Goal: Transaction & Acquisition: Purchase product/service

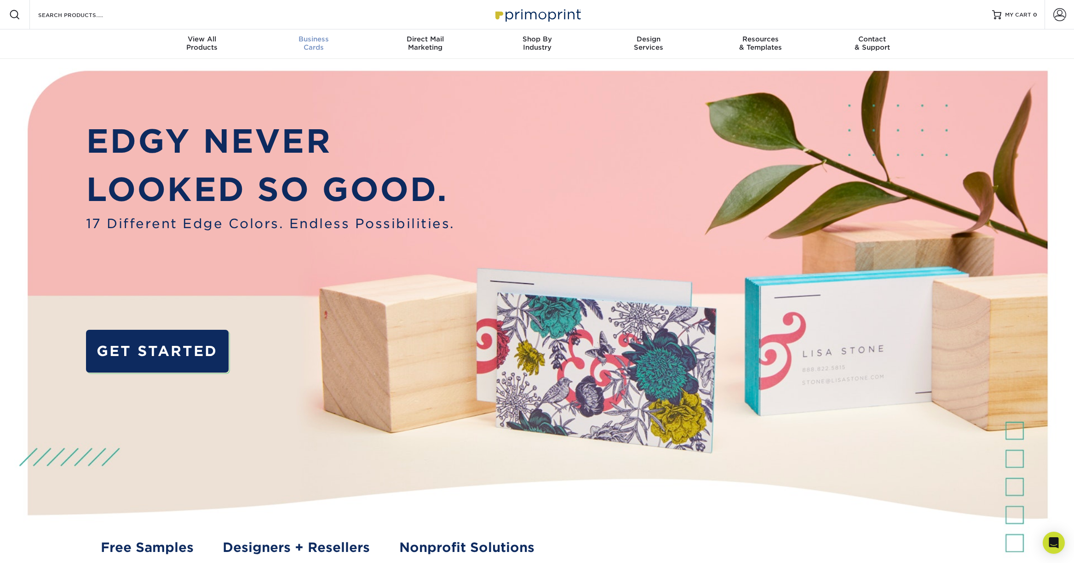
click at [292, 43] on div "Business Cards" at bounding box center [314, 43] width 112 height 17
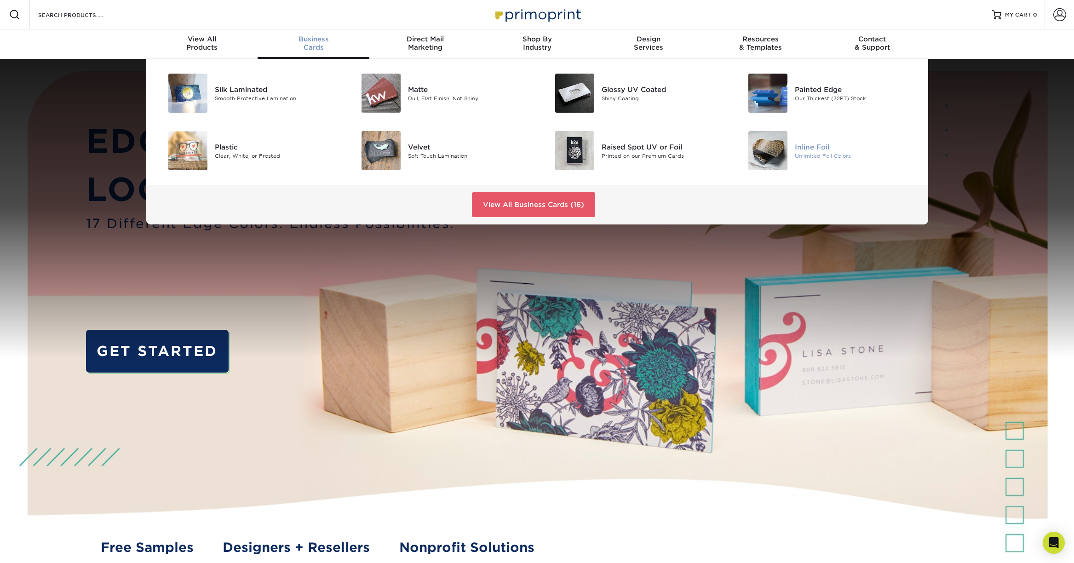
click at [807, 148] on div "Inline Foil" at bounding box center [856, 147] width 122 height 10
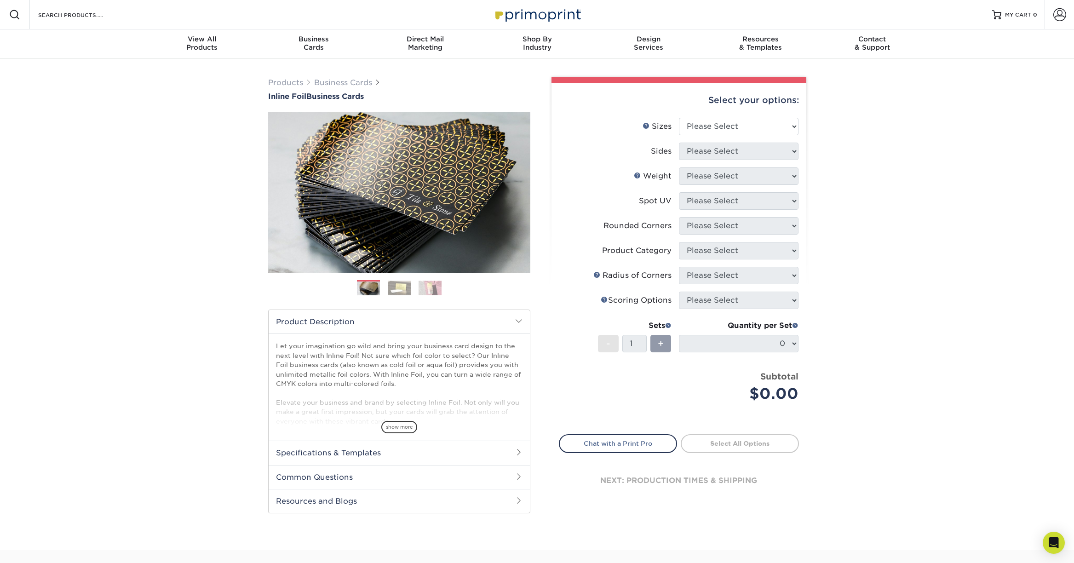
click at [395, 290] on img at bounding box center [399, 288] width 23 height 14
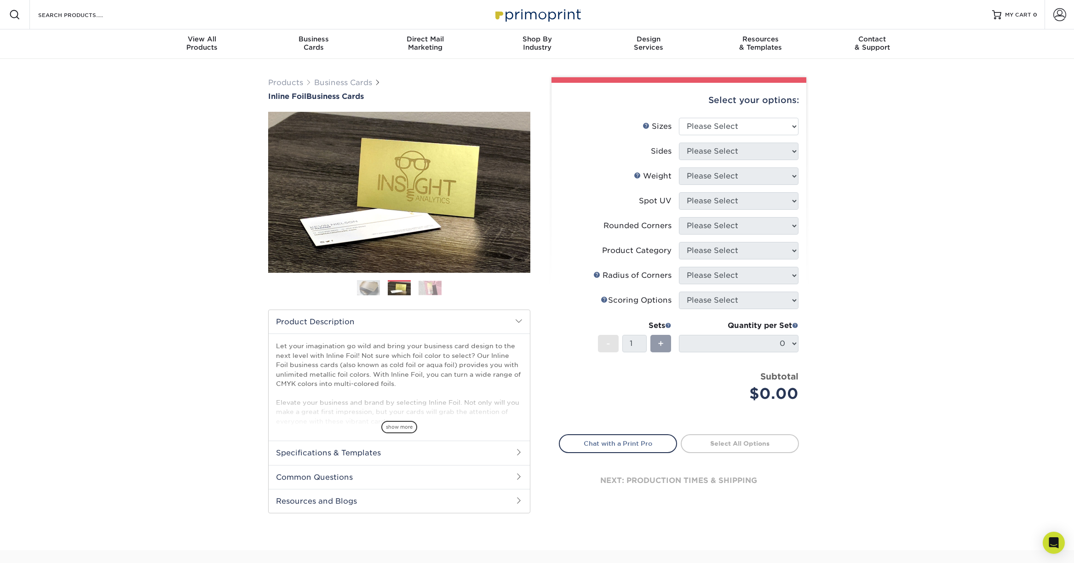
click at [432, 288] on img at bounding box center [429, 288] width 23 height 14
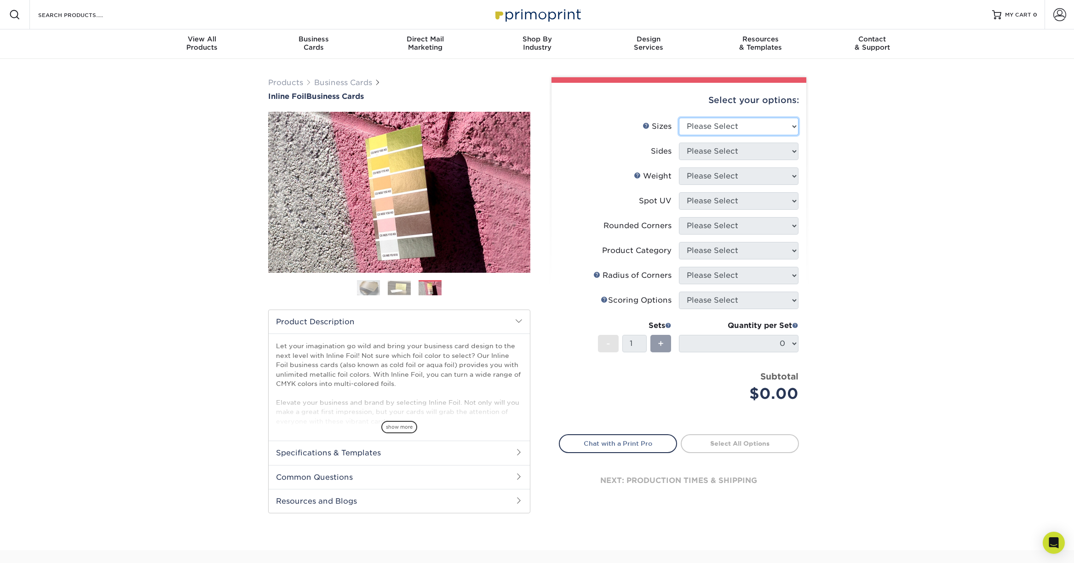
click at [718, 131] on select "Please Select 1.5" x 3.5" - Mini 1.75" x 3.5" - Mini 2" x 2" - Square 2" x 3" -…" at bounding box center [739, 126] width 120 height 17
select select "2.00x3.50"
click at [679, 118] on select "Please Select 1.5" x 3.5" - Mini 1.75" x 3.5" - Mini 2" x 2" - Square 2" x 3" -…" at bounding box center [739, 126] width 120 height 17
click at [687, 148] on select "Please Select Print Both Sides - Foil Back Only Print Both Sides - Foil Both Si…" at bounding box center [739, 151] width 120 height 17
select select "e9e9dfb3-fba1-4d60-972c-fd9ca5904d33"
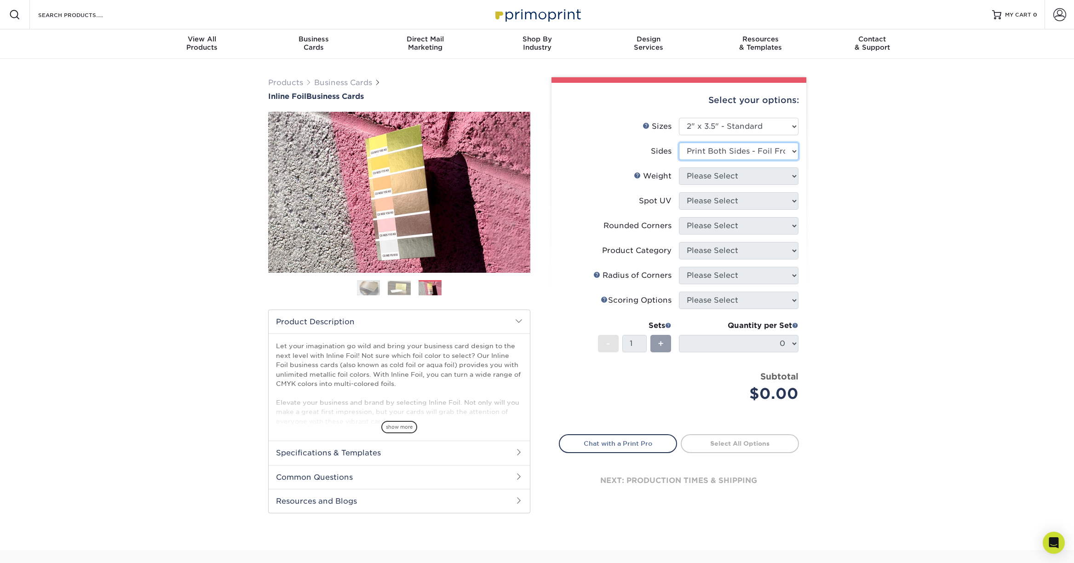
click at [679, 143] on select "Please Select Print Both Sides - Foil Back Only Print Both Sides - Foil Both Si…" at bounding box center [739, 151] width 120 height 17
click at [740, 177] on select "Please Select 16PT" at bounding box center [739, 175] width 120 height 17
select select "16PT"
click at [679, 167] on select "Please Select 16PT" at bounding box center [739, 175] width 120 height 17
click at [730, 202] on select "Please Select No Spot UV Front and Back (Both Sides) Front Only Back Only" at bounding box center [739, 200] width 120 height 17
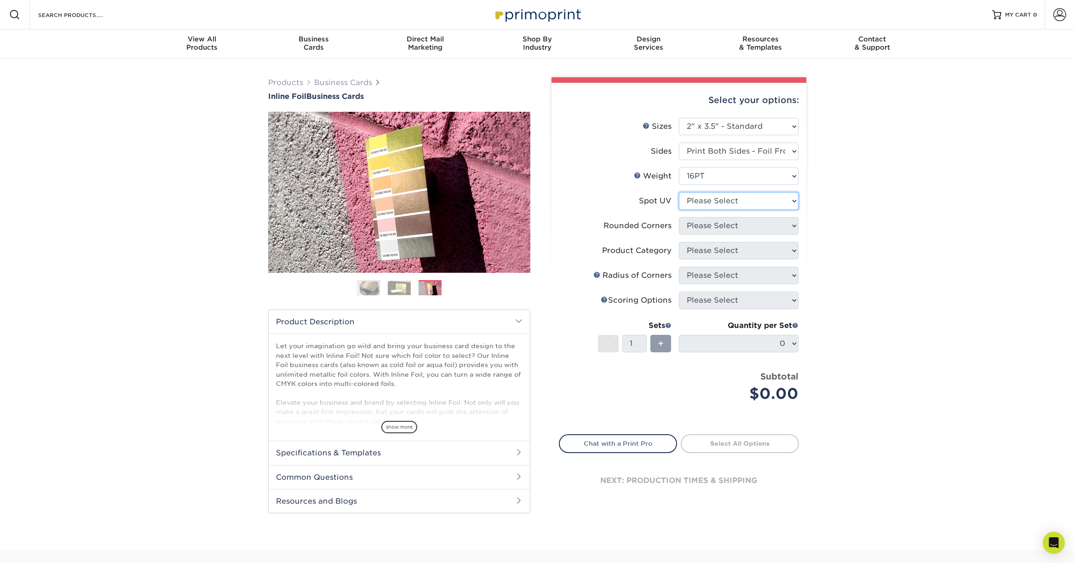
select select "0"
click at [679, 192] on select "Please Select No Spot UV Front and Back (Both Sides) Front Only Back Only" at bounding box center [739, 200] width 120 height 17
click at [710, 219] on select "Please Select Yes - Round 2 Corners Yes - Round 4 Corners No" at bounding box center [739, 225] width 120 height 17
select select "0"
click at [679, 217] on select "Please Select Yes - Round 2 Corners Yes - Round 4 Corners No" at bounding box center [739, 225] width 120 height 17
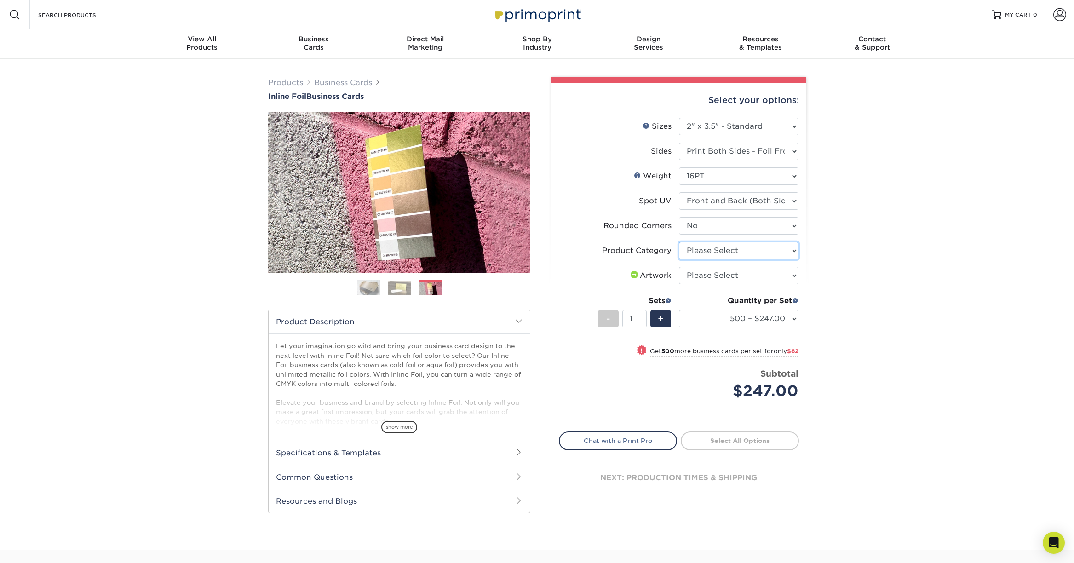
click at [713, 253] on select "Please Select Business Cards" at bounding box center [739, 250] width 120 height 17
select select "3b5148f1-0588-4f88-a218-97bcfdce65c1"
click at [679, 242] on select "Please Select Business Cards" at bounding box center [739, 250] width 120 height 17
click at [708, 274] on select "Please Select I will upload files I need a design - $100" at bounding box center [739, 275] width 120 height 17
select select "upload"
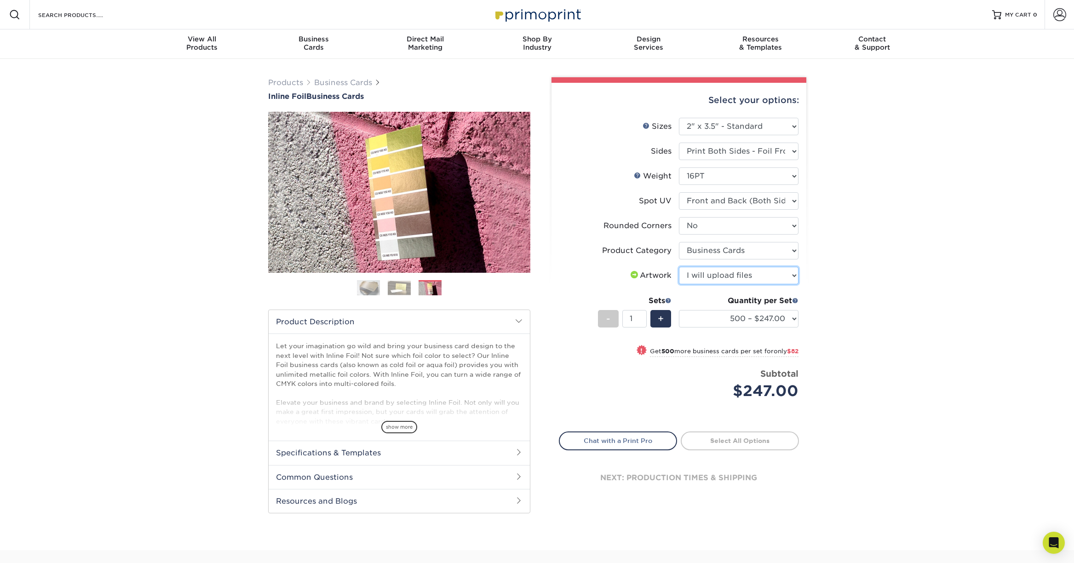
click at [679, 267] on select "Please Select I will upload files I need a design - $100" at bounding box center [739, 275] width 120 height 17
click at [767, 324] on select "500 – $247.00 1000 – $329.00 2500 – $618.00 5000 – $884.00" at bounding box center [739, 318] width 120 height 17
select select "1000 – $329.00"
click at [679, 310] on select "500 – $247.00 1000 – $329.00 2500 – $618.00 5000 – $884.00" at bounding box center [739, 318] width 120 height 17
click at [321, 48] on div "Business Cards" at bounding box center [314, 43] width 112 height 17
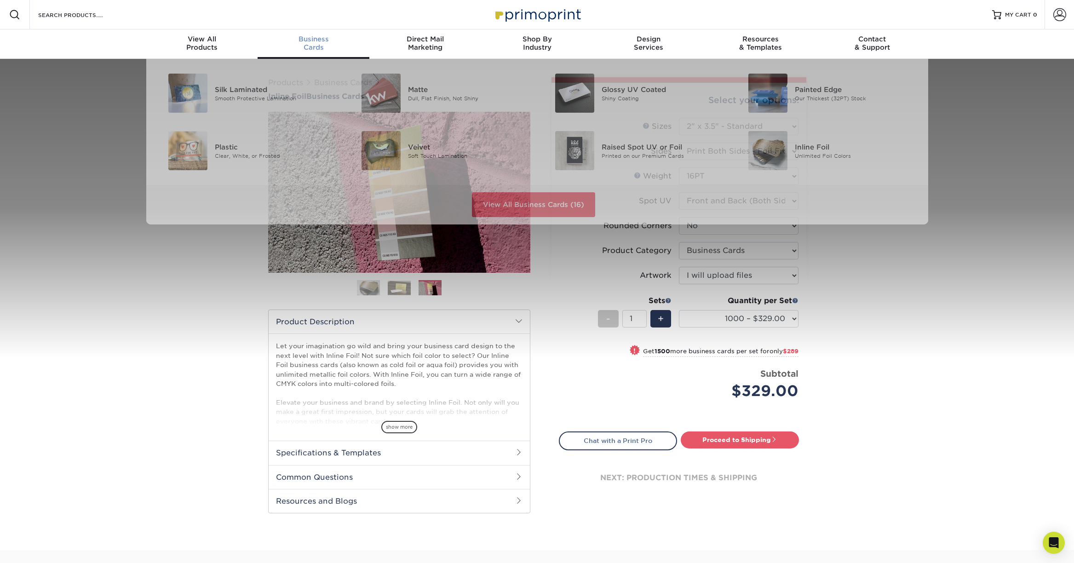
click at [312, 36] on span "Business" at bounding box center [314, 39] width 112 height 8
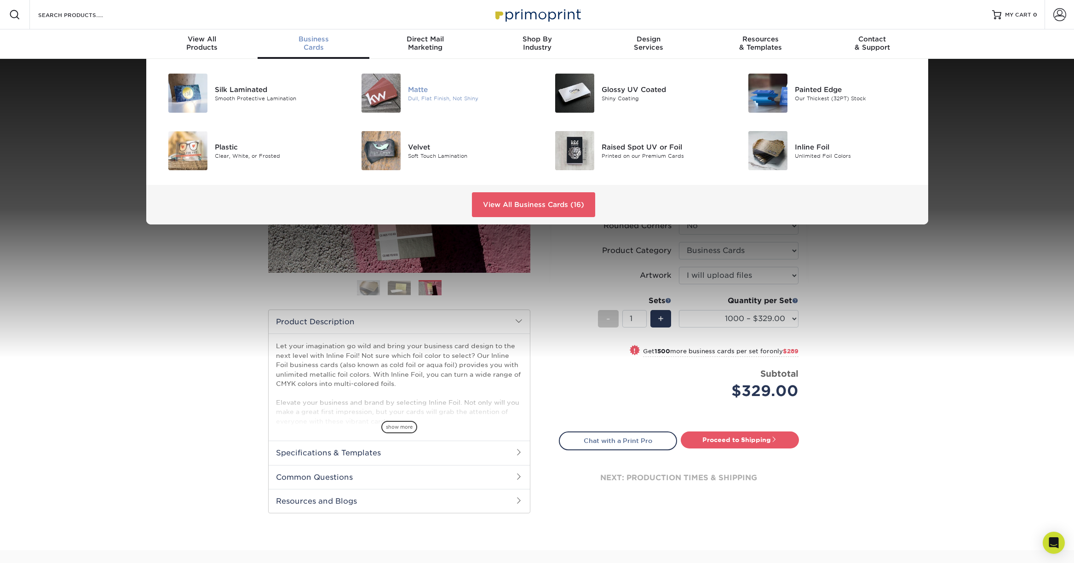
click at [377, 94] on img at bounding box center [380, 93] width 39 height 39
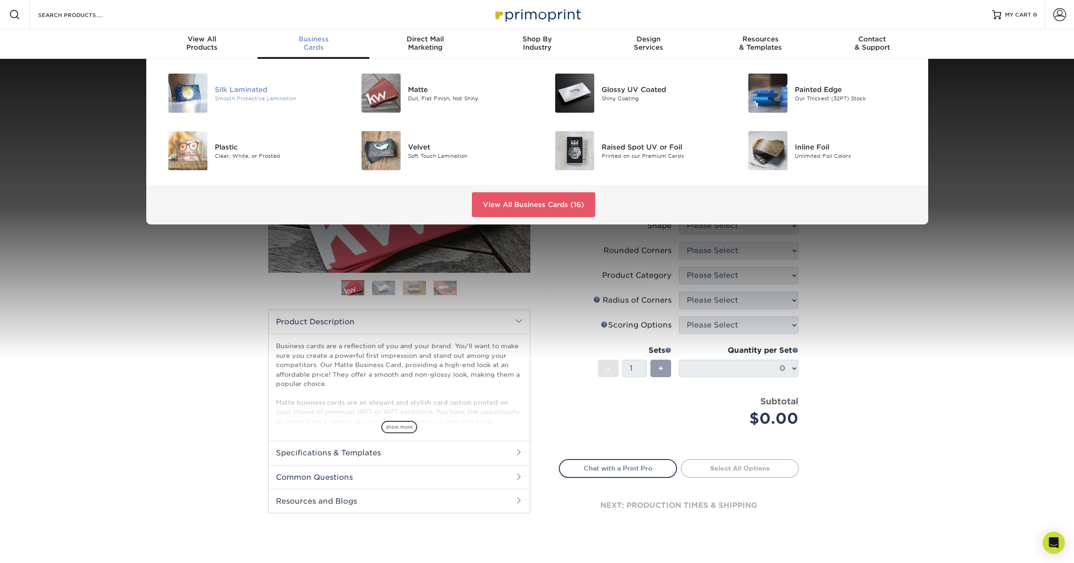
click at [268, 93] on div "Silk Laminated" at bounding box center [276, 89] width 122 height 10
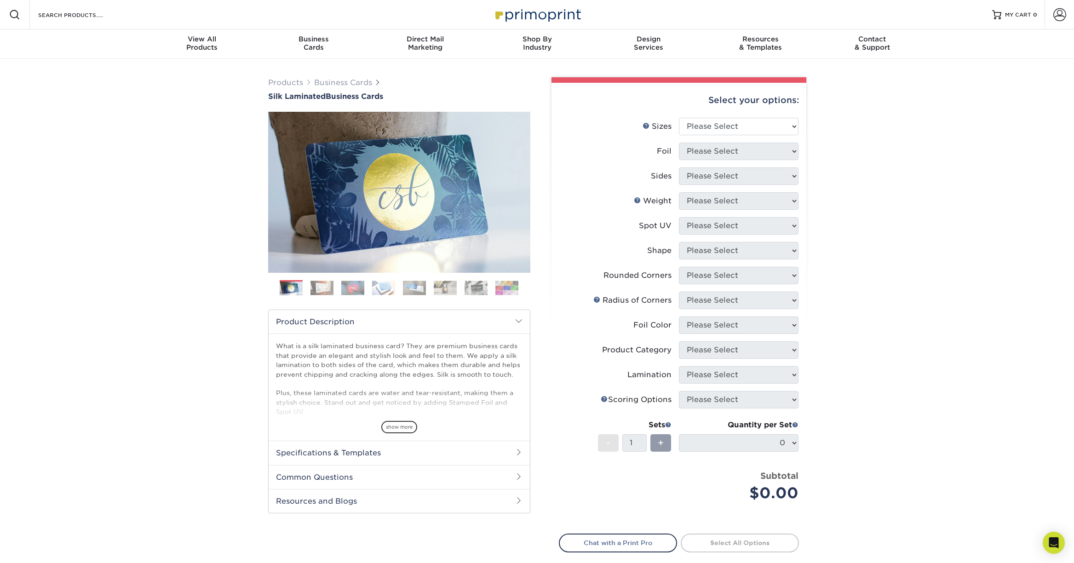
click at [747, 118] on div "Select your options:" at bounding box center [679, 100] width 240 height 35
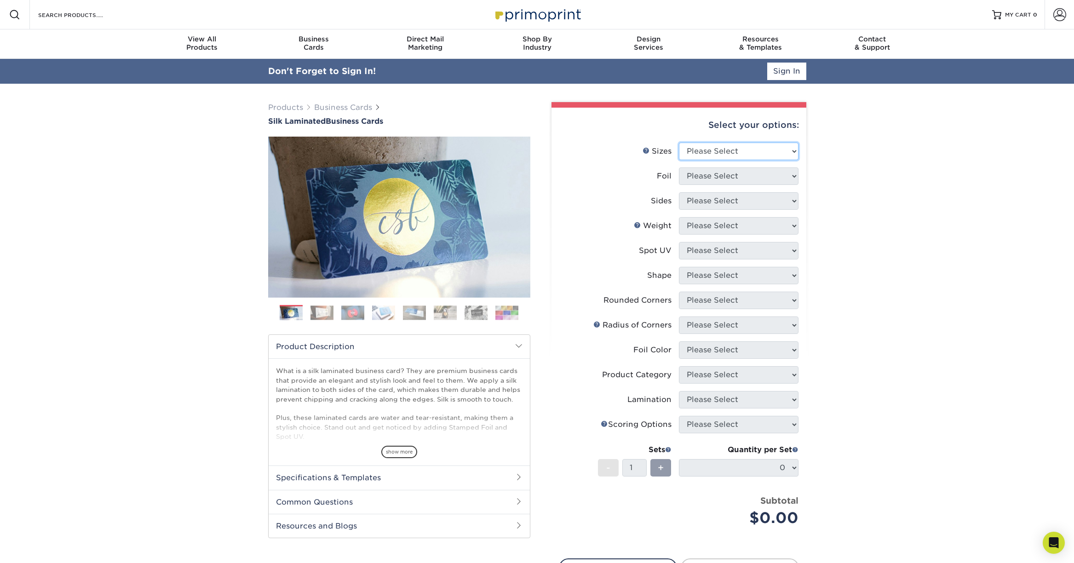
click at [750, 147] on select "Please Select 1.5" x 3.5" - Mini 1.75" x 3.5" - Mini 2" x 2" - Square 2" x 3" -…" at bounding box center [739, 151] width 120 height 17
select select "2.00x3.50"
click at [679, 143] on select "Please Select 1.5" x 3.5" - Mini 1.75" x 3.5" - Mini 2" x 2" - Square 2" x 3" -…" at bounding box center [739, 151] width 120 height 17
click at [715, 179] on select "Please Select Yes No" at bounding box center [739, 175] width 120 height 17
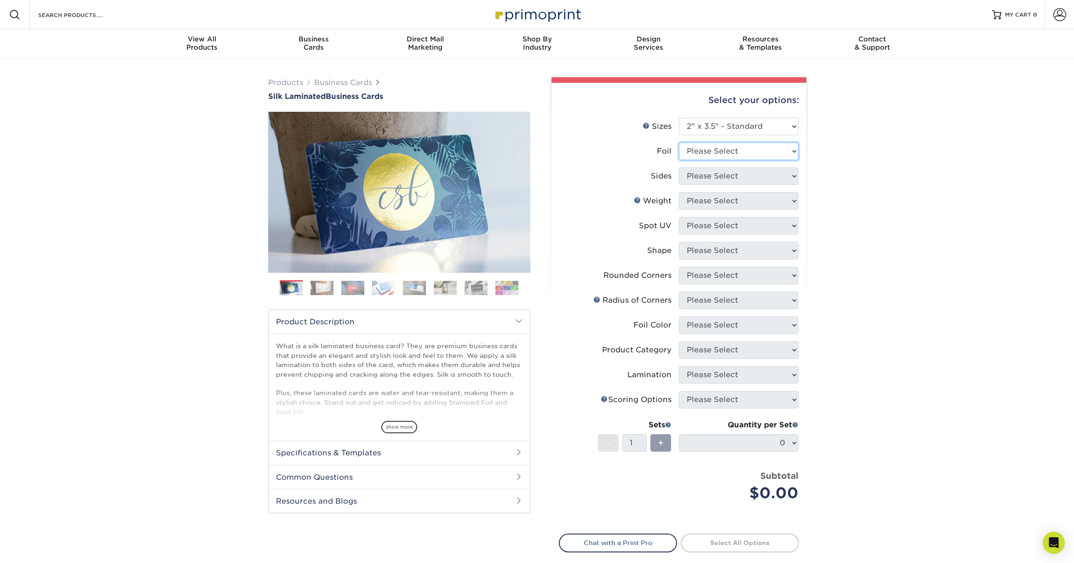
select select "0"
click at [679, 143] on select "Please Select Yes No" at bounding box center [739, 151] width 120 height 17
click at [699, 155] on select "Please Select Yes No" at bounding box center [739, 151] width 120 height 17
click at [679, 143] on select "Please Select Yes No" at bounding box center [739, 151] width 120 height 17
click at [696, 183] on select "Please Select Print Both Sides Print Front Only" at bounding box center [739, 175] width 120 height 17
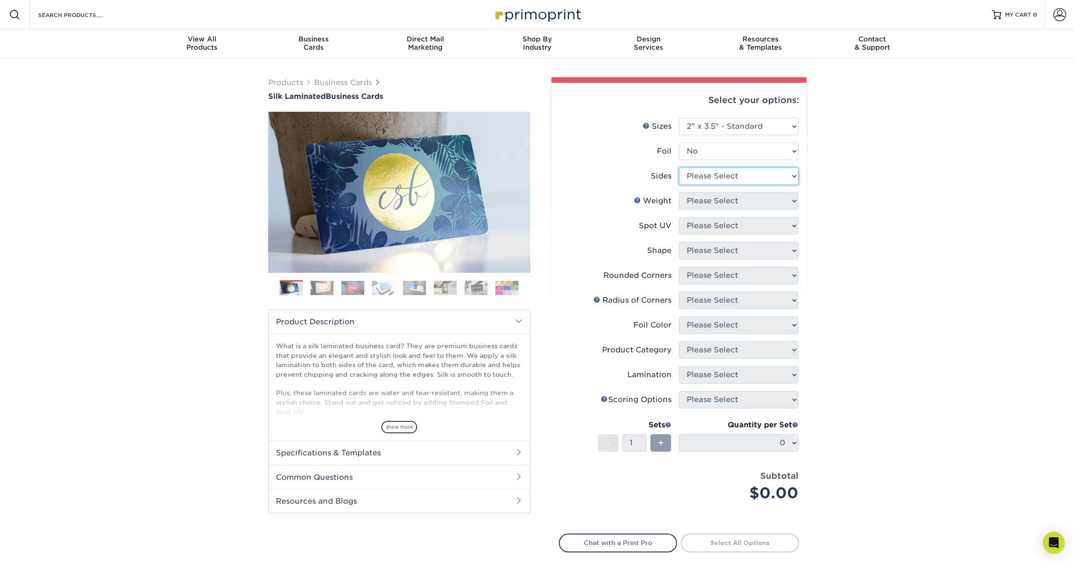
select select "13abbda7-1d64-4f25-8bb2-c179b224825d"
click at [679, 167] on select "Please Select Print Both Sides Print Front Only" at bounding box center [739, 175] width 120 height 17
click at [699, 200] on select "Please Select 16PT" at bounding box center [739, 200] width 120 height 17
select select "16PT"
click at [679, 192] on select "Please Select 16PT" at bounding box center [739, 200] width 120 height 17
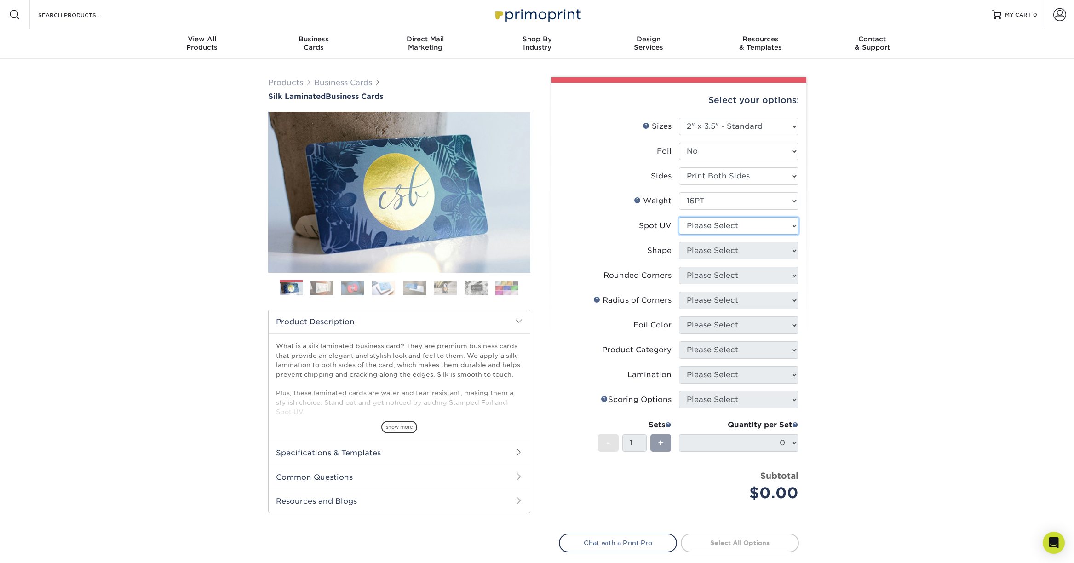
click at [705, 224] on select "Please Select No Spot UV Front and Back (Both Sides) Front Only Back Only" at bounding box center [739, 225] width 120 height 17
select select "0"
click at [679, 217] on select "Please Select No Spot UV Front and Back (Both Sides) Front Only Back Only" at bounding box center [739, 225] width 120 height 17
click at [713, 252] on select "Please Select Standard" at bounding box center [739, 250] width 120 height 17
select select "standard"
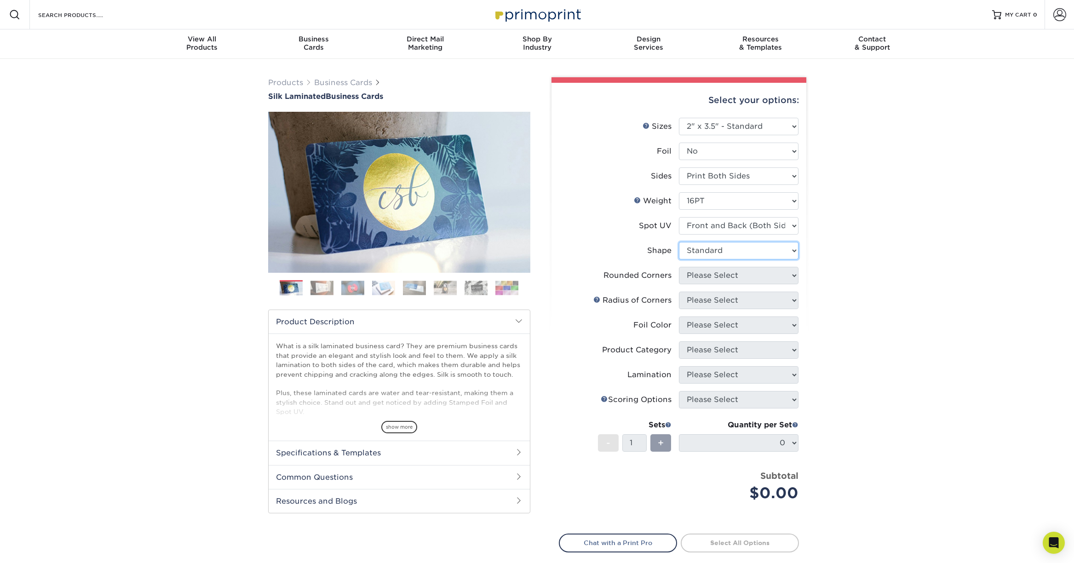
click at [679, 242] on select "Please Select Standard" at bounding box center [739, 250] width 120 height 17
click at [709, 270] on select "Please Select Yes - Round 2 Corners Yes - Round 4 Corners No" at bounding box center [739, 275] width 120 height 17
select select "7672df9e-0e0a-464d-8e1f-920c575e4da3"
click at [679, 267] on select "Please Select Yes - Round 2 Corners Yes - Round 4 Corners No" at bounding box center [739, 275] width 120 height 17
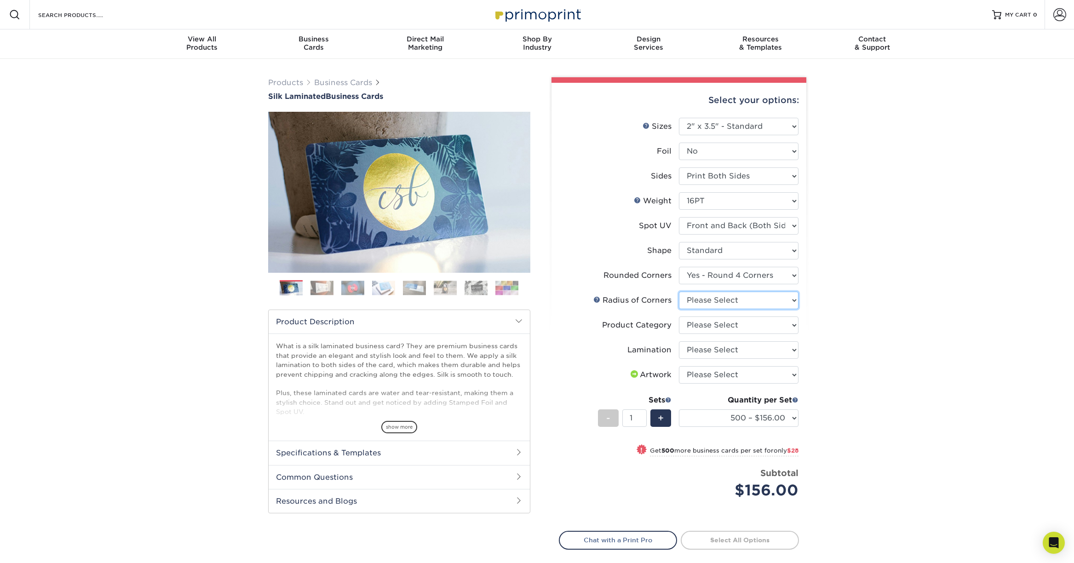
click at [709, 303] on select "Please Select Rounded 1/8" Rounded 1/4"" at bounding box center [739, 300] width 120 height 17
select select "479fbfe7-6a0c-4895-8c9a-81739b7486c9"
click at [679, 292] on select "Please Select Rounded 1/8" Rounded 1/4"" at bounding box center [739, 300] width 120 height 17
click at [716, 328] on select "Please Select Business Cards" at bounding box center [739, 324] width 120 height 17
select select "3b5148f1-0588-4f88-a218-97bcfdce65c1"
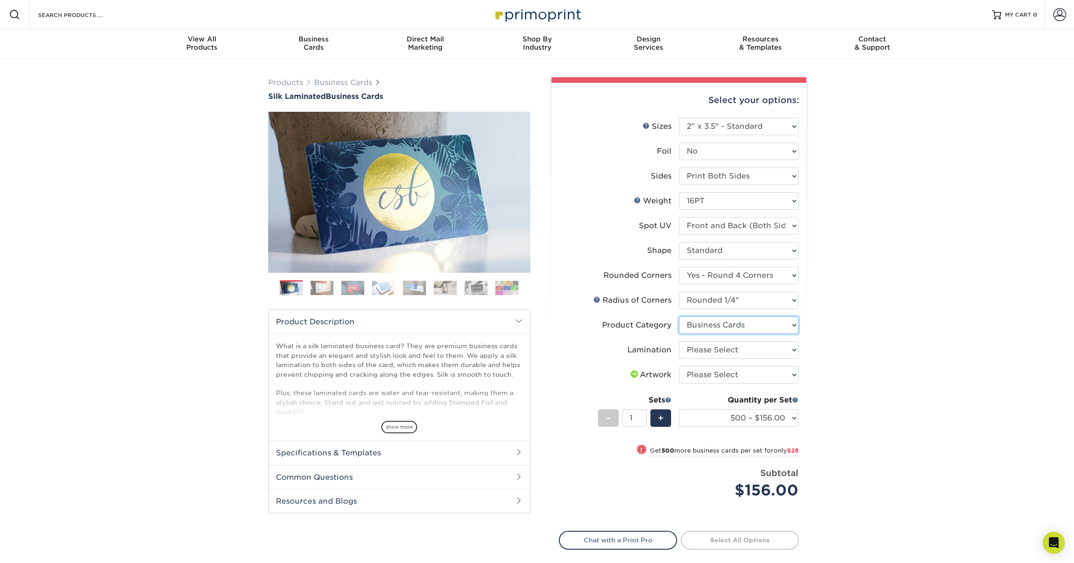
click at [679, 316] on select "Please Select Business Cards" at bounding box center [739, 324] width 120 height 17
click at [710, 341] on select "Please Select Silk" at bounding box center [739, 349] width 120 height 17
select select "ccacb42f-45f7-42d3-bbd3-7c8421cf37f0"
click at [679, 341] on select "Please Select Silk" at bounding box center [739, 349] width 120 height 17
click at [730, 373] on select "Please Select I will upload files I need a design - $100" at bounding box center [739, 374] width 120 height 17
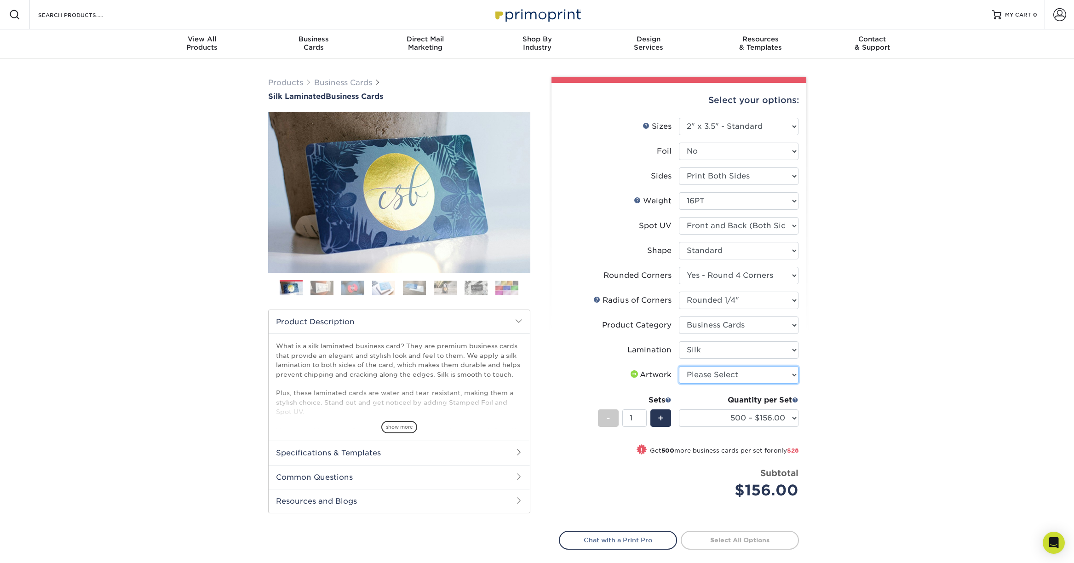
select select "upload"
click at [679, 366] on select "Please Select I will upload files I need a design - $100" at bounding box center [739, 374] width 120 height 17
click at [770, 423] on select "500 – $156.00 1000 – $184.00 2500 – $447.00 5000 – $754.00 10000 – $1375.00" at bounding box center [739, 417] width 120 height 17
select select "1000 – $184.00"
click at [679, 409] on select "500 – $156.00 1000 – $184.00 2500 – $447.00 5000 – $754.00 10000 – $1375.00" at bounding box center [739, 417] width 120 height 17
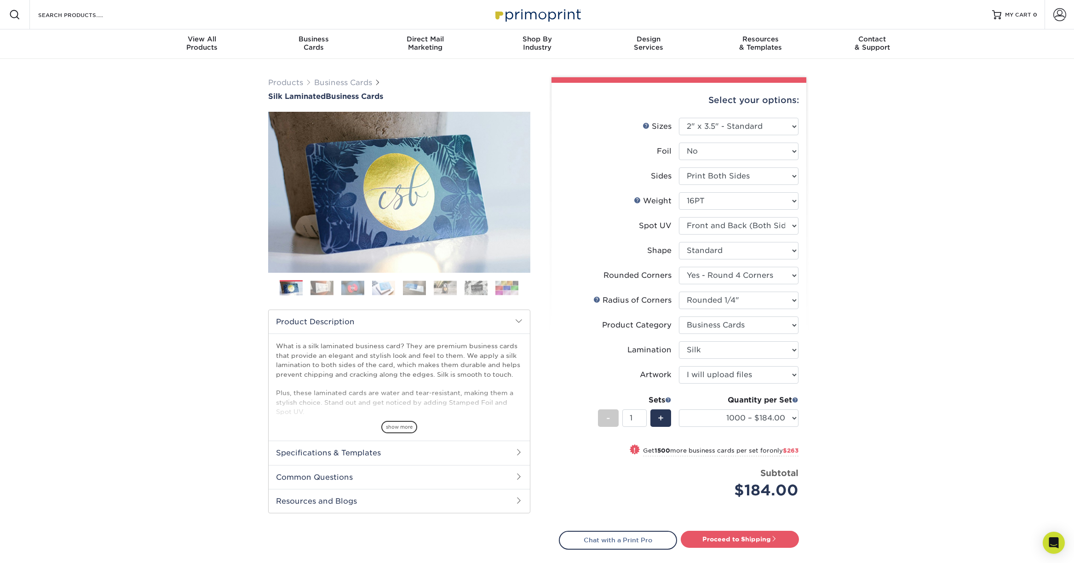
click at [330, 286] on img at bounding box center [321, 288] width 23 height 14
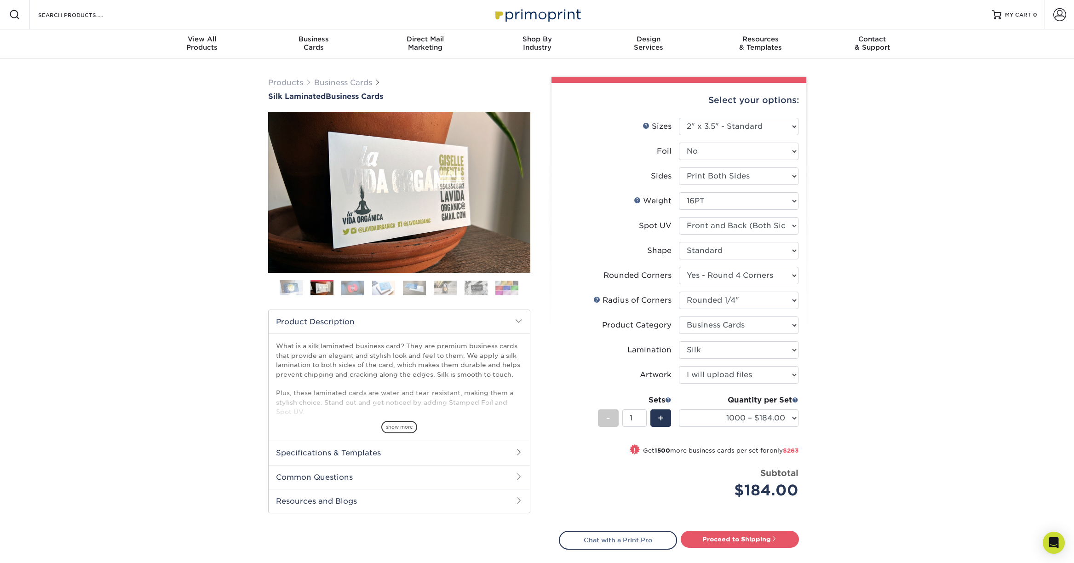
click at [341, 286] on img at bounding box center [352, 288] width 23 height 14
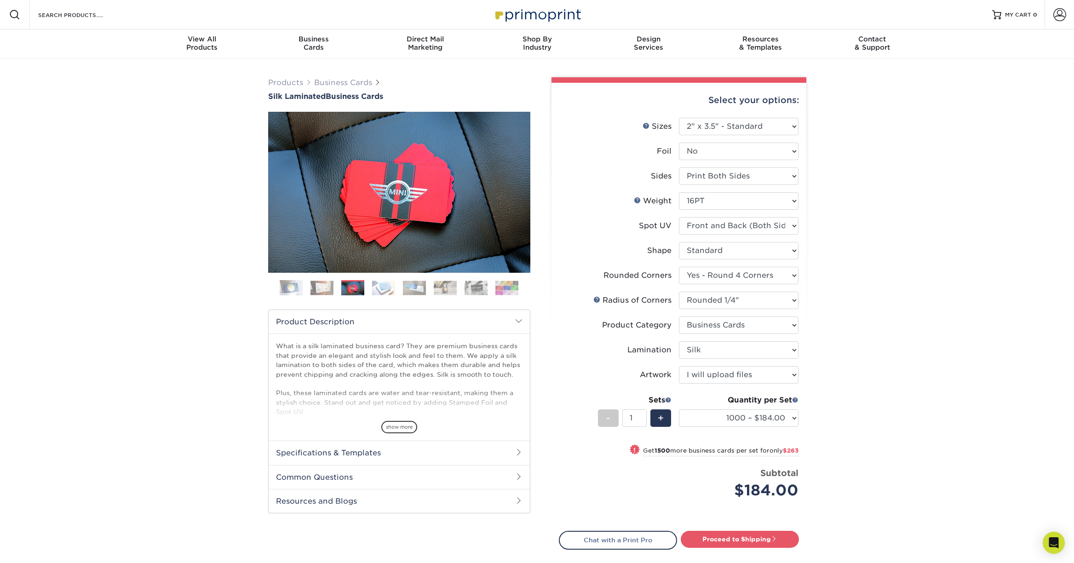
click at [381, 288] on img at bounding box center [383, 288] width 23 height 14
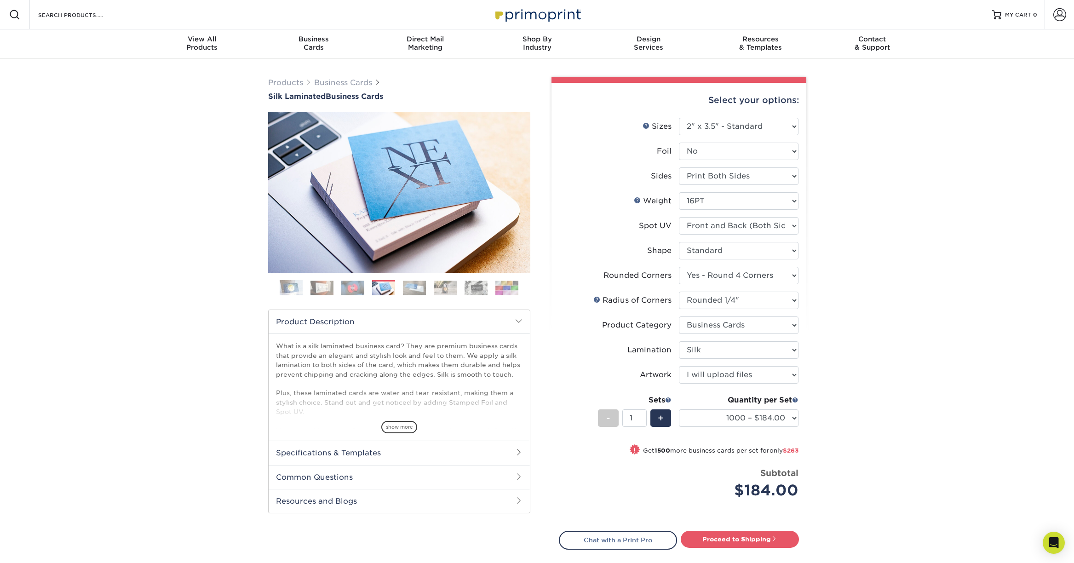
click at [408, 289] on img at bounding box center [414, 288] width 23 height 14
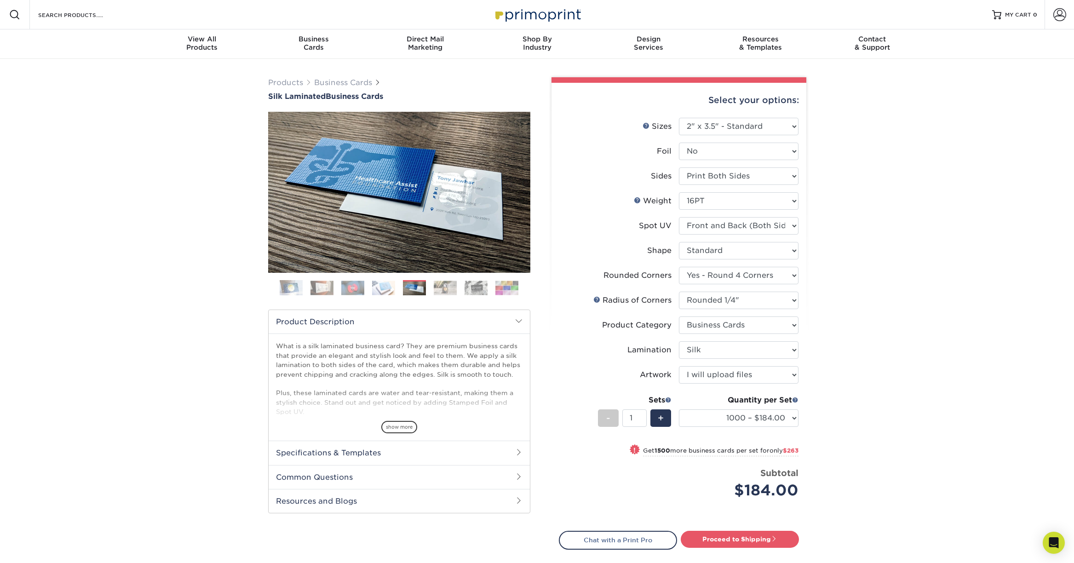
click at [437, 287] on img at bounding box center [445, 288] width 23 height 14
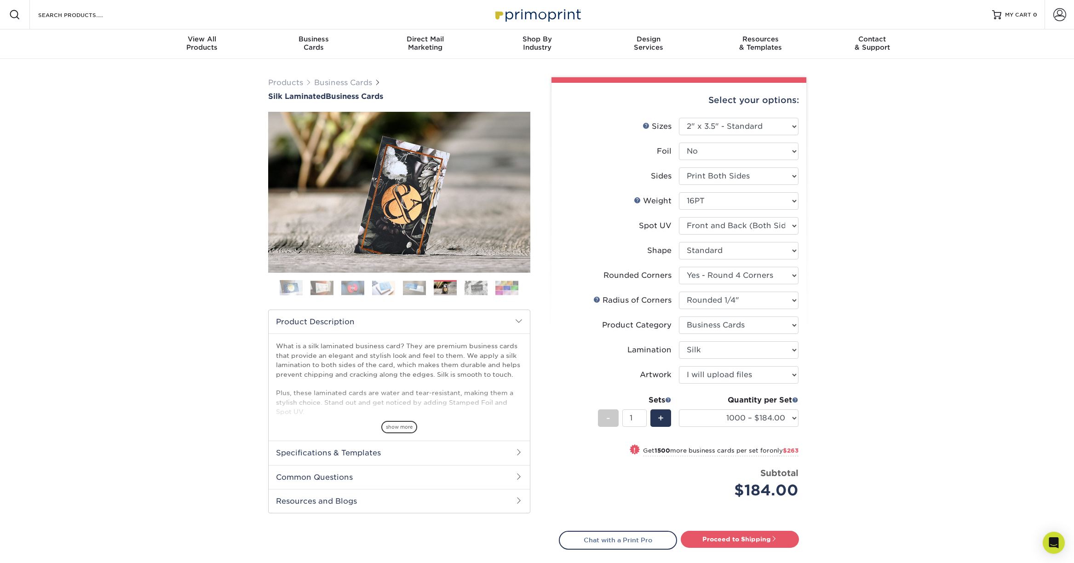
click at [481, 288] on img at bounding box center [475, 288] width 23 height 14
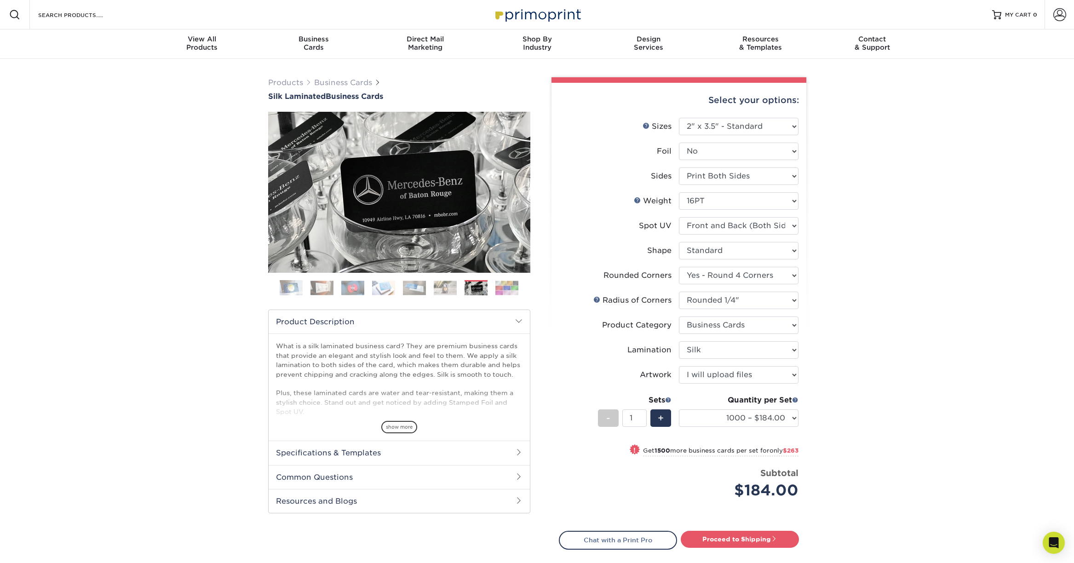
click at [502, 288] on img at bounding box center [506, 288] width 23 height 14
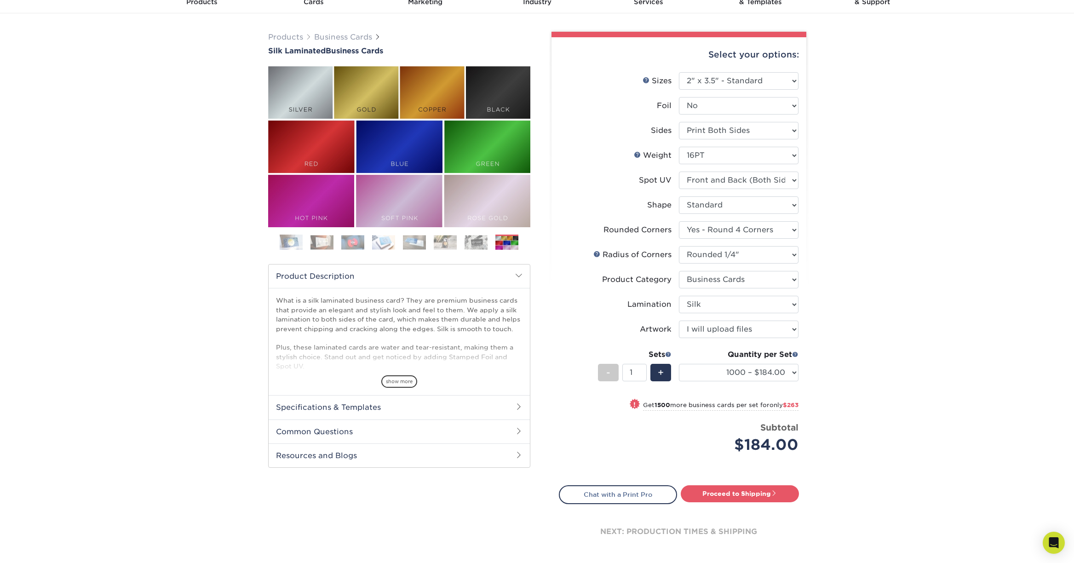
scroll to position [46, 0]
click at [407, 386] on span "show more" at bounding box center [399, 381] width 36 height 12
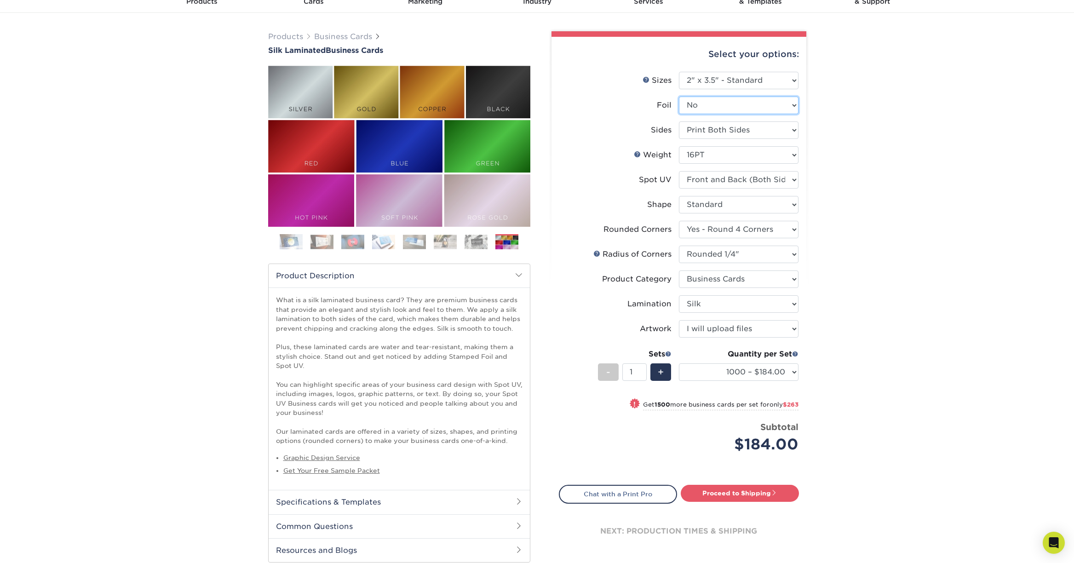
click at [716, 112] on select "Please Select Yes No" at bounding box center [739, 105] width 120 height 17
select select "1"
click at [679, 97] on select "Please Select Yes No" at bounding box center [739, 105] width 120 height 17
select select "-1"
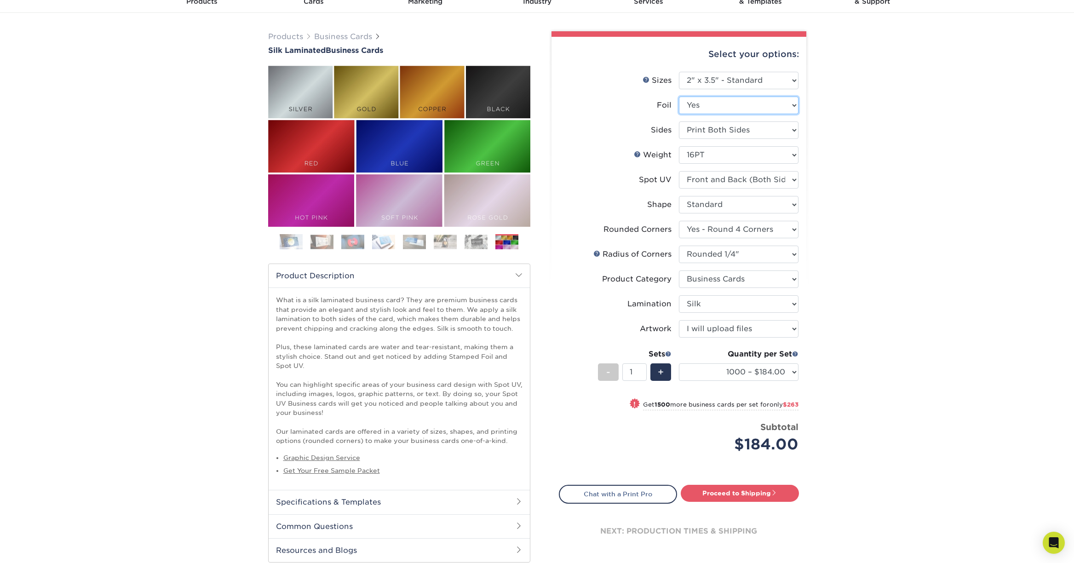
select select "-1"
select select
select select "-1"
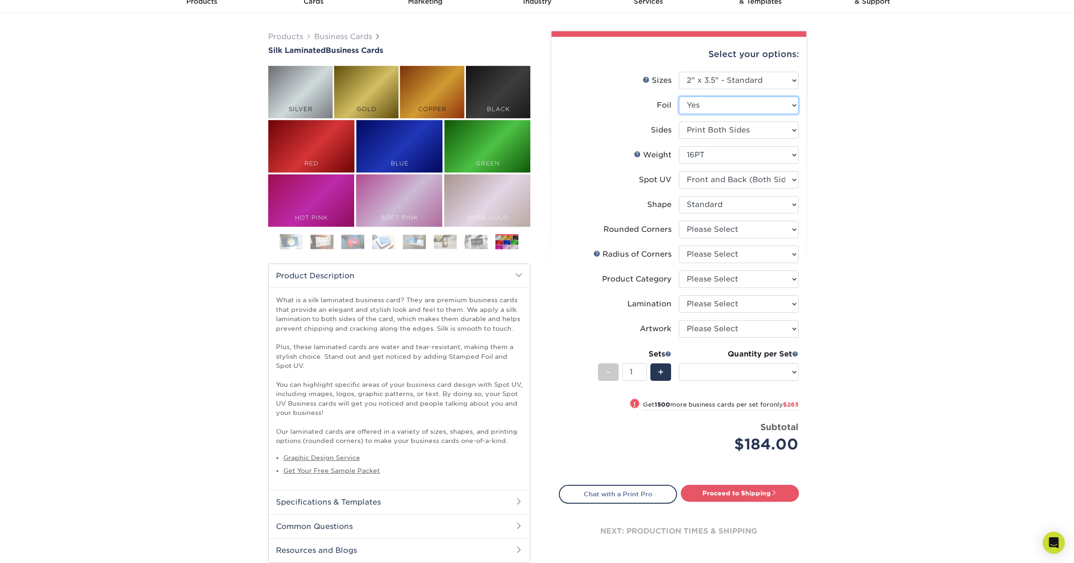
select select "-1"
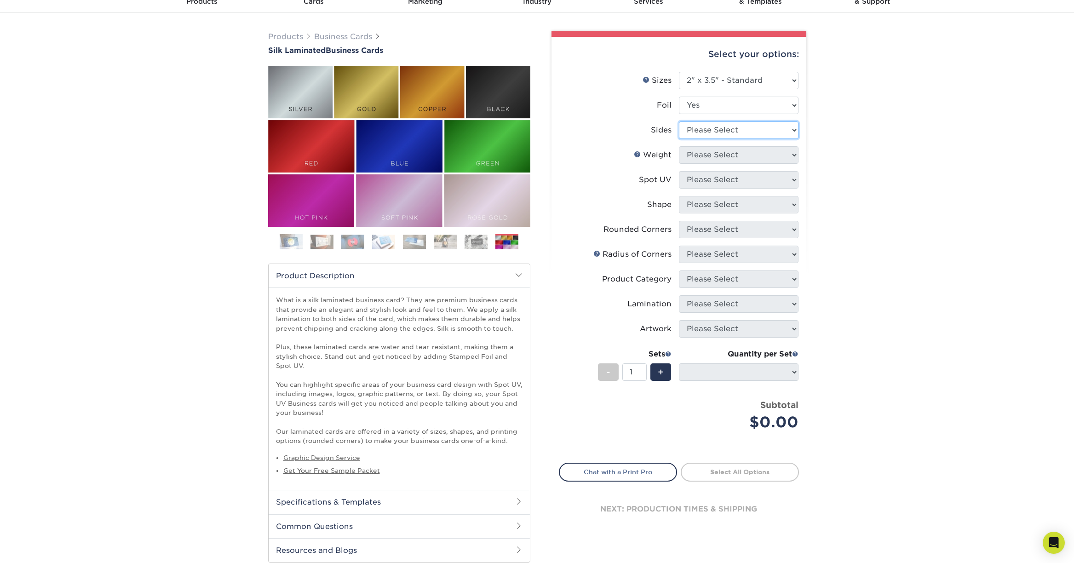
click at [741, 131] on select "Please Select Print Both Sides - Foil Both Sides Print Both Sides - Foil Front …" at bounding box center [739, 129] width 120 height 17
select select "34527644-b4fd-4ffb-9092-1318eefcd9d9"
click at [679, 121] on select "Please Select Print Both Sides - Foil Both Sides Print Both Sides - Foil Front …" at bounding box center [739, 129] width 120 height 17
select select
click at [733, 163] on select "Please Select 16PT" at bounding box center [739, 154] width 120 height 17
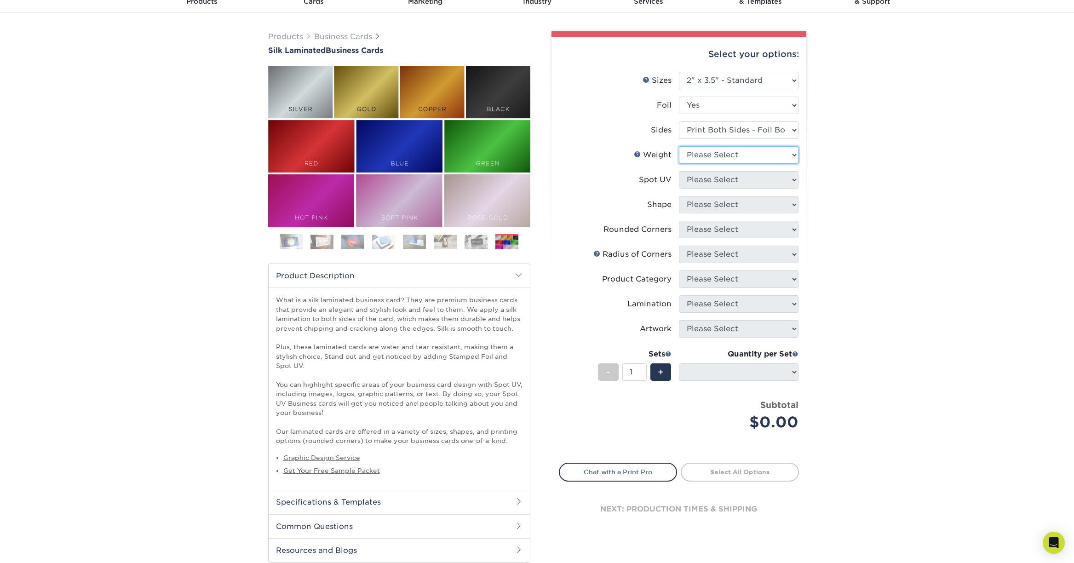
select select "16PT"
click at [679, 146] on select "Please Select 16PT" at bounding box center [739, 154] width 120 height 17
select select
click at [724, 183] on select "Please Select No Spot UV Front and Back (Both Sides) Front Only Back Only" at bounding box center [739, 179] width 120 height 17
select select "3"
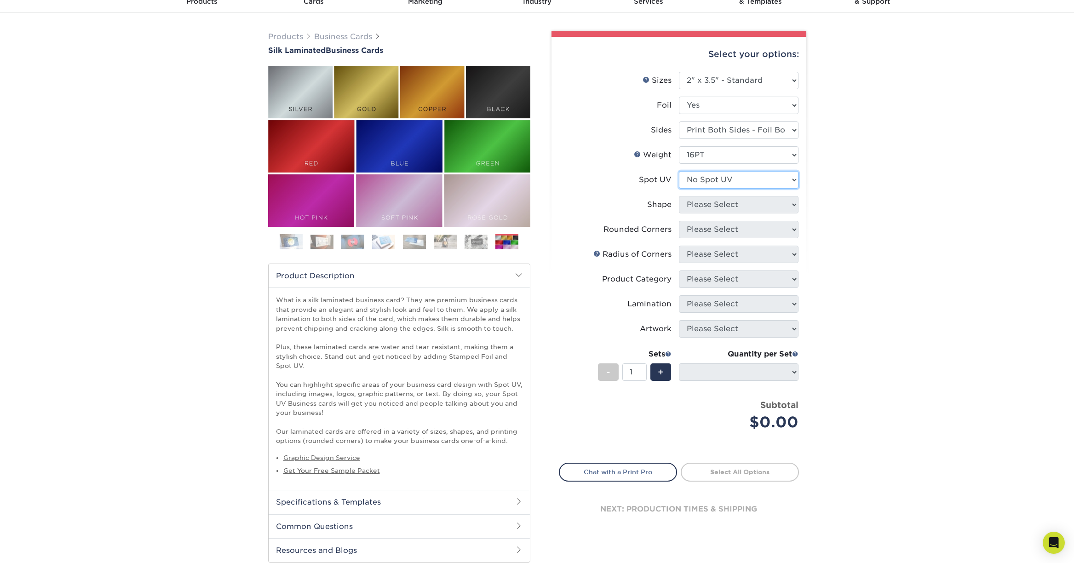
click at [679, 171] on select "Please Select No Spot UV Front and Back (Both Sides) Front Only Back Only" at bounding box center [739, 179] width 120 height 17
select select
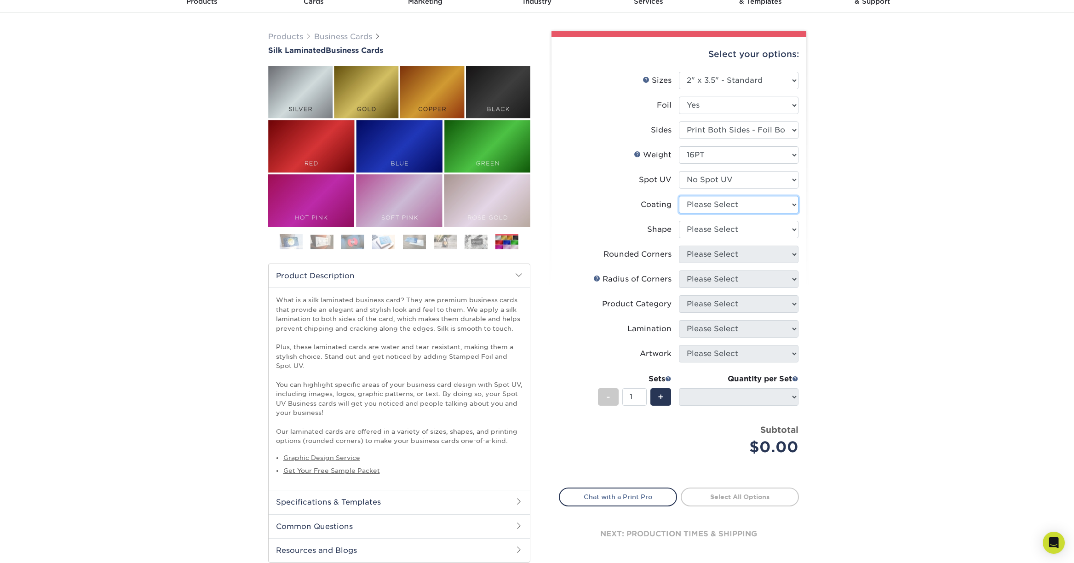
click at [718, 210] on select at bounding box center [739, 204] width 120 height 17
select select "3e7618de-abca-4bda-9f97-8b9129e913d8"
click at [679, 196] on select at bounding box center [739, 204] width 120 height 17
select select
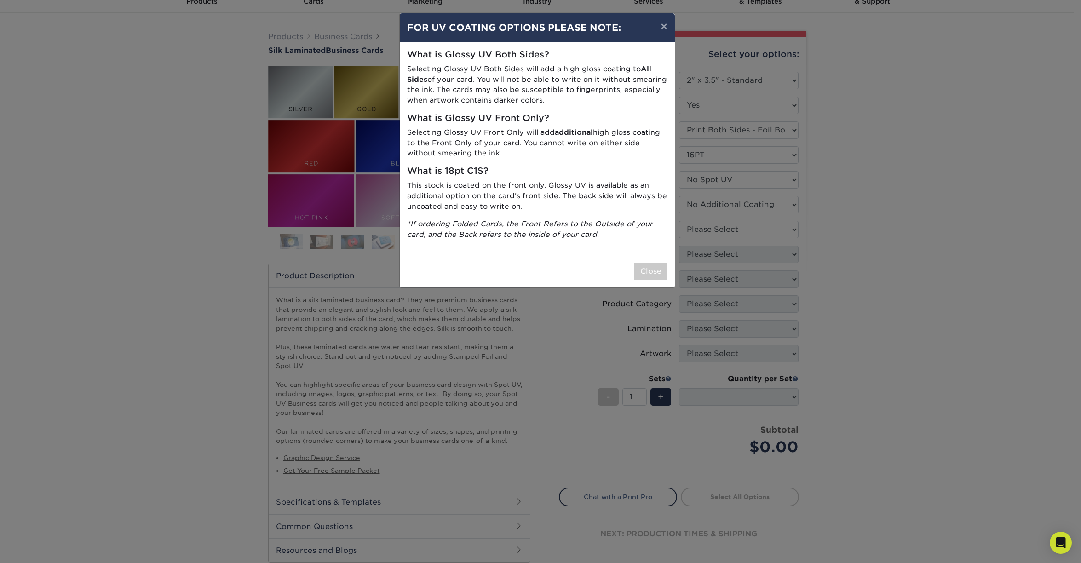
click at [716, 231] on div "× FOR UV COATING OPTIONS PLEASE NOTE: What is Glossy UV Both Sides? Selecting G…" at bounding box center [540, 281] width 1081 height 563
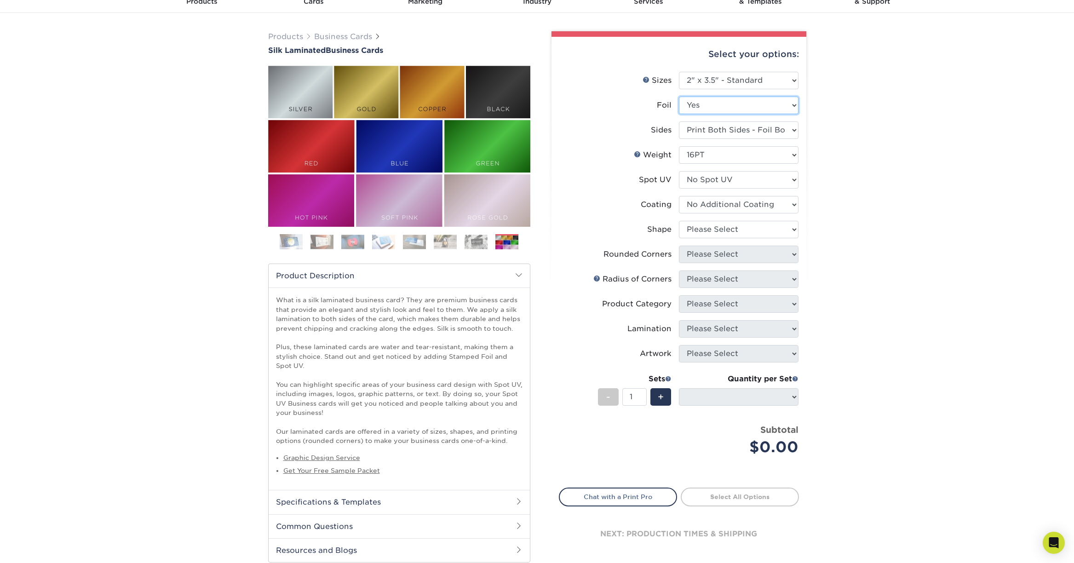
click at [714, 113] on select "Please Select Yes No" at bounding box center [739, 105] width 120 height 17
select select "0"
click at [679, 97] on select "Please Select Yes No" at bounding box center [739, 105] width 120 height 17
select select
select select "-1"
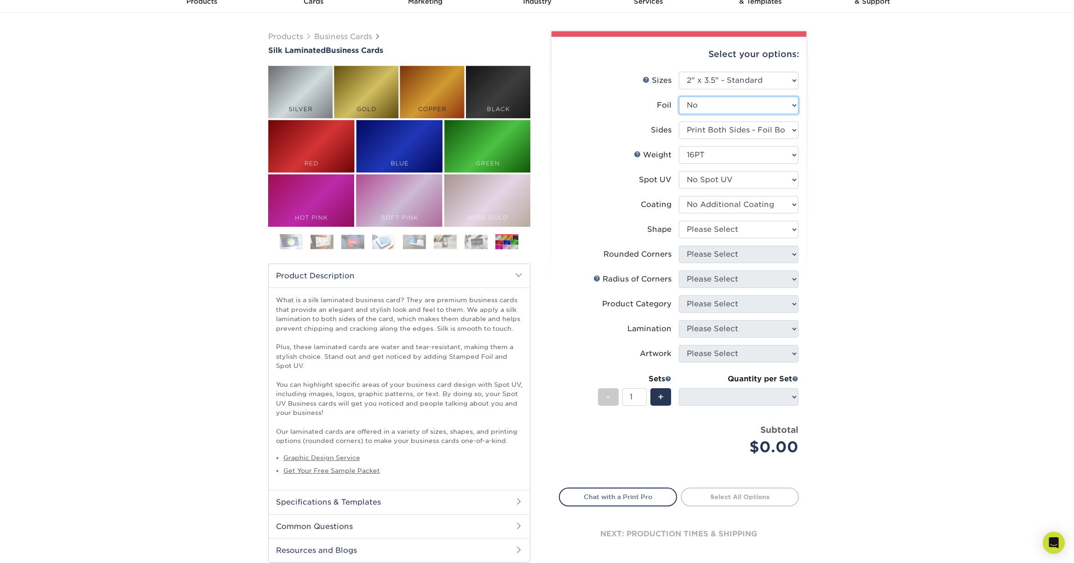
select select "-1"
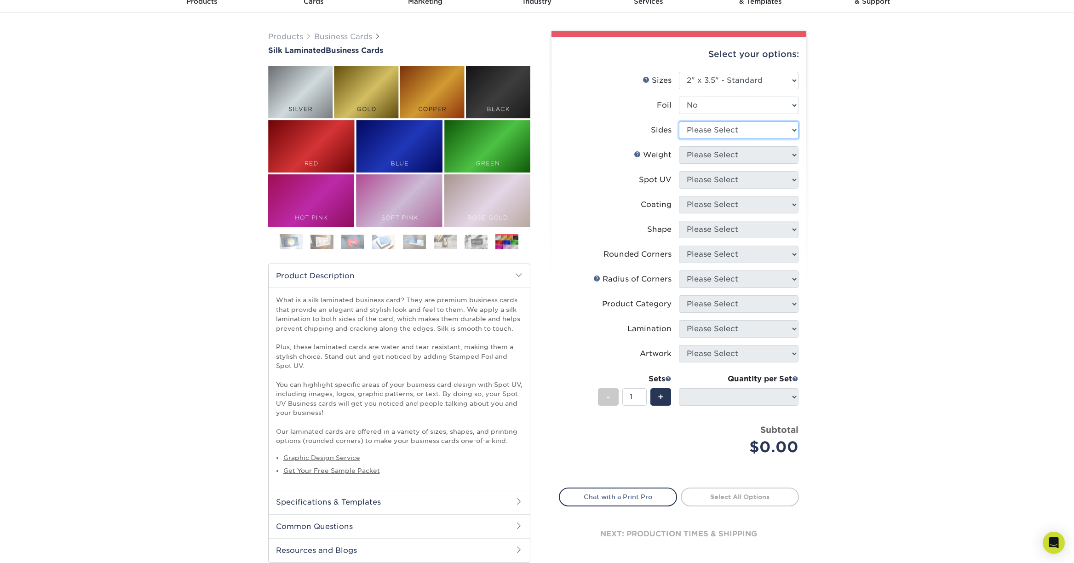
click at [717, 123] on select "Please Select Print Both Sides Print Front Only" at bounding box center [739, 129] width 120 height 17
select select "13abbda7-1d64-4f25-8bb2-c179b224825d"
click at [679, 121] on select "Please Select Print Both Sides Print Front Only" at bounding box center [739, 129] width 120 height 17
select select
click at [714, 154] on select "Please Select 16PT" at bounding box center [739, 154] width 120 height 17
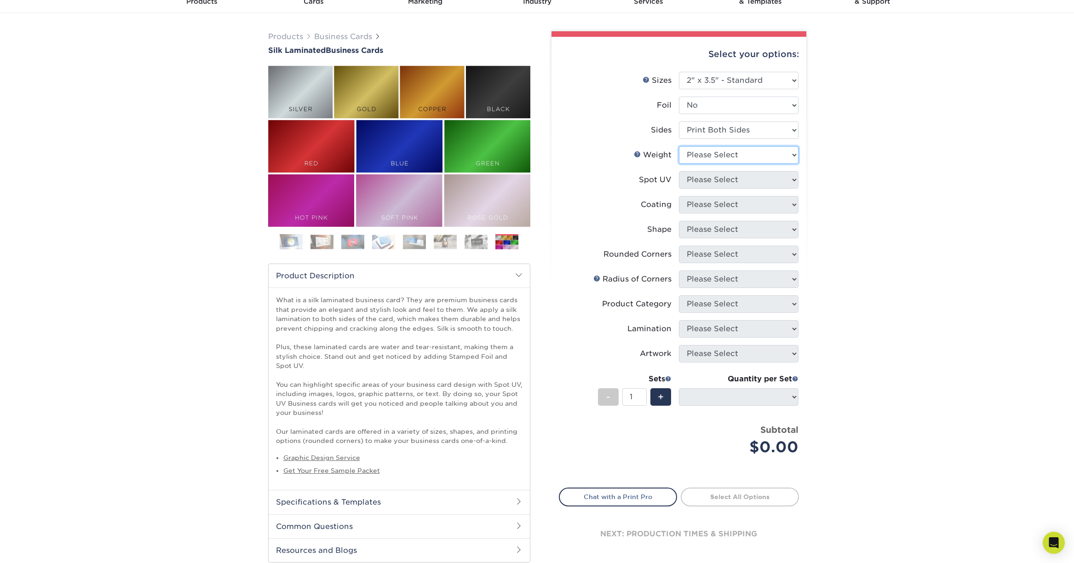
select select "16PT"
click at [679, 146] on select "Please Select 16PT" at bounding box center [739, 154] width 120 height 17
select select
click at [721, 175] on select "Please Select No Spot UV Front and Back (Both Sides) Front Only Back Only" at bounding box center [739, 179] width 120 height 17
select select "0"
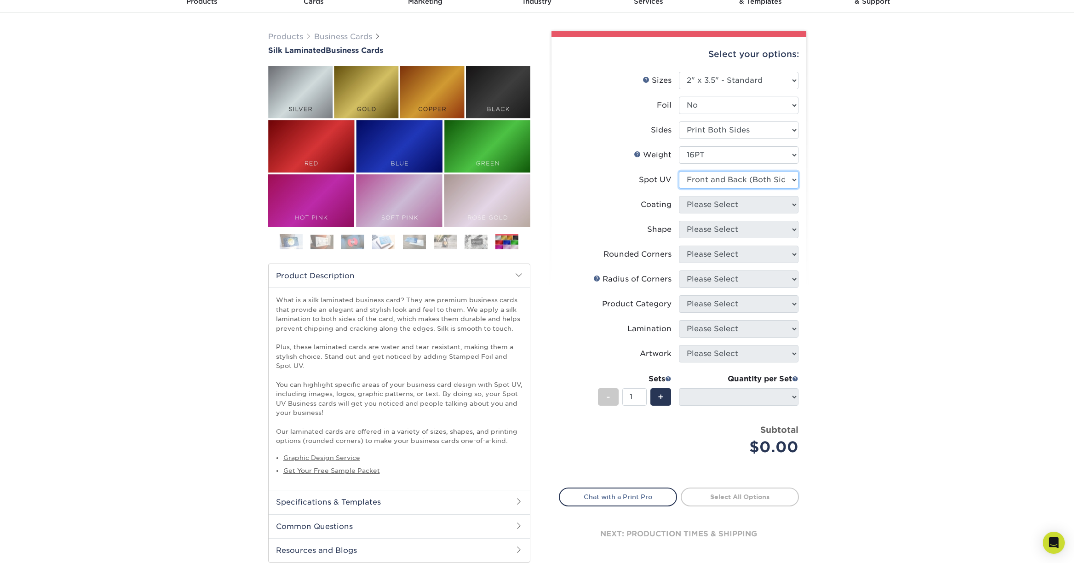
click at [679, 171] on select "Please Select No Spot UV Front and Back (Both Sides) Front Only Back Only" at bounding box center [739, 179] width 120 height 17
select select
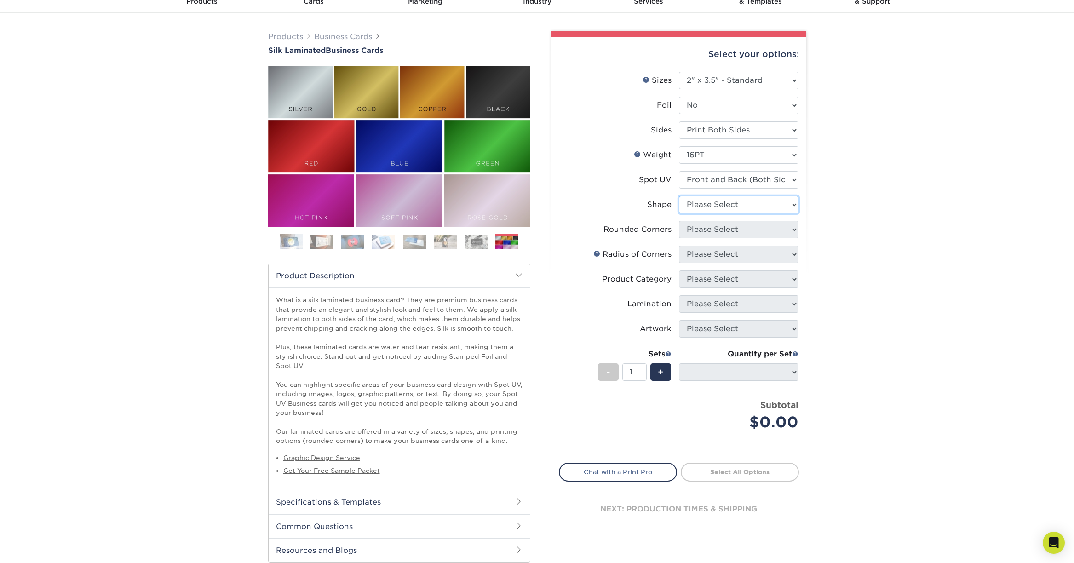
click at [739, 207] on select "Please Select Standard" at bounding box center [739, 204] width 120 height 17
select select "standard"
click at [679, 196] on select "Please Select Standard" at bounding box center [739, 204] width 120 height 17
select select
click at [729, 232] on select "Please Select Yes - Round 2 Corners Yes - Round 4 Corners No" at bounding box center [739, 229] width 120 height 17
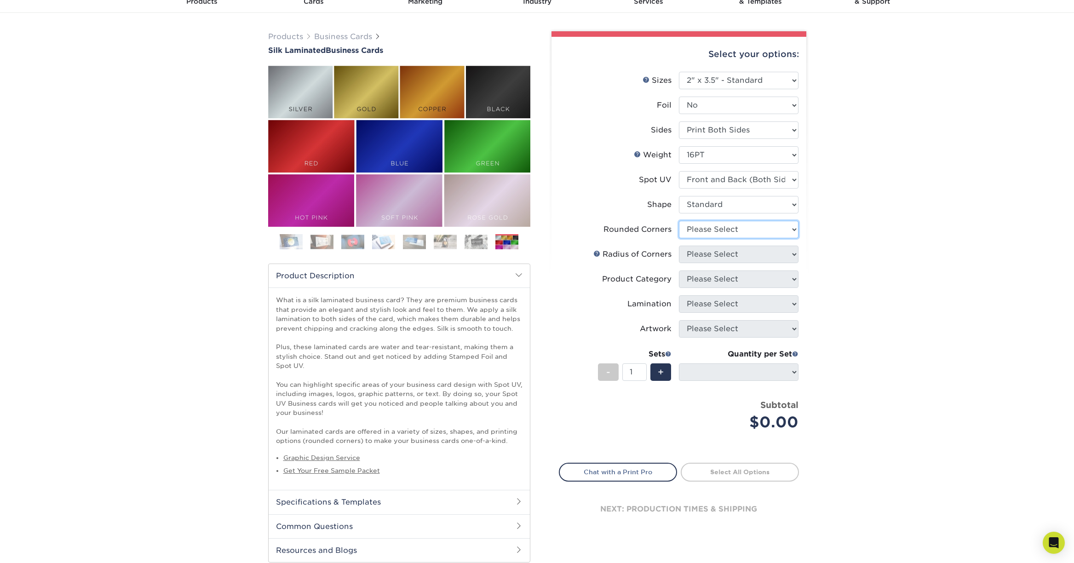
select select "7672df9e-0e0a-464d-8e1f-920c575e4da3"
click at [679, 221] on select "Please Select Yes - Round 2 Corners Yes - Round 4 Corners No" at bounding box center [739, 229] width 120 height 17
select select "-1"
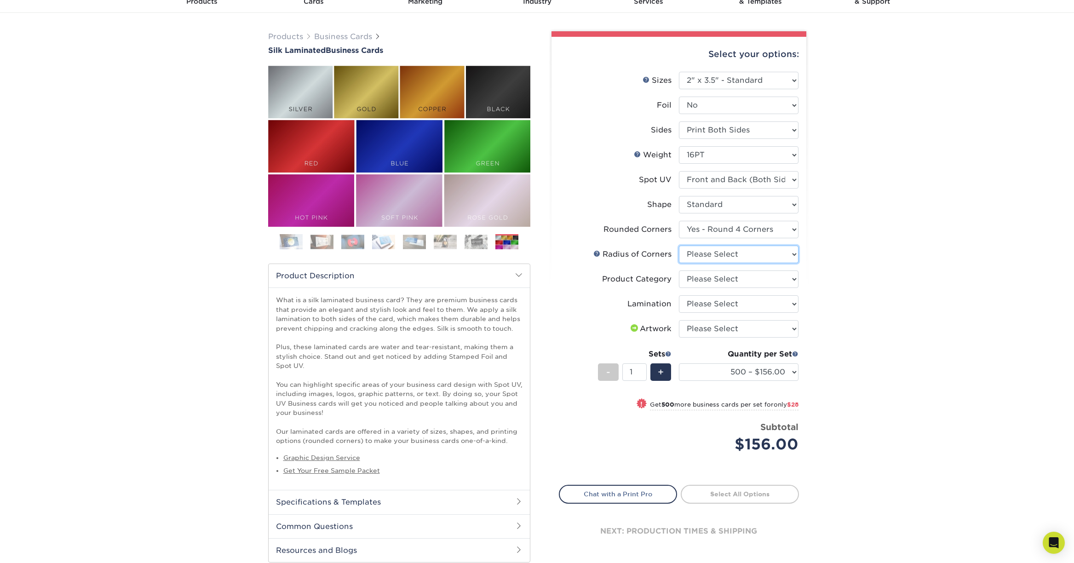
click at [718, 249] on select "Please Select Rounded 1/8" Rounded 1/4"" at bounding box center [739, 254] width 120 height 17
select select "479fbfe7-6a0c-4895-8c9a-81739b7486c9"
click at [679, 246] on select "Please Select Rounded 1/8" Rounded 1/4"" at bounding box center [739, 254] width 120 height 17
click at [722, 278] on select "Please Select Business Cards" at bounding box center [739, 278] width 120 height 17
select select "3b5148f1-0588-4f88-a218-97bcfdce65c1"
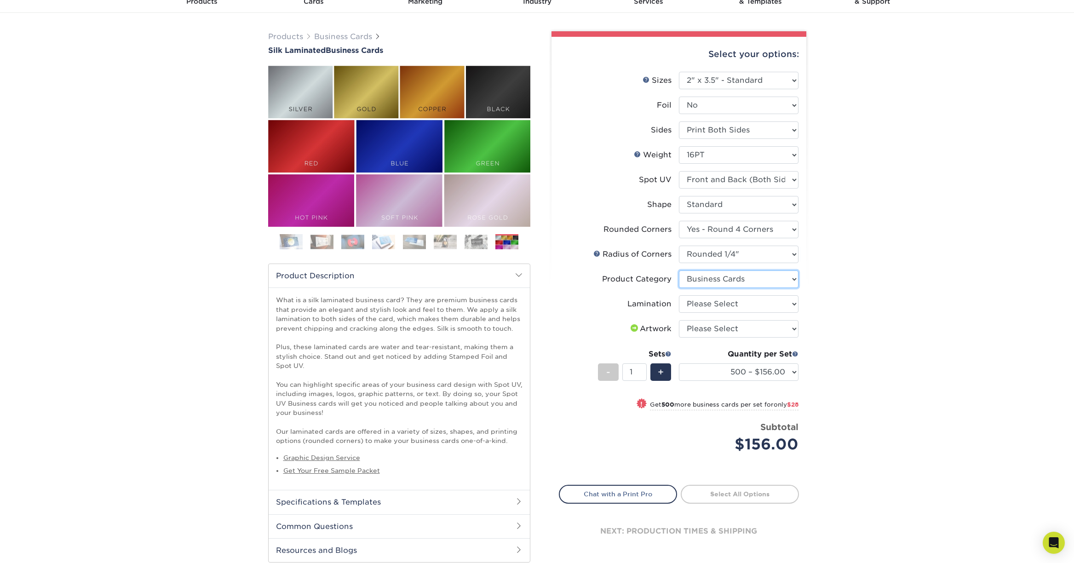
click at [679, 270] on select "Please Select Business Cards" at bounding box center [739, 278] width 120 height 17
click at [721, 303] on select "Please Select Silk" at bounding box center [739, 303] width 120 height 17
select select "ccacb42f-45f7-42d3-bbd3-7c8421cf37f0"
click at [679, 295] on select "Please Select Silk" at bounding box center [739, 303] width 120 height 17
click at [719, 328] on select "Please Select I will upload files I need a design - $100" at bounding box center [739, 328] width 120 height 17
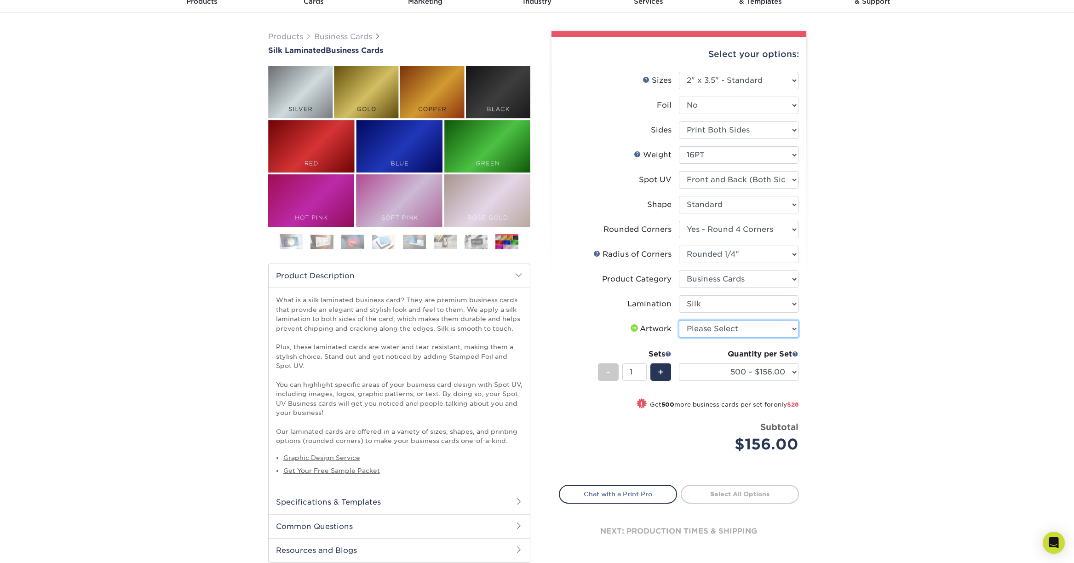
select select "upload"
click at [679, 320] on select "Please Select I will upload files I need a design - $100" at bounding box center [739, 328] width 120 height 17
click at [905, 339] on div "Products Business Cards Silk Laminated Business Cards Previous Next" at bounding box center [537, 306] width 1074 height 586
click at [779, 366] on select "500 – $156.00 1000 – $184.00 2500 – $447.00 5000 – $754.00 10000 – $1375.00" at bounding box center [739, 371] width 120 height 17
select select "1000 – $184.00"
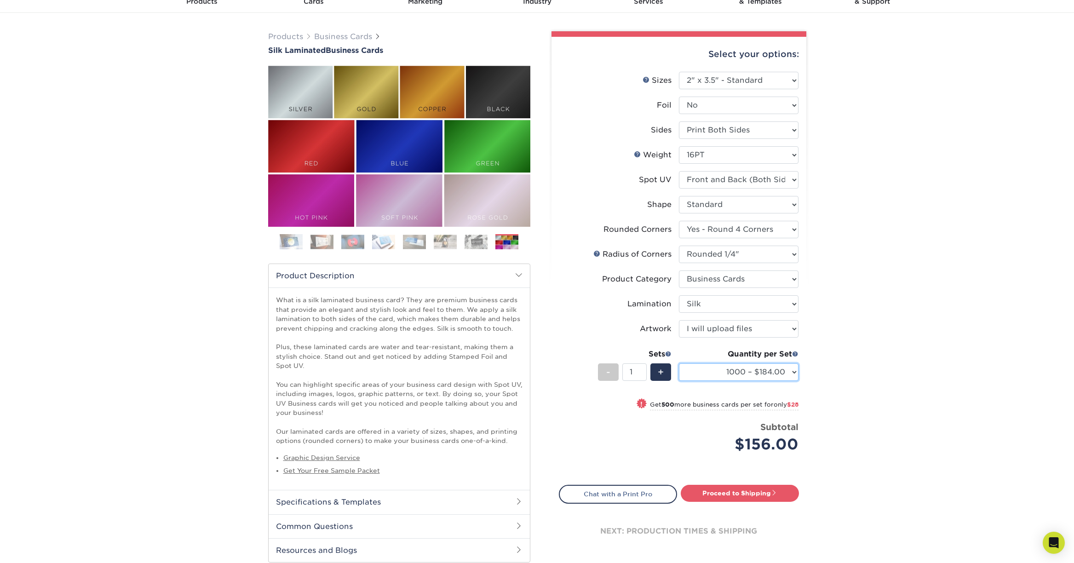
click at [679, 363] on select "500 – $156.00 1000 – $184.00 2500 – $447.00 5000 – $754.00 10000 – $1375.00" at bounding box center [739, 371] width 120 height 17
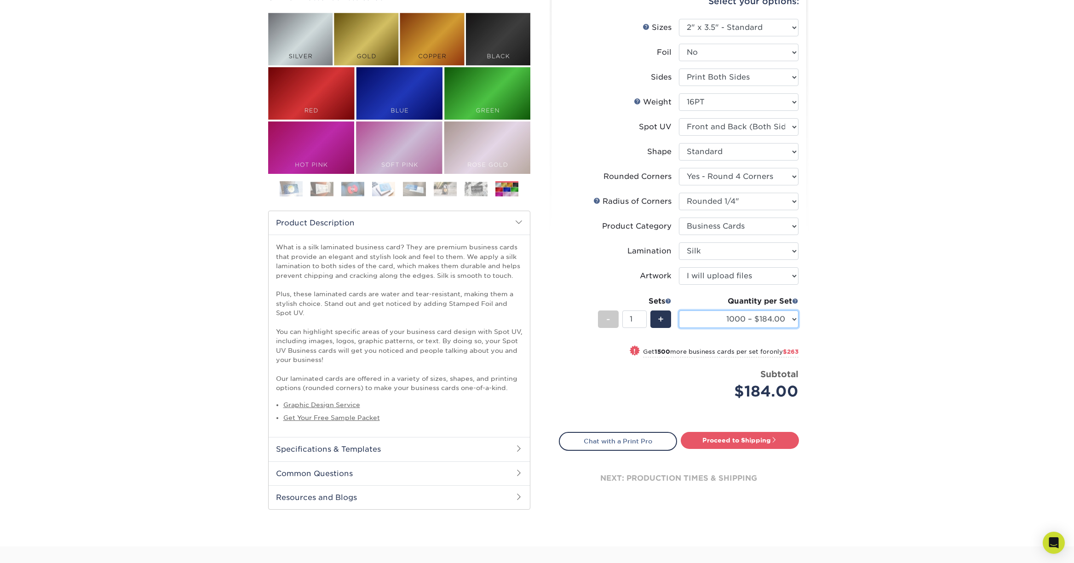
scroll to position [138, 0]
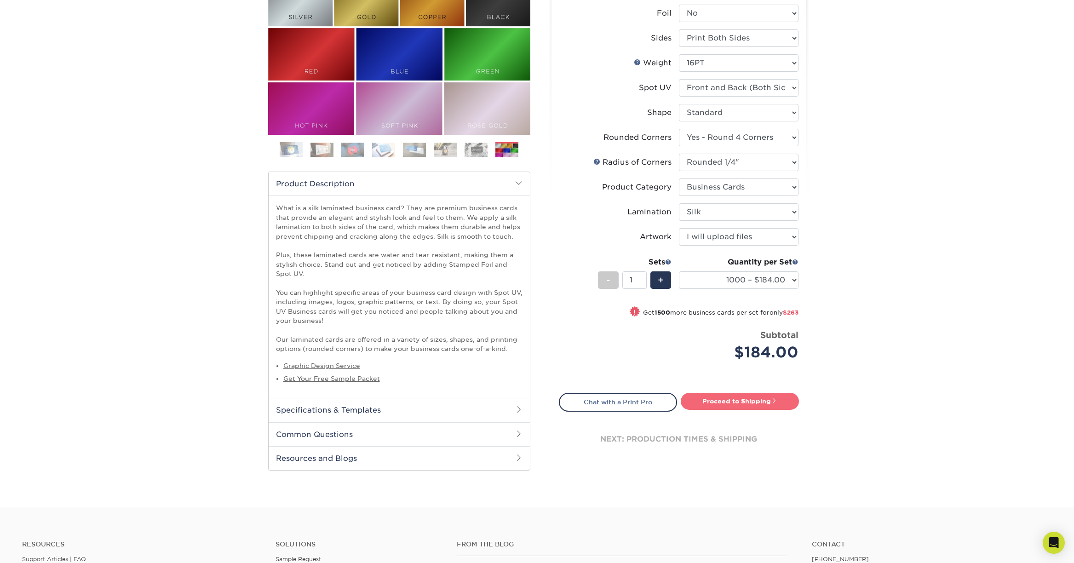
click at [748, 402] on link "Proceed to Shipping" at bounding box center [740, 401] width 118 height 17
type input "Set 1"
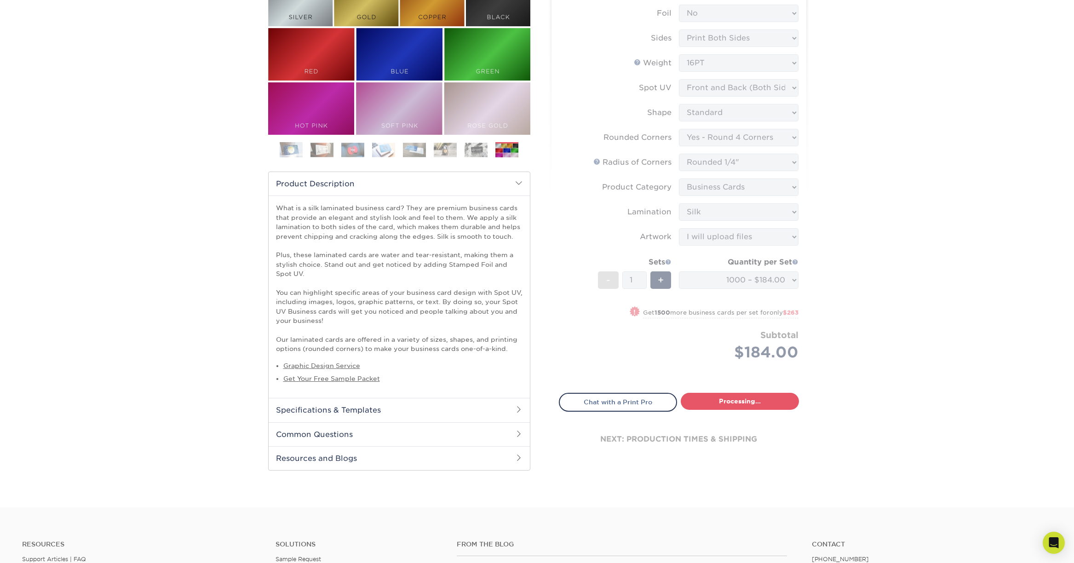
select select "eac151dc-5db9-4b99-b896-4e2ac55ddf4a"
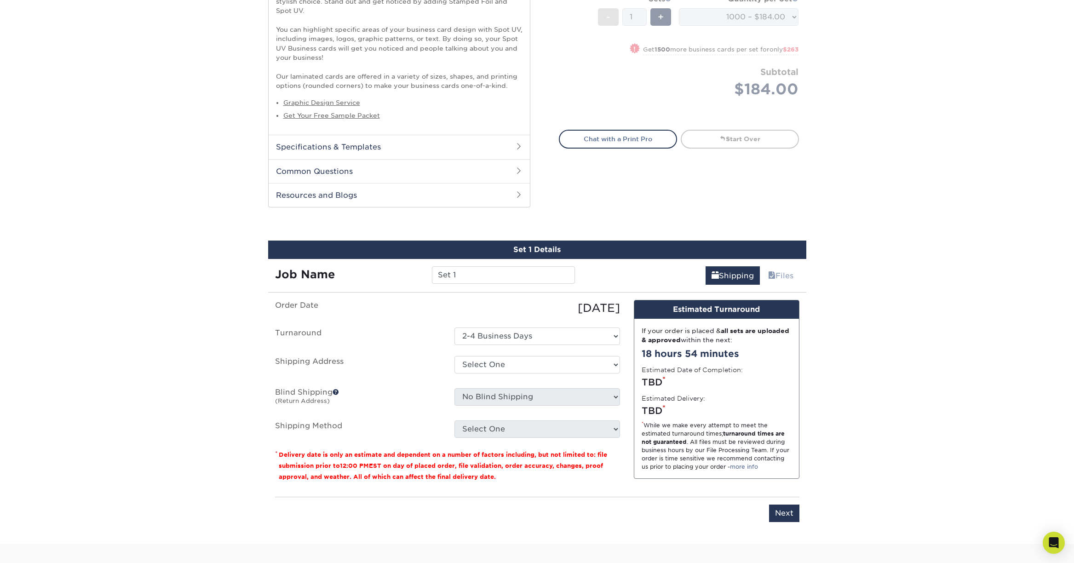
scroll to position [460, 0]
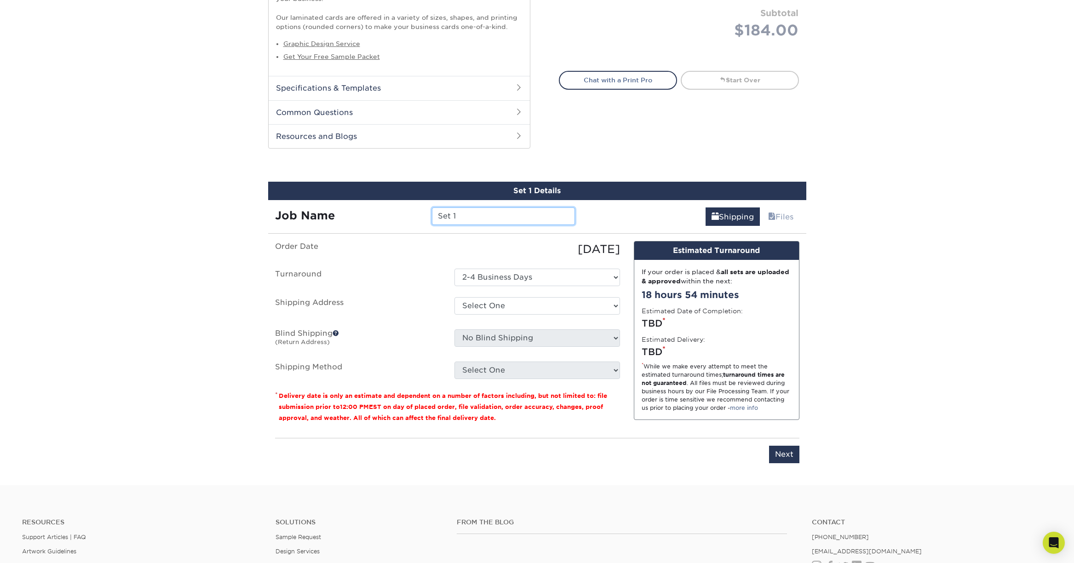
drag, startPoint x: 459, startPoint y: 214, endPoint x: 410, endPoint y: 210, distance: 49.8
click at [410, 210] on div "Job Name Set 1" at bounding box center [425, 215] width 314 height 17
type input "[PERSON_NAME]"
click at [508, 274] on select "Select One 2-4 Business Days" at bounding box center [537, 277] width 166 height 17
drag, startPoint x: 499, startPoint y: 250, endPoint x: 501, endPoint y: 259, distance: 9.4
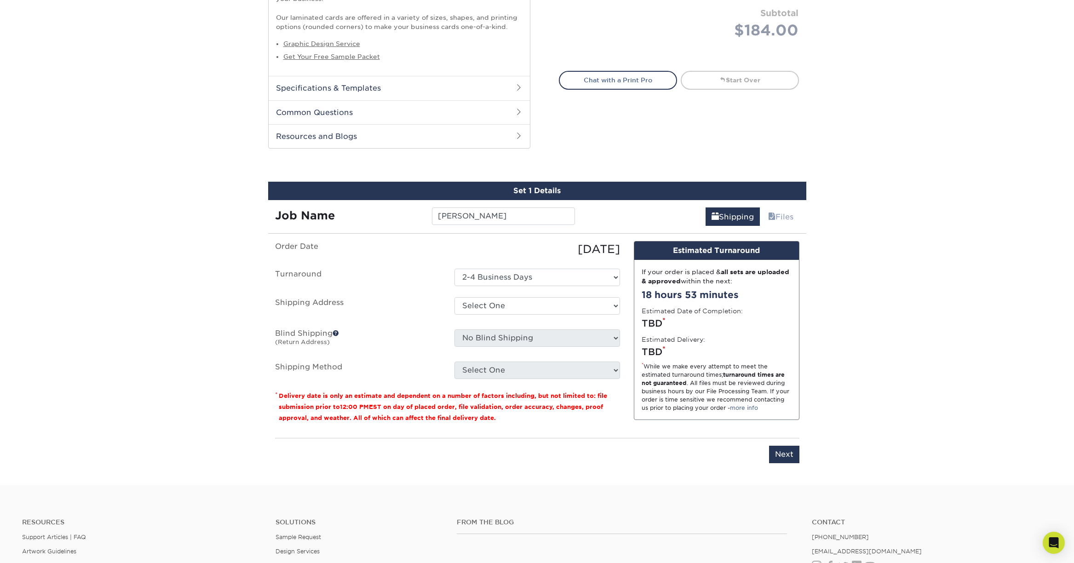
click at [499, 250] on div "09/30/2025" at bounding box center [536, 249] width 179 height 17
click at [505, 309] on select "Select One + Add New Address - Login" at bounding box center [537, 305] width 166 height 17
select select "newaddress"
click at [454, 297] on select "Select One + Add New Address - Login" at bounding box center [537, 305] width 166 height 17
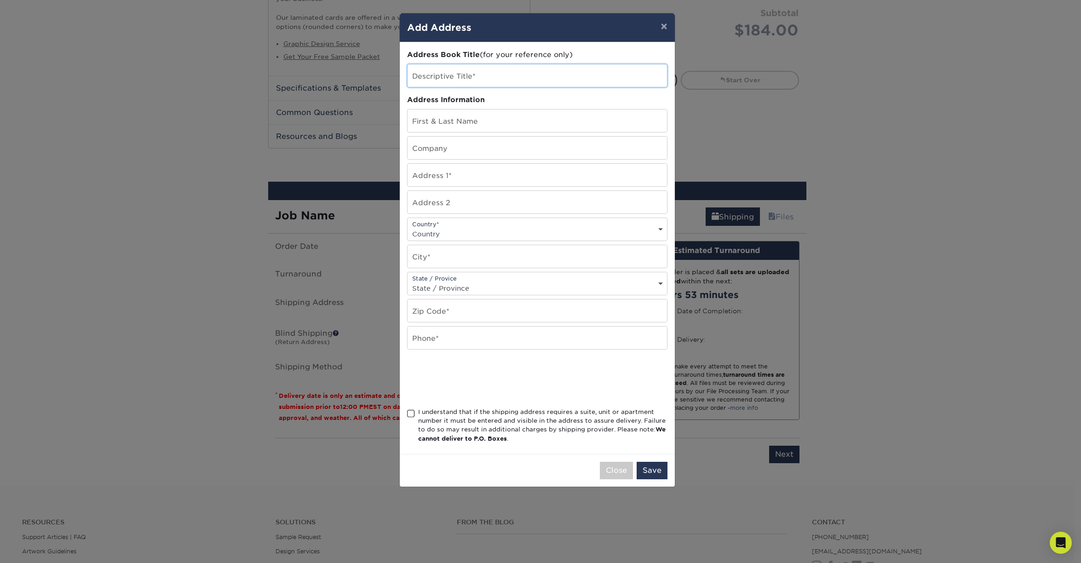
click at [454, 76] on input "text" at bounding box center [536, 75] width 259 height 23
type input "[PERSON_NAME]"
type input "901 N ALAMO ST"
select select "US"
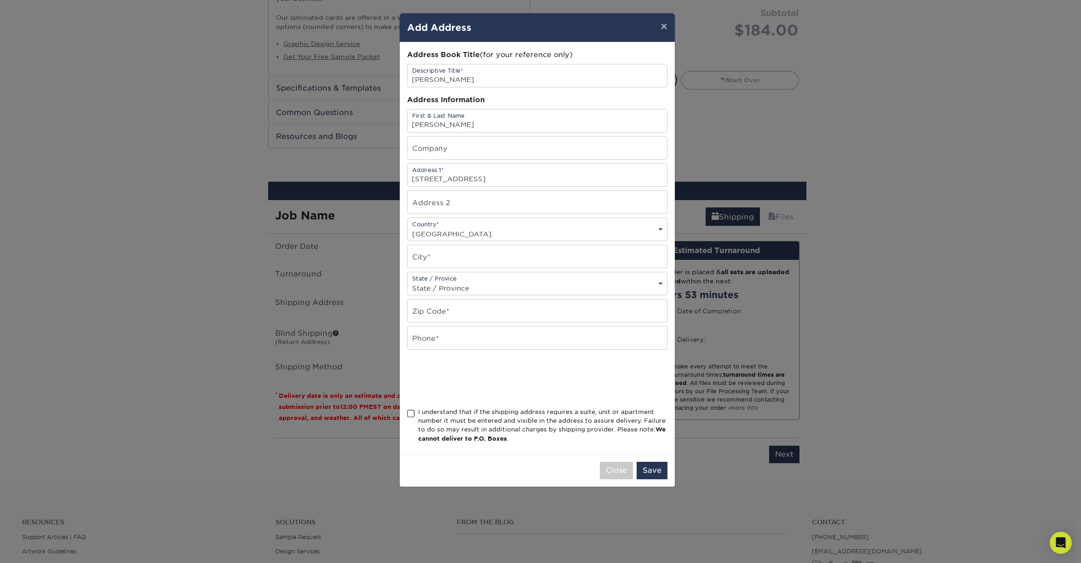
type input "SAN ANTONIO"
select select "TX"
type input "78215"
click at [425, 339] on input "text" at bounding box center [536, 337] width 259 height 23
type input "5127857588"
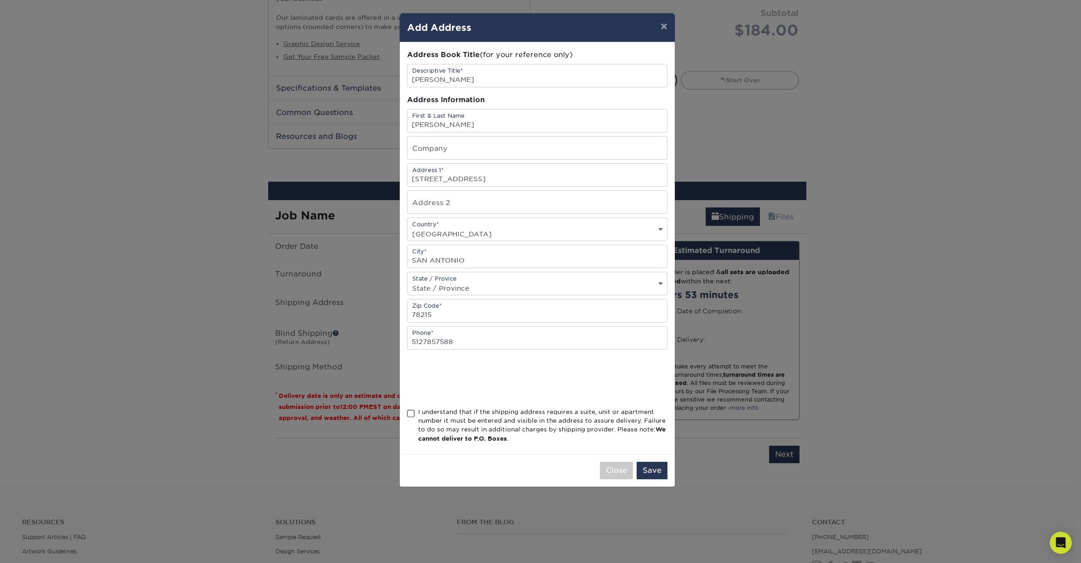
click at [411, 413] on span at bounding box center [411, 413] width 8 height 9
click at [0, 0] on input "I understand that if the shipping address requires a suite, unit or apartment n…" at bounding box center [0, 0] width 0 height 0
click at [652, 471] on button "Save" at bounding box center [651, 470] width 31 height 17
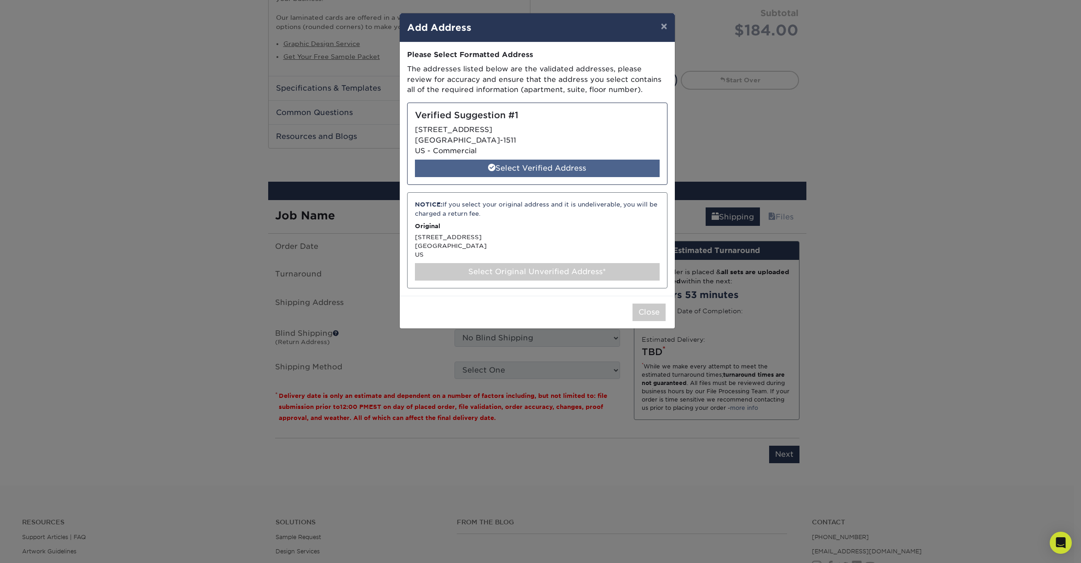
click at [578, 170] on div "Select Verified Address" at bounding box center [537, 168] width 245 height 17
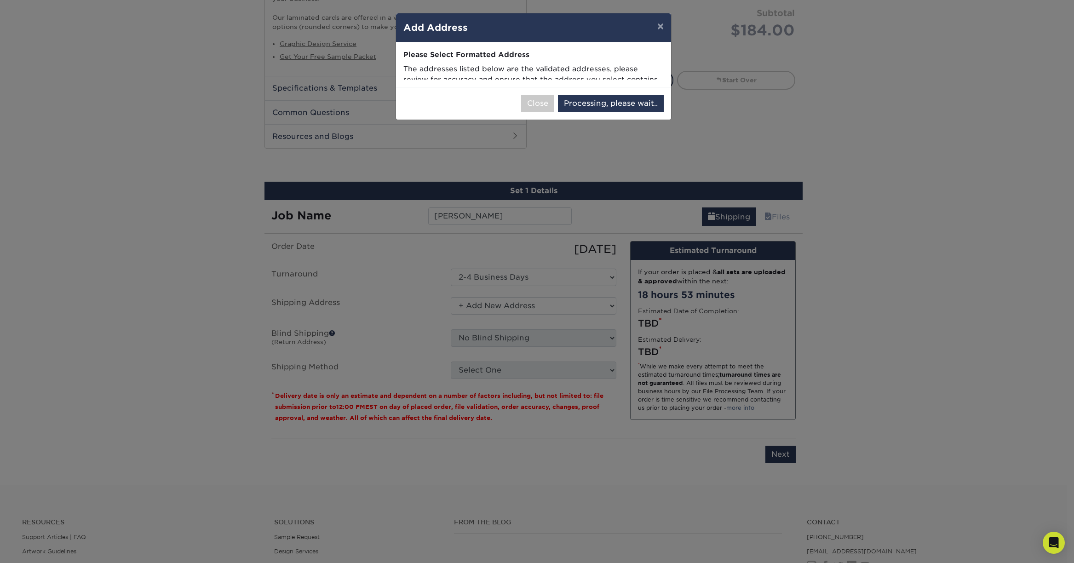
select select "286519"
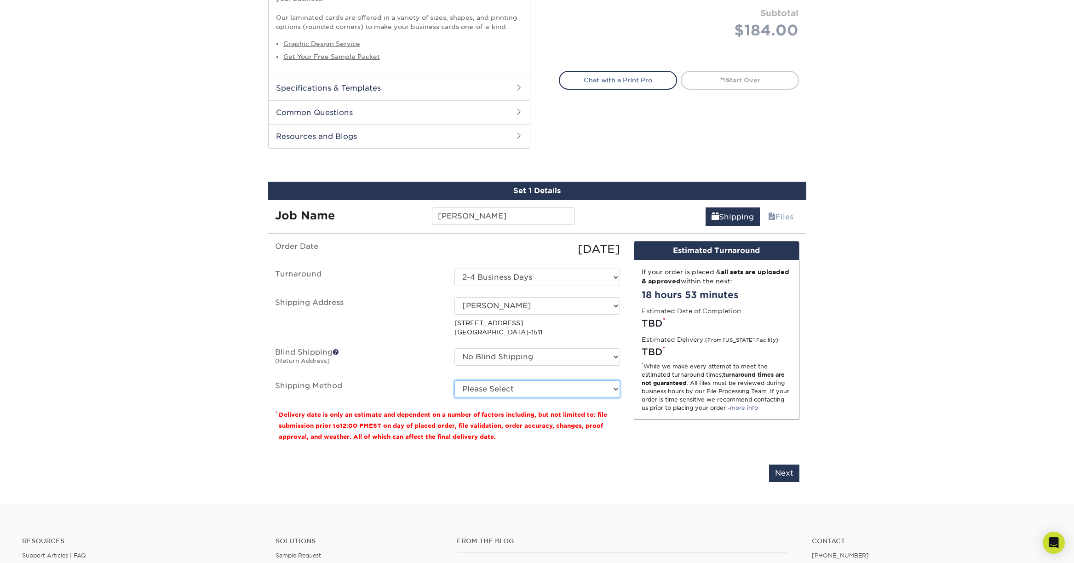
click at [554, 391] on select "Please Select Ground Shipping (+$8.96) 3 Day Shipping Service (+$19.44) 2 Day A…" at bounding box center [537, 388] width 166 height 17
select select "03"
click at [454, 380] on select "Please Select Ground Shipping (+$8.96) 3 Day Shipping Service (+$19.44) 2 Day A…" at bounding box center [537, 388] width 166 height 17
click at [781, 483] on div "You've choosen mailing services! If you have a csv address list please upload i…" at bounding box center [537, 367] width 524 height 252
click at [779, 471] on input "Next" at bounding box center [784, 472] width 30 height 17
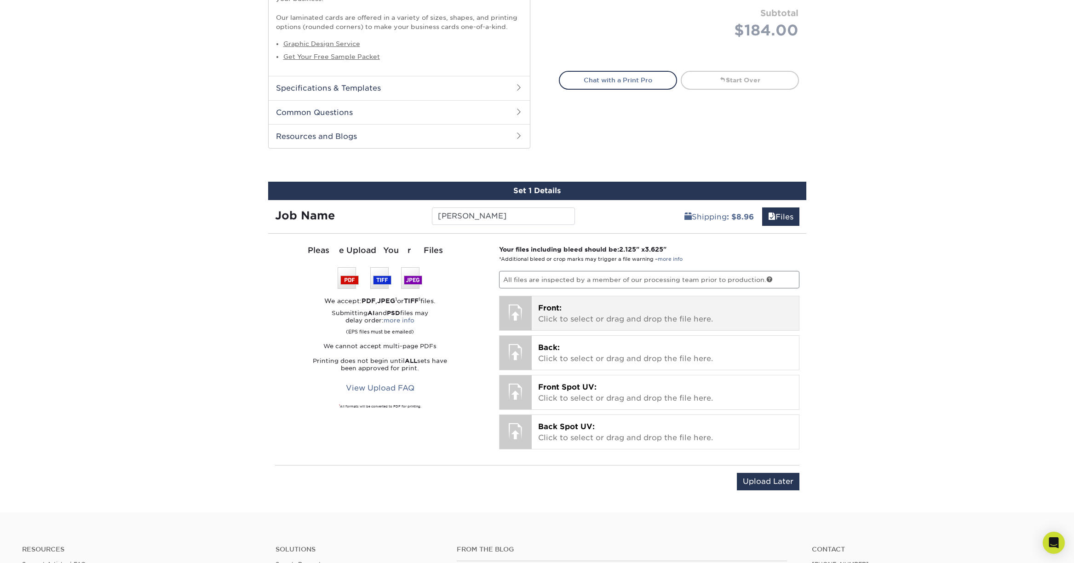
click at [640, 301] on div "Front: Click to select or drag and drop the file here. Choose file" at bounding box center [665, 313] width 267 height 34
click at [585, 325] on p "Front: Click to select or drag and drop the file here." at bounding box center [665, 314] width 254 height 22
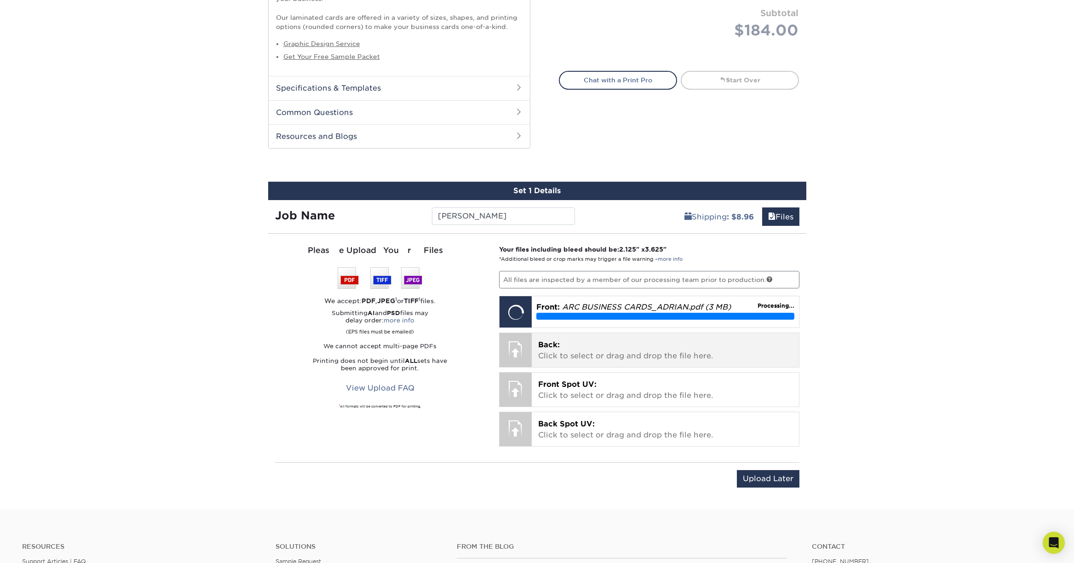
click at [618, 353] on p "Back: Click to select or drag and drop the file here." at bounding box center [665, 350] width 254 height 22
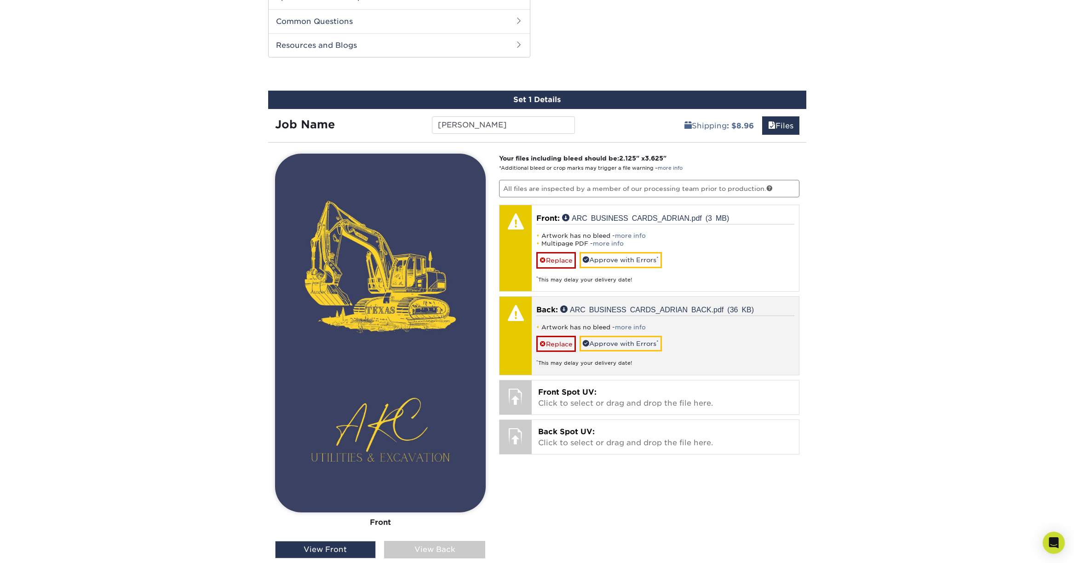
scroll to position [552, 0]
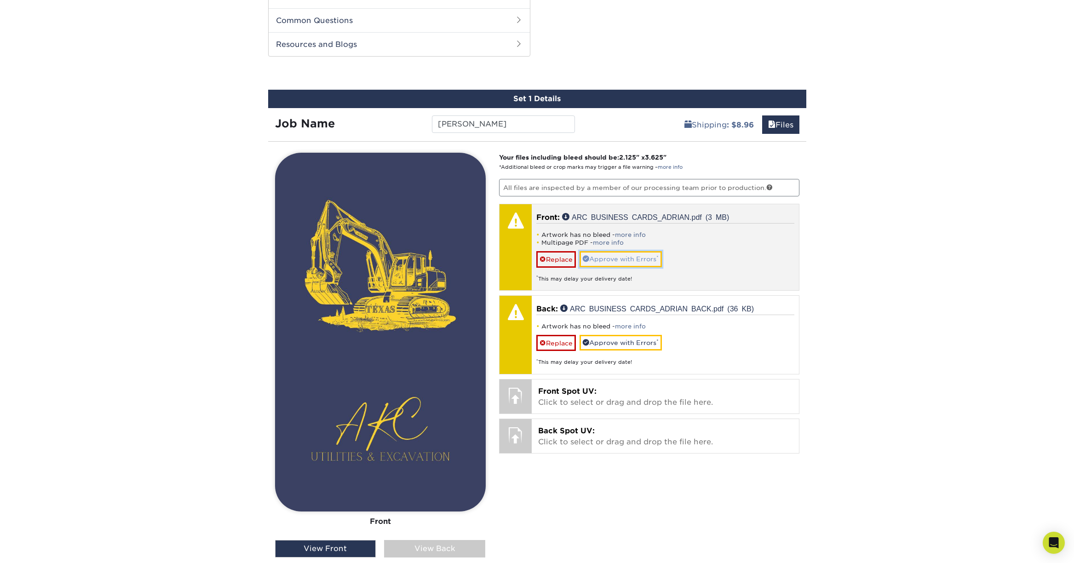
click at [638, 259] on link "Approve with Errors *" at bounding box center [620, 259] width 82 height 16
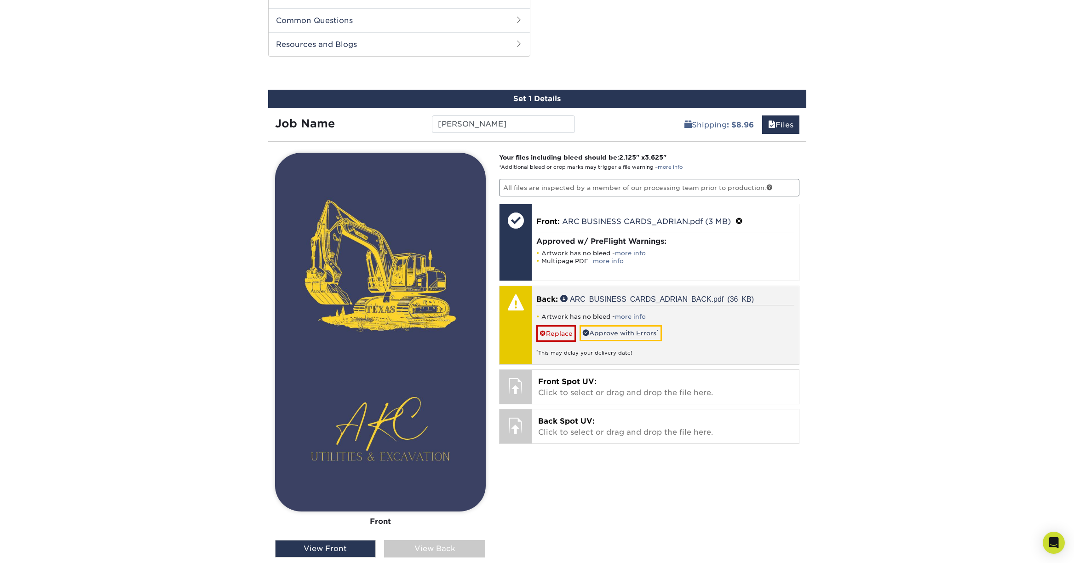
click at [696, 323] on div "Artwork has no bleed - more info Replace Approve with Errors * * This may delay…" at bounding box center [665, 331] width 258 height 52
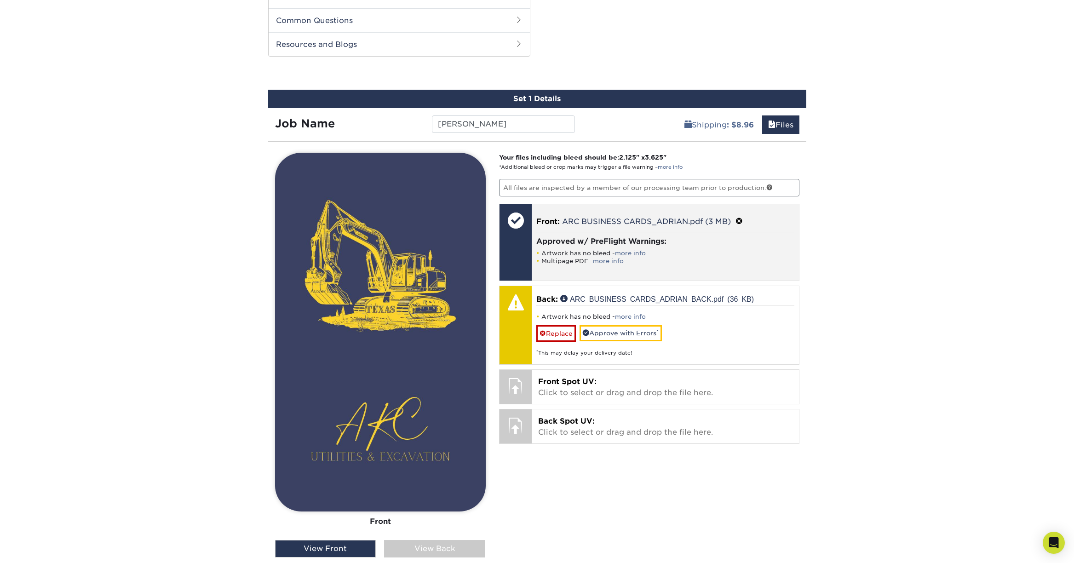
click at [620, 269] on div "Approved w/ PreFlight Warnings: Artwork has no bleed - more info Multipage PDF …" at bounding box center [665, 251] width 258 height 38
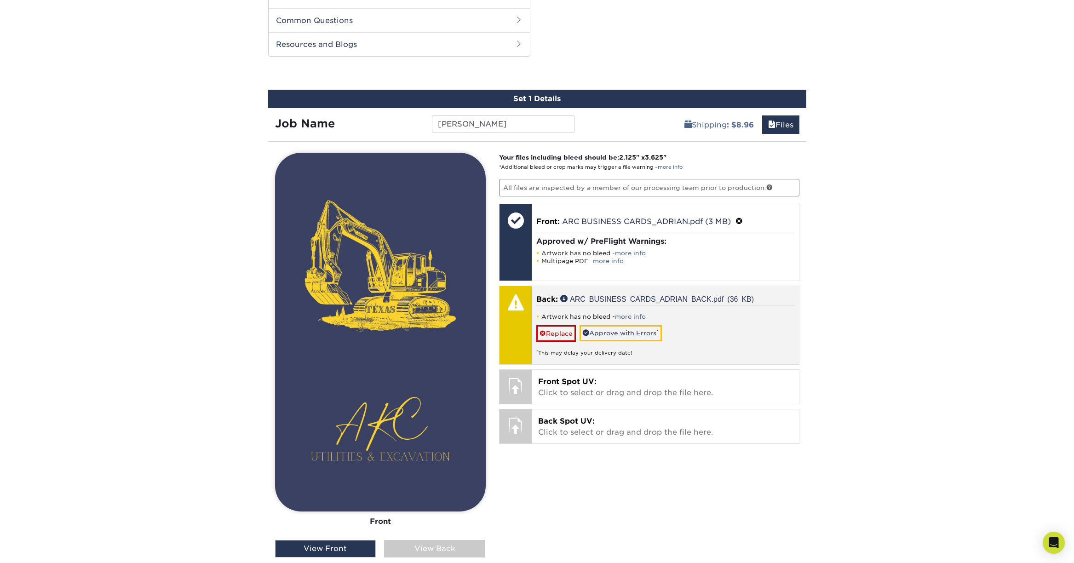
click at [690, 314] on li "Artwork has no bleed - more info" at bounding box center [665, 317] width 258 height 8
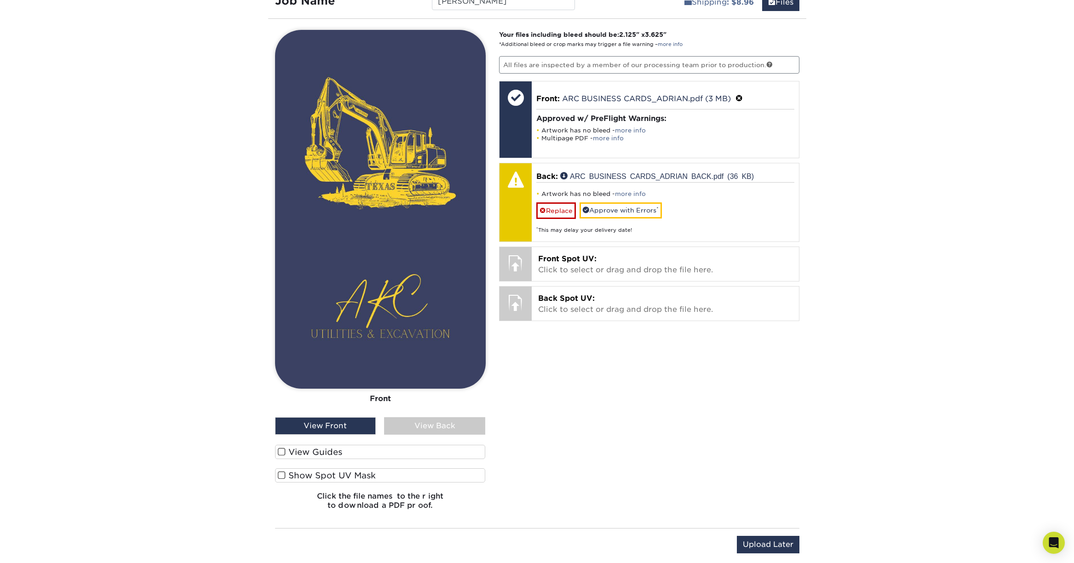
scroll to position [736, 0]
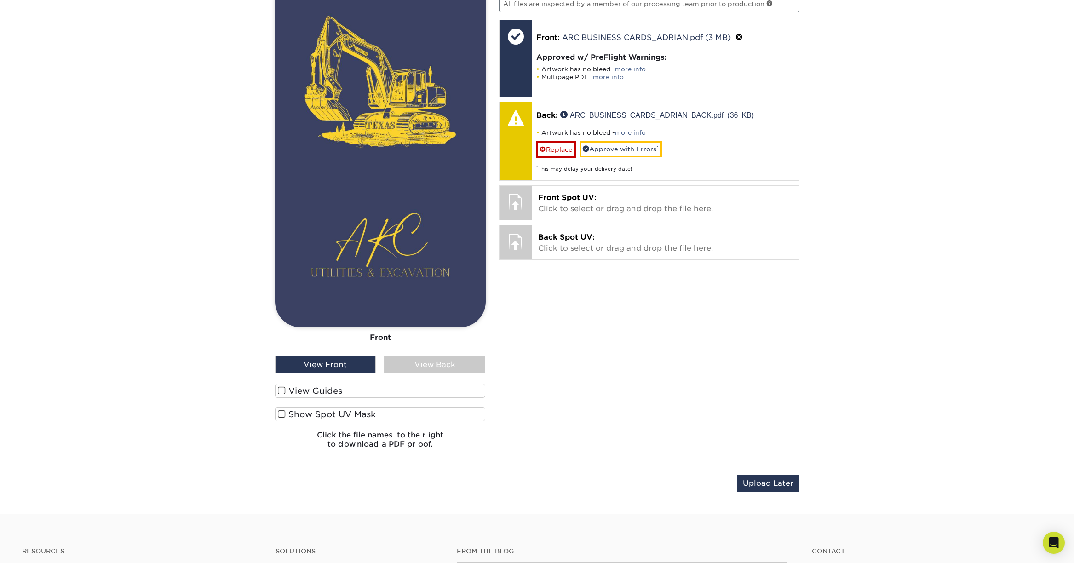
click at [412, 368] on div "View Back" at bounding box center [434, 364] width 101 height 17
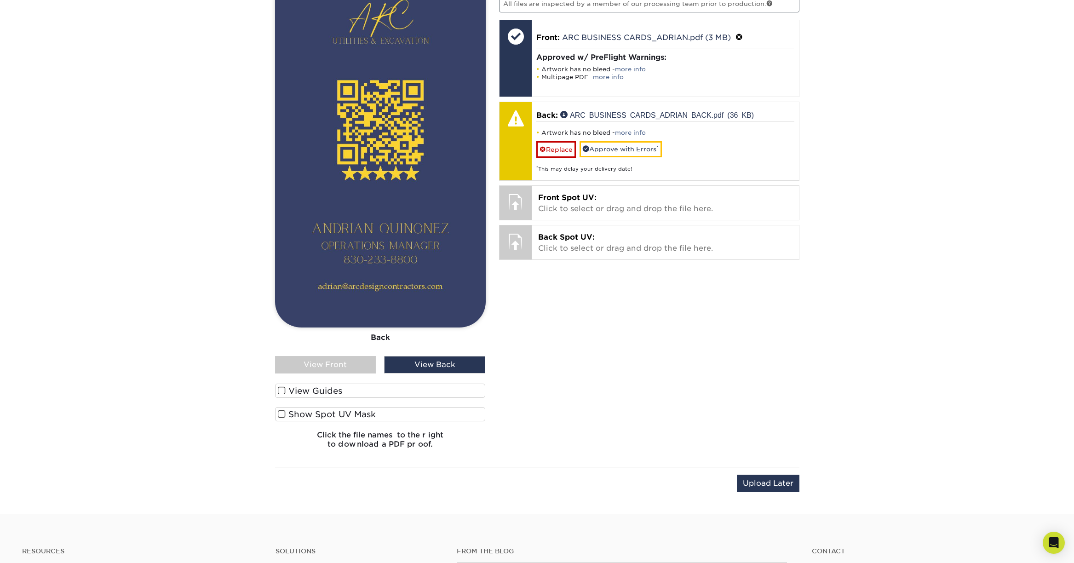
click at [321, 388] on label "View Guides" at bounding box center [380, 391] width 211 height 14
click at [0, 0] on input "View Guides" at bounding box center [0, 0] width 0 height 0
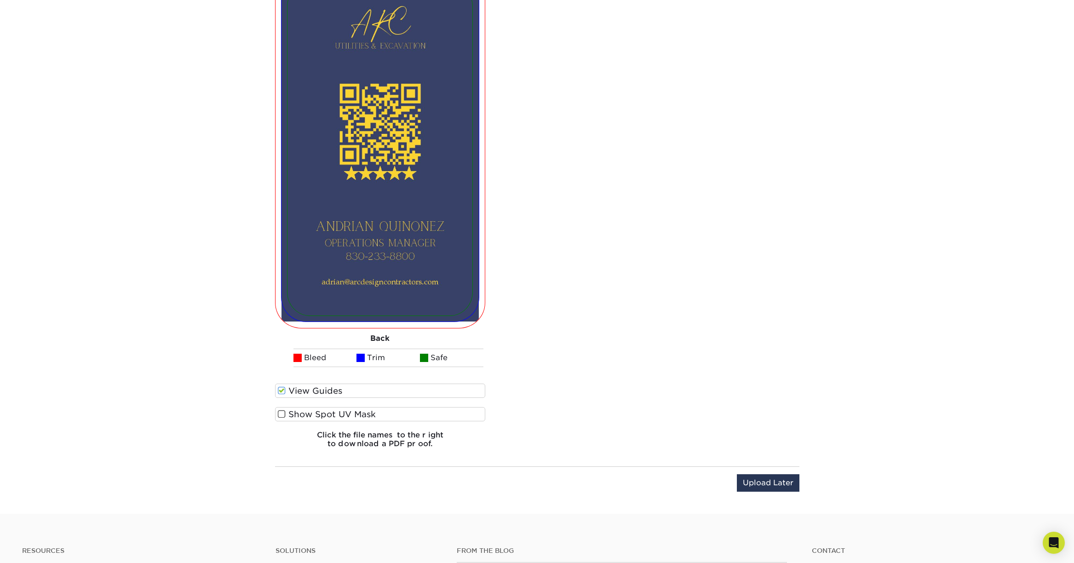
click at [312, 391] on label "View Guides" at bounding box center [380, 391] width 211 height 14
click at [0, 0] on input "View Guides" at bounding box center [0, 0] width 0 height 0
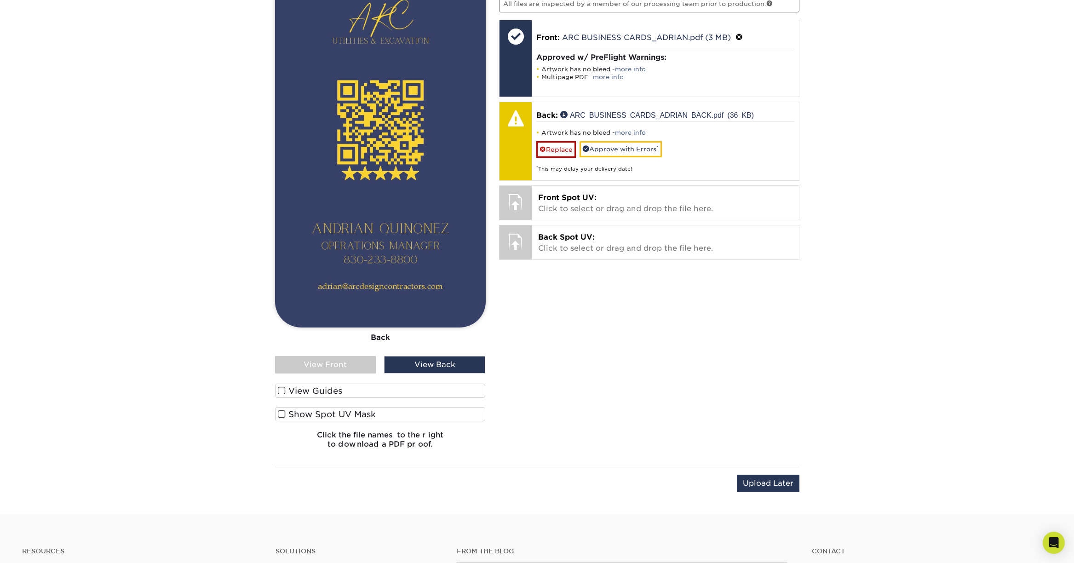
click at [331, 368] on div "View Front" at bounding box center [325, 364] width 101 height 17
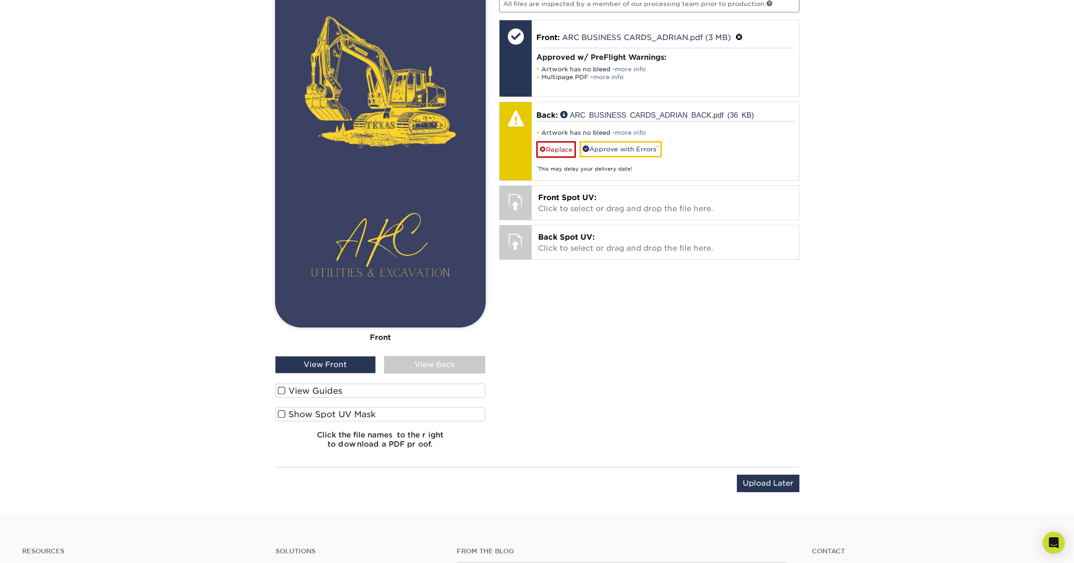
click at [327, 398] on div "View Guides" at bounding box center [380, 393] width 211 height 19
click at [328, 394] on label "View Guides" at bounding box center [380, 391] width 211 height 14
click at [0, 0] on input "View Guides" at bounding box center [0, 0] width 0 height 0
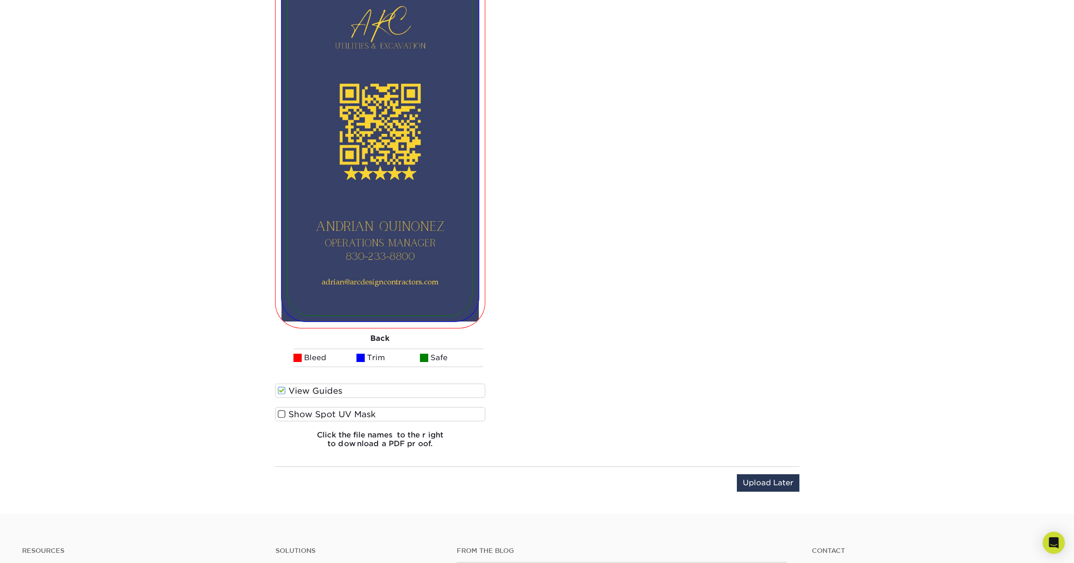
click at [328, 393] on label "View Guides" at bounding box center [380, 391] width 211 height 14
click at [0, 0] on input "View Guides" at bounding box center [0, 0] width 0 height 0
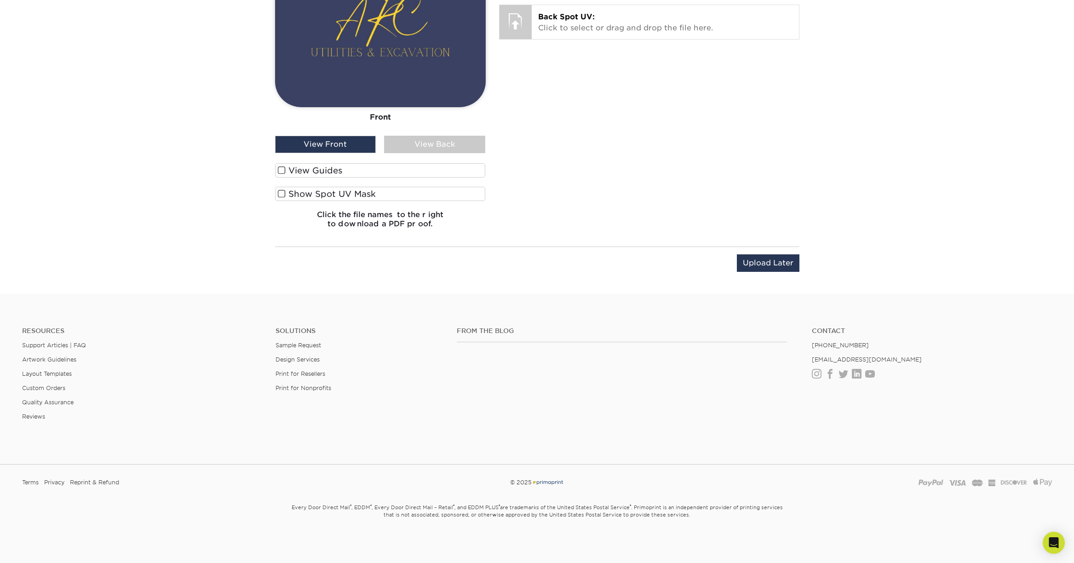
scroll to position [736, 0]
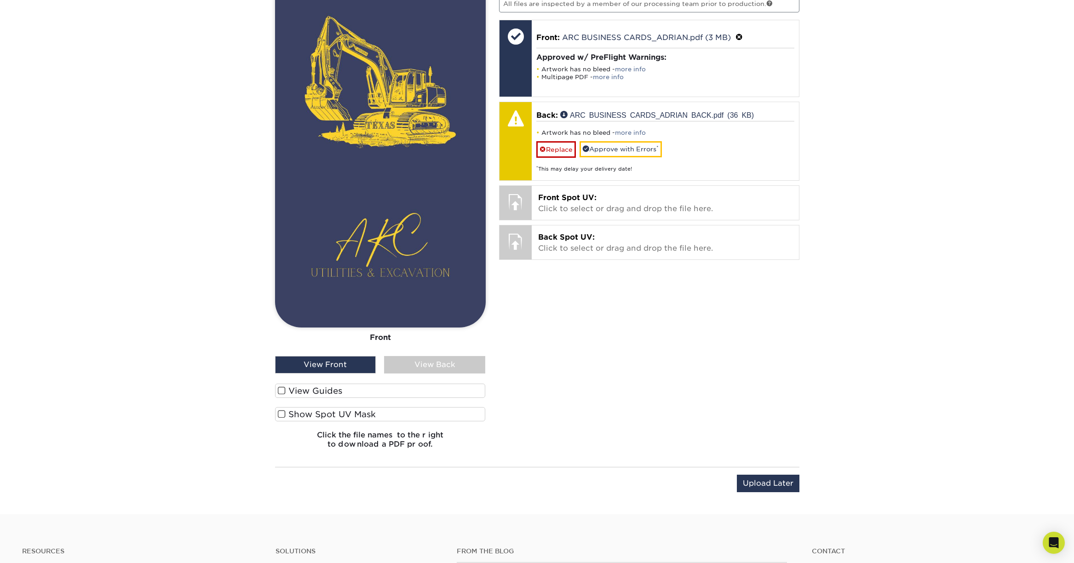
click at [367, 414] on label "Show Spot UV Mask" at bounding box center [380, 414] width 211 height 14
click at [0, 0] on input "Show Spot UV Mask" at bounding box center [0, 0] width 0 height 0
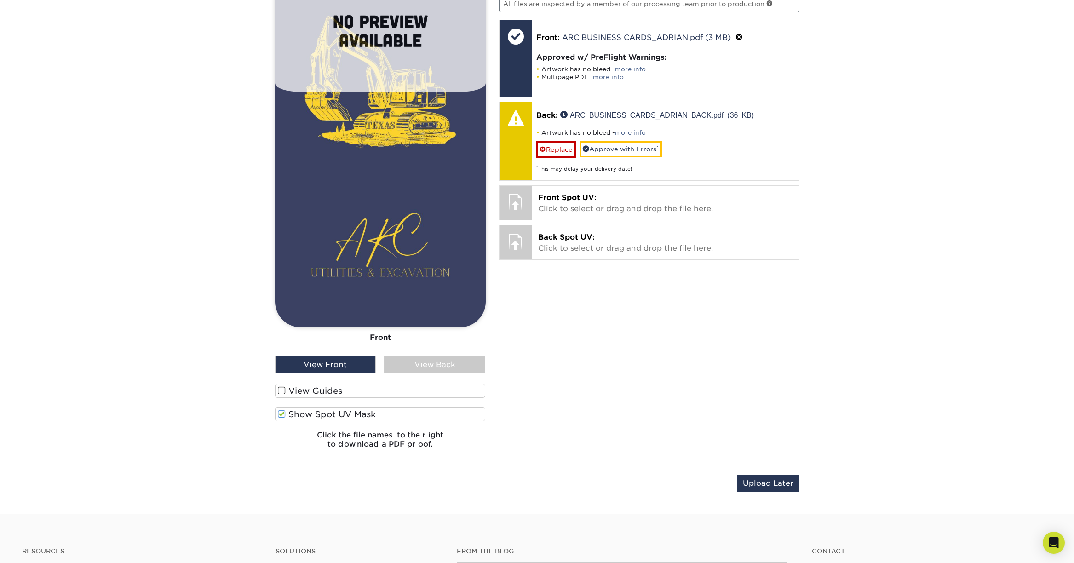
click at [367, 414] on label "Show Spot UV Mask" at bounding box center [380, 414] width 211 height 14
click at [0, 0] on input "Show Spot UV Mask" at bounding box center [0, 0] width 0 height 0
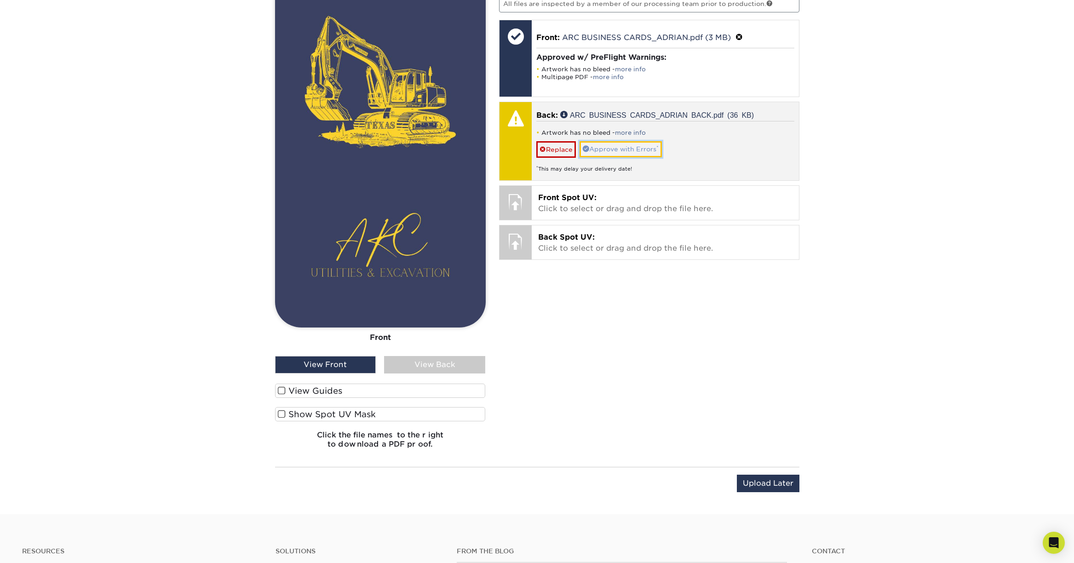
click at [630, 152] on link "Approve with Errors *" at bounding box center [620, 149] width 82 height 16
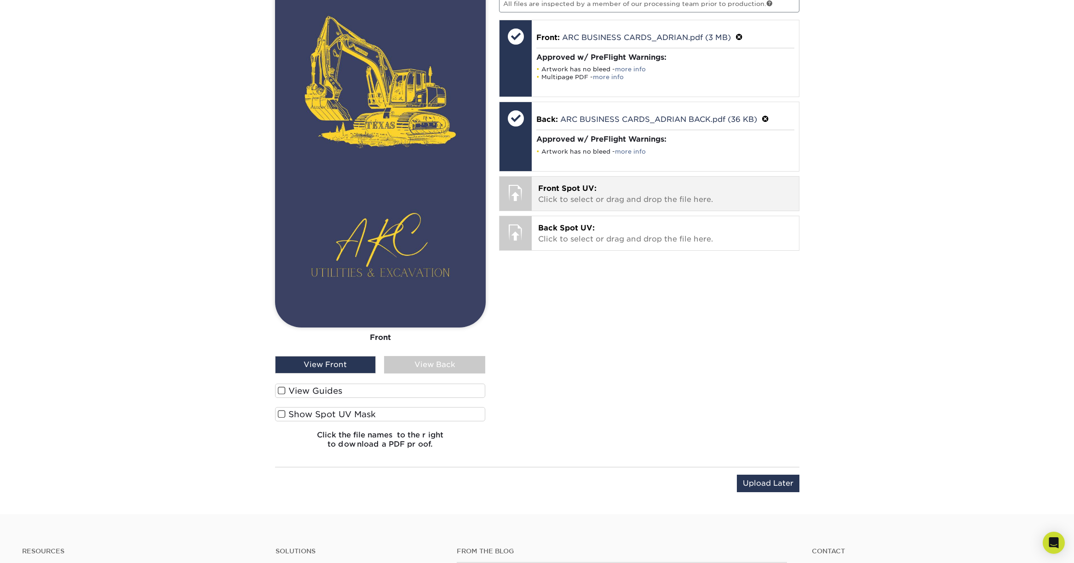
click at [602, 184] on p "Front Spot UV: Click to select or drag and drop the file here." at bounding box center [665, 194] width 254 height 22
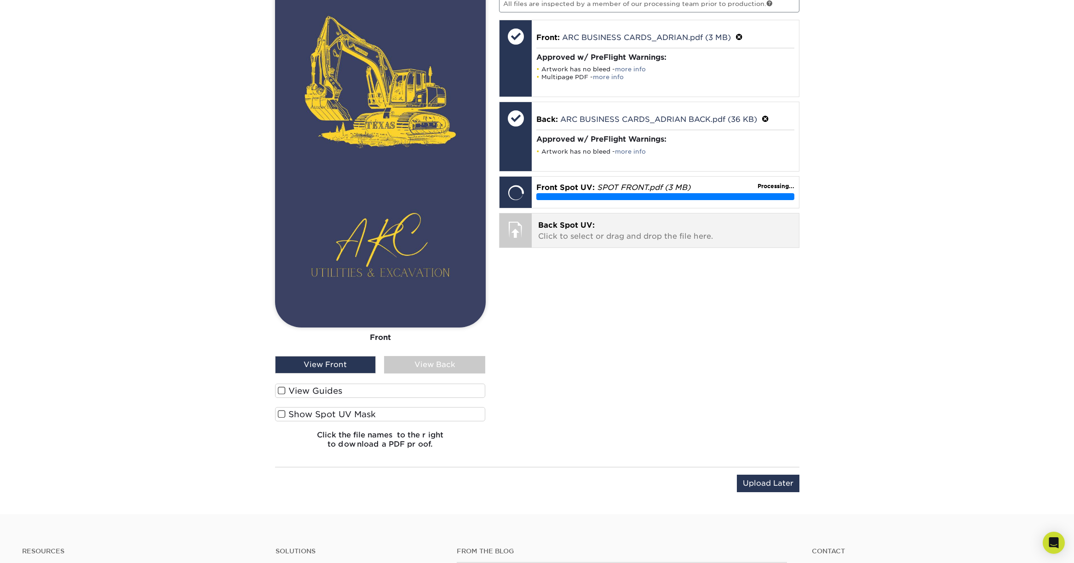
click at [597, 230] on p "Back Spot UV: Click to select or drag and drop the file here." at bounding box center [665, 231] width 254 height 22
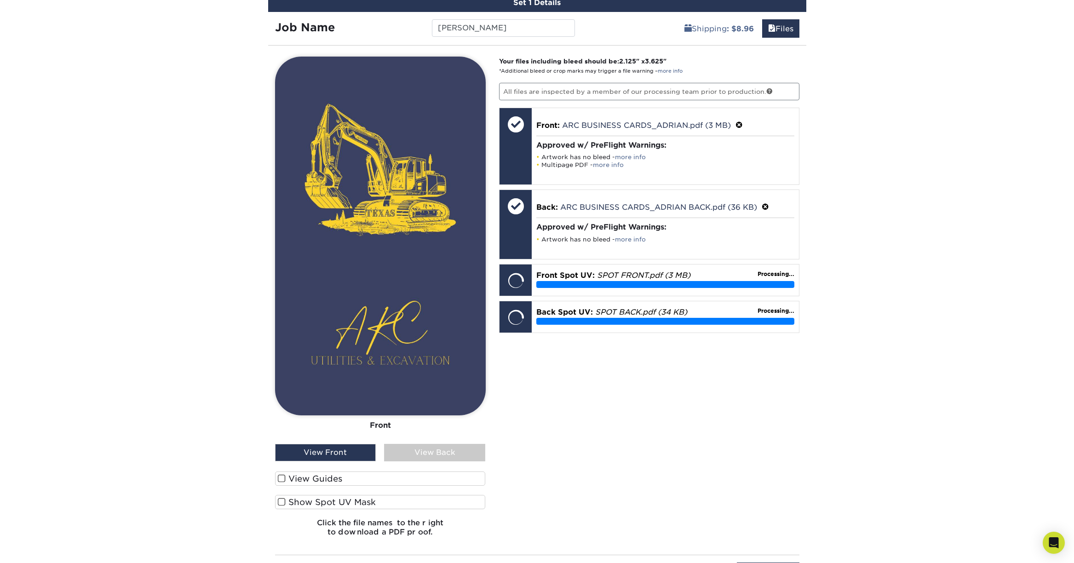
scroll to position [644, 0]
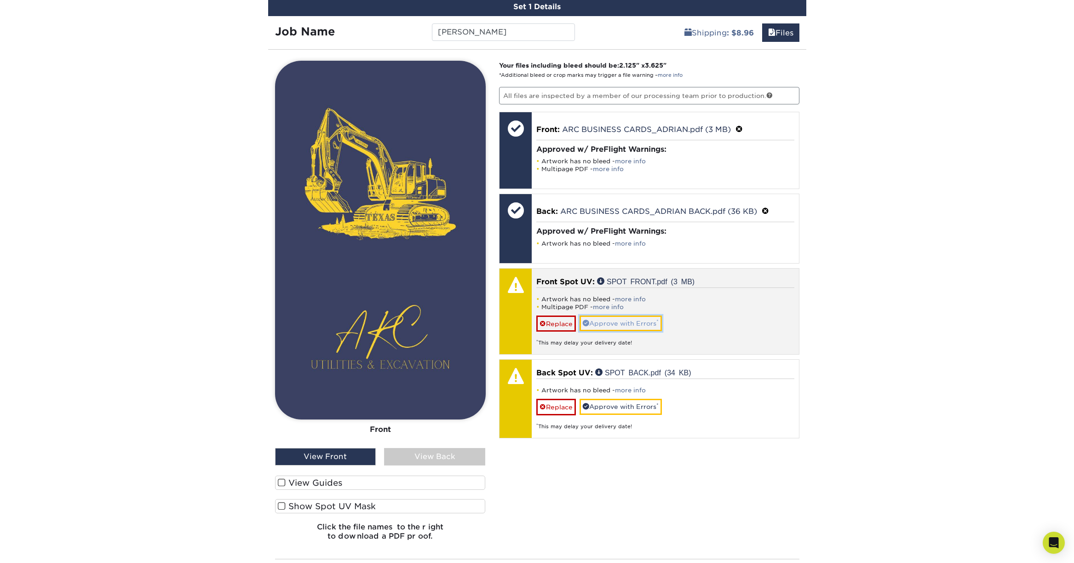
click at [603, 327] on link "Approve with Errors *" at bounding box center [620, 323] width 82 height 16
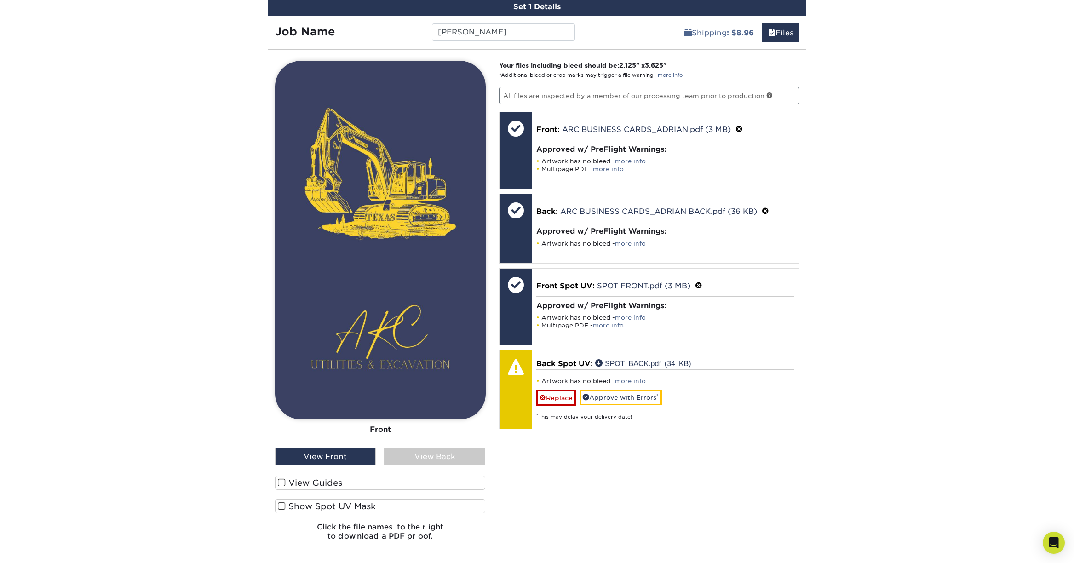
click at [310, 509] on label "Show Spot UV Mask" at bounding box center [380, 506] width 211 height 14
click at [0, 0] on input "Show Spot UV Mask" at bounding box center [0, 0] width 0 height 0
click at [420, 456] on div "View Back" at bounding box center [434, 456] width 101 height 17
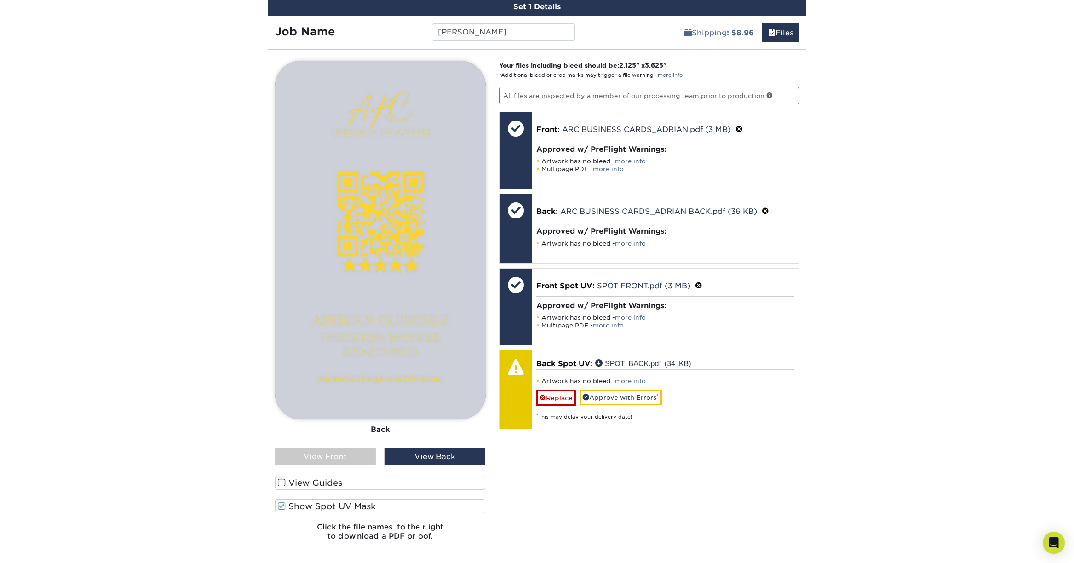
click at [338, 459] on div "View Front" at bounding box center [325, 456] width 101 height 17
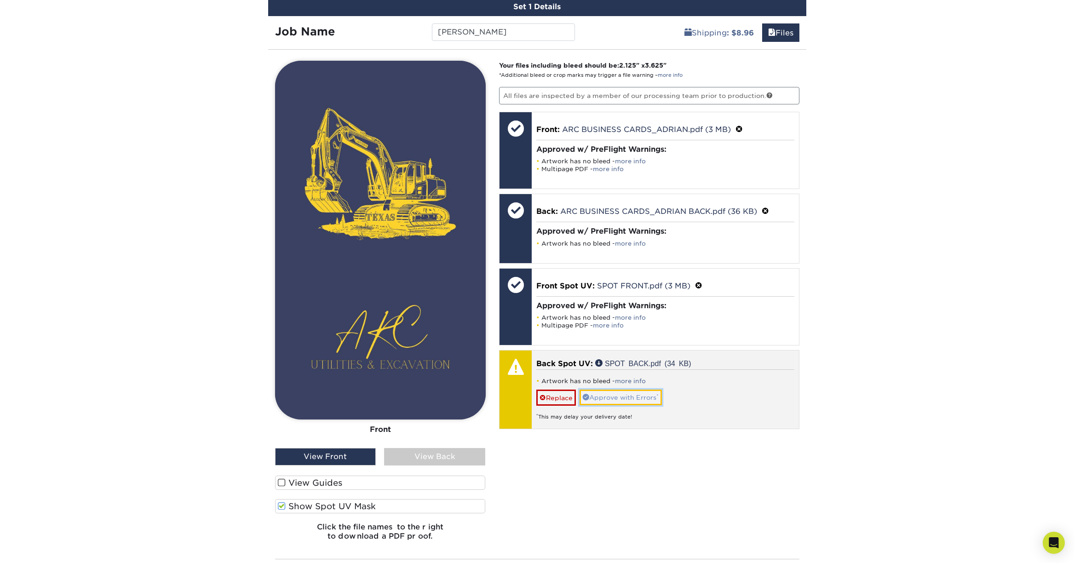
click at [597, 398] on link "Approve with Errors *" at bounding box center [620, 397] width 82 height 16
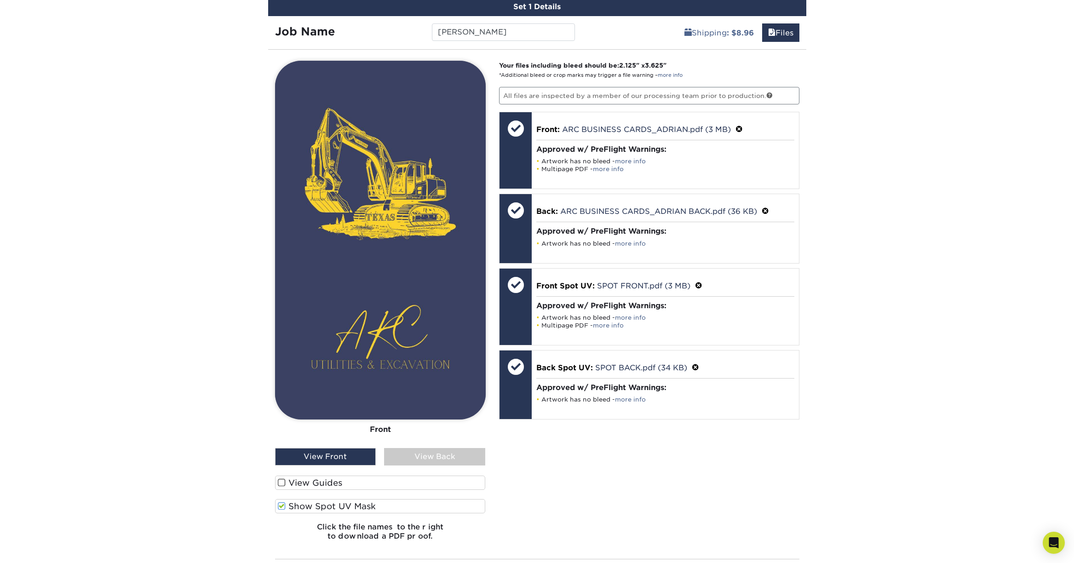
click at [426, 459] on div "View Back" at bounding box center [434, 456] width 101 height 17
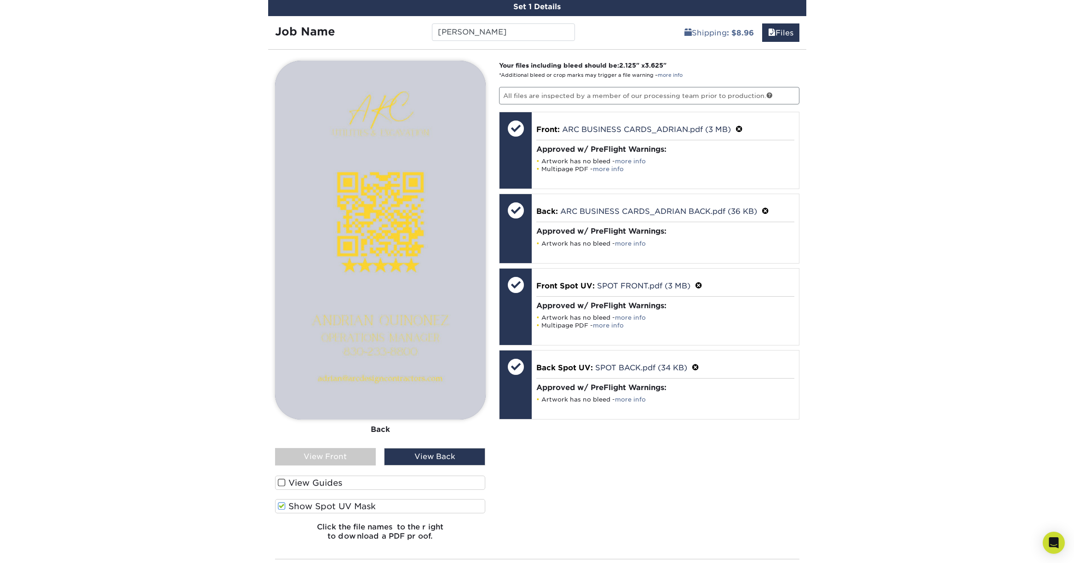
click at [339, 506] on label "Show Spot UV Mask" at bounding box center [380, 506] width 211 height 14
click at [0, 0] on input "Show Spot UV Mask" at bounding box center [0, 0] width 0 height 0
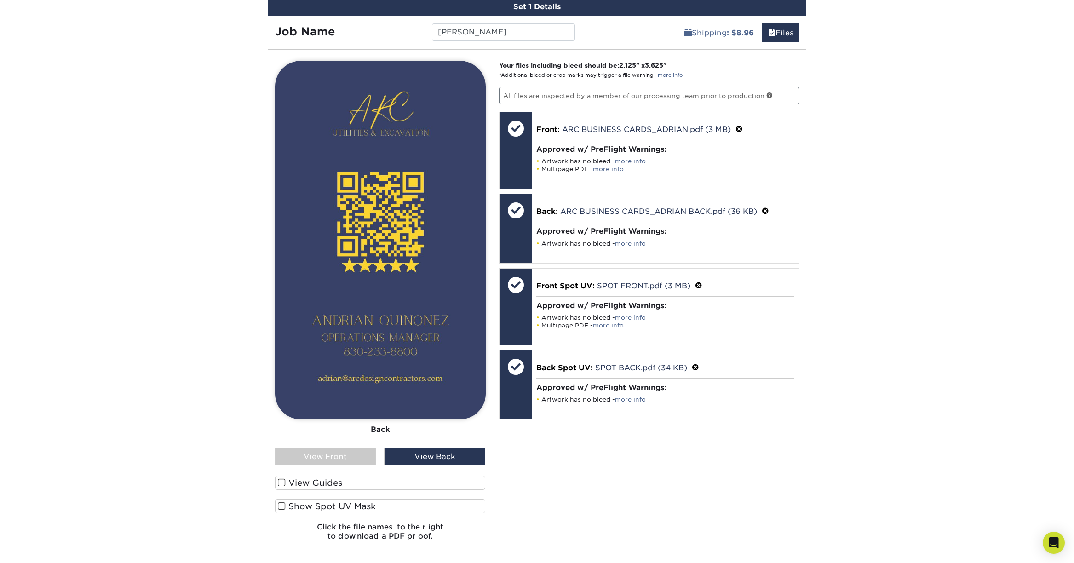
click at [340, 506] on label "Show Spot UV Mask" at bounding box center [380, 506] width 211 height 14
click at [0, 0] on input "Show Spot UV Mask" at bounding box center [0, 0] width 0 height 0
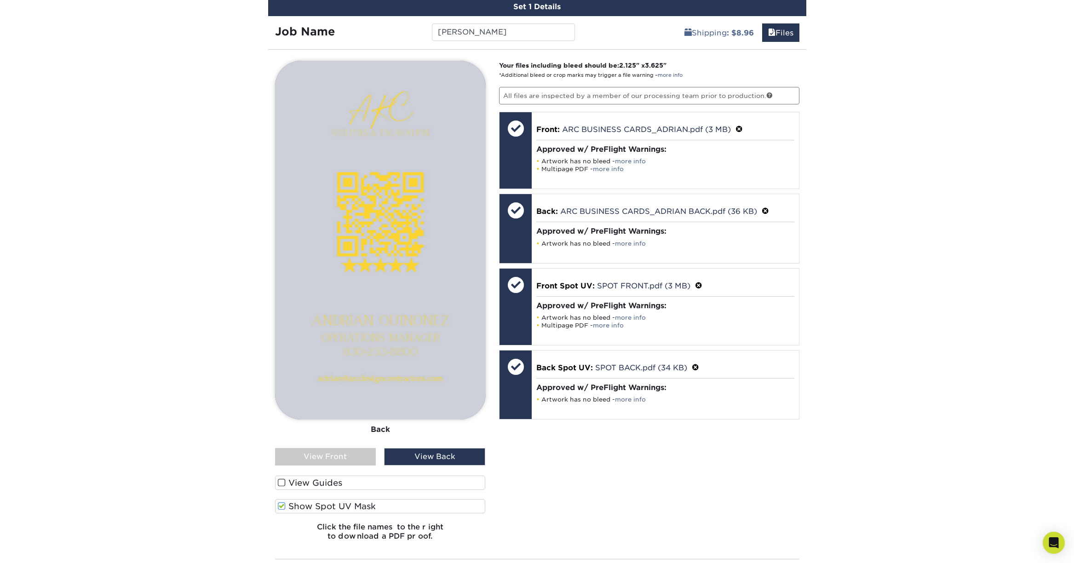
click at [341, 505] on label "Show Spot UV Mask" at bounding box center [380, 506] width 211 height 14
click at [0, 0] on input "Show Spot UV Mask" at bounding box center [0, 0] width 0 height 0
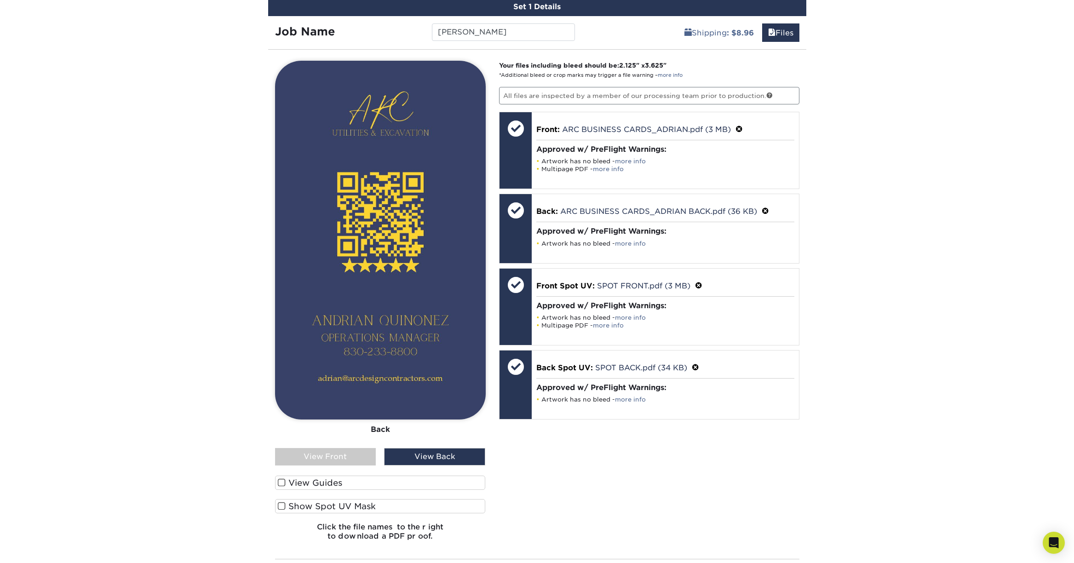
click at [344, 502] on label "Show Spot UV Mask" at bounding box center [380, 506] width 211 height 14
click at [0, 0] on input "Show Spot UV Mask" at bounding box center [0, 0] width 0 height 0
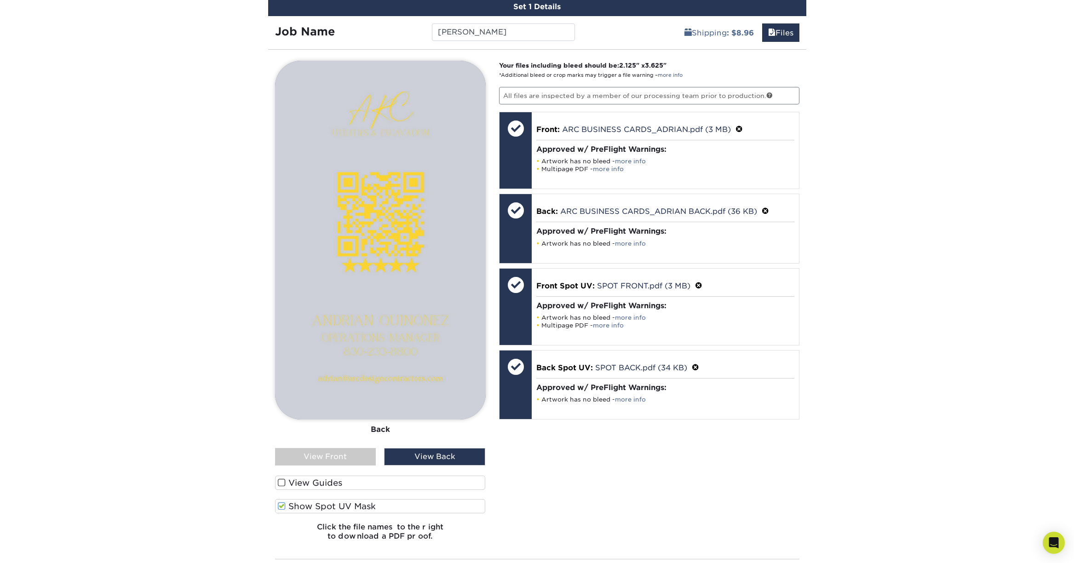
click at [344, 502] on label "Show Spot UV Mask" at bounding box center [380, 506] width 211 height 14
click at [0, 0] on input "Show Spot UV Mask" at bounding box center [0, 0] width 0 height 0
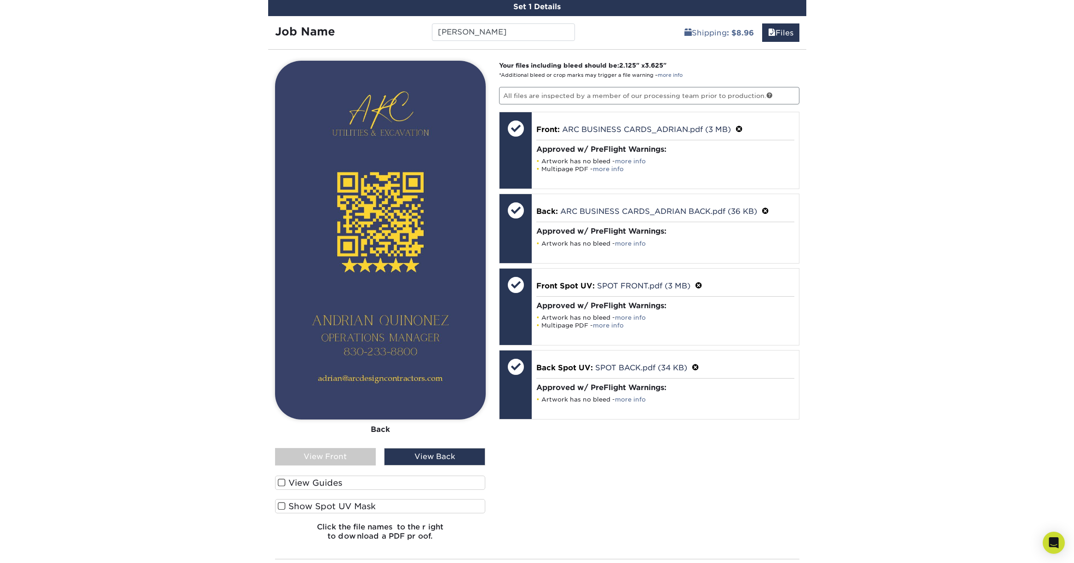
click at [349, 457] on div "View Front" at bounding box center [325, 456] width 101 height 17
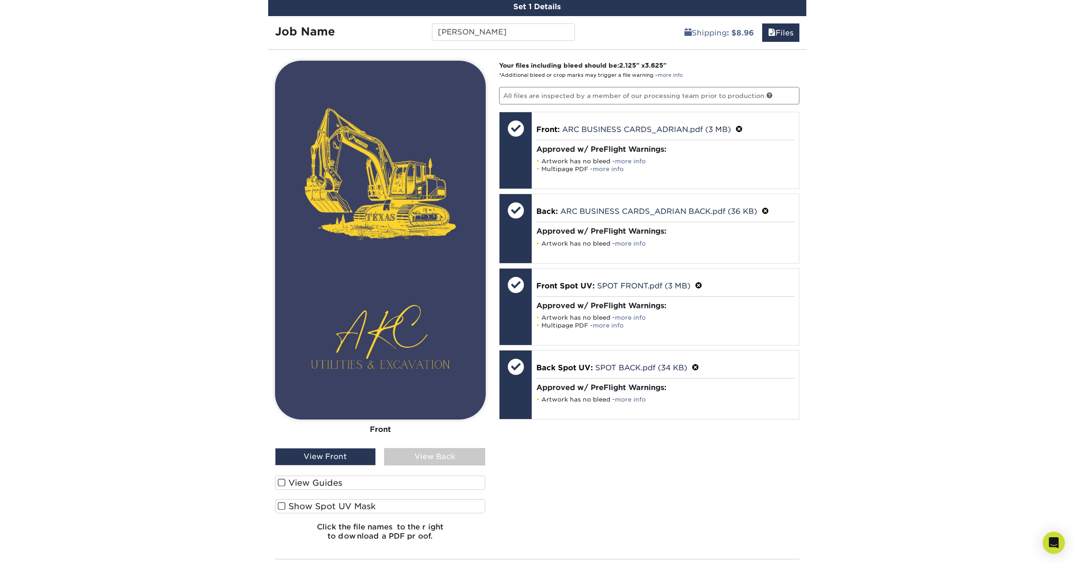
click at [347, 505] on label "Show Spot UV Mask" at bounding box center [380, 506] width 211 height 14
click at [0, 0] on input "Show Spot UV Mask" at bounding box center [0, 0] width 0 height 0
click at [347, 505] on label "Show Spot UV Mask" at bounding box center [380, 506] width 211 height 14
click at [0, 0] on input "Show Spot UV Mask" at bounding box center [0, 0] width 0 height 0
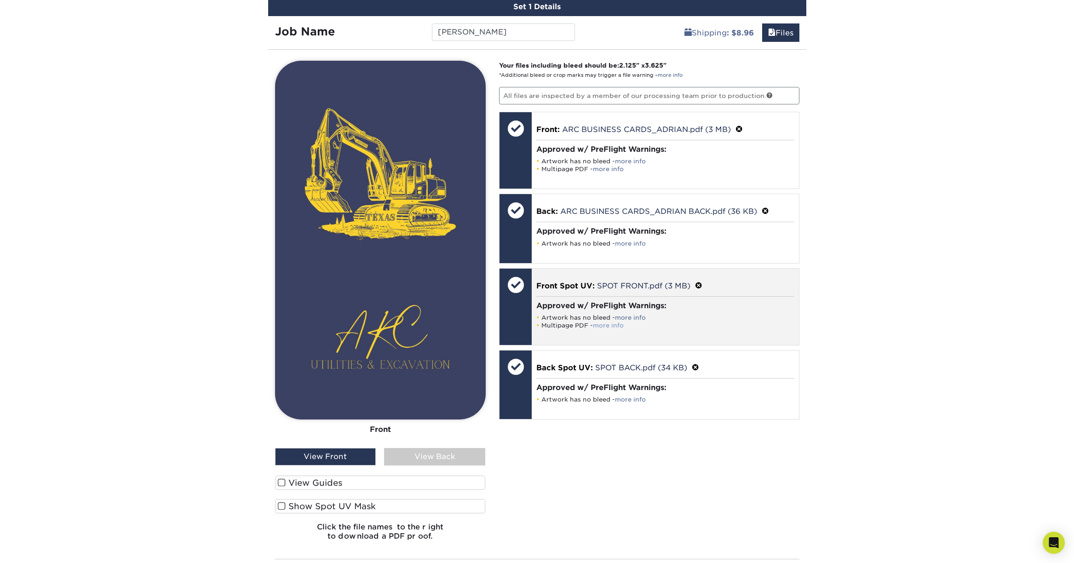
click at [614, 322] on link "more info" at bounding box center [608, 325] width 31 height 7
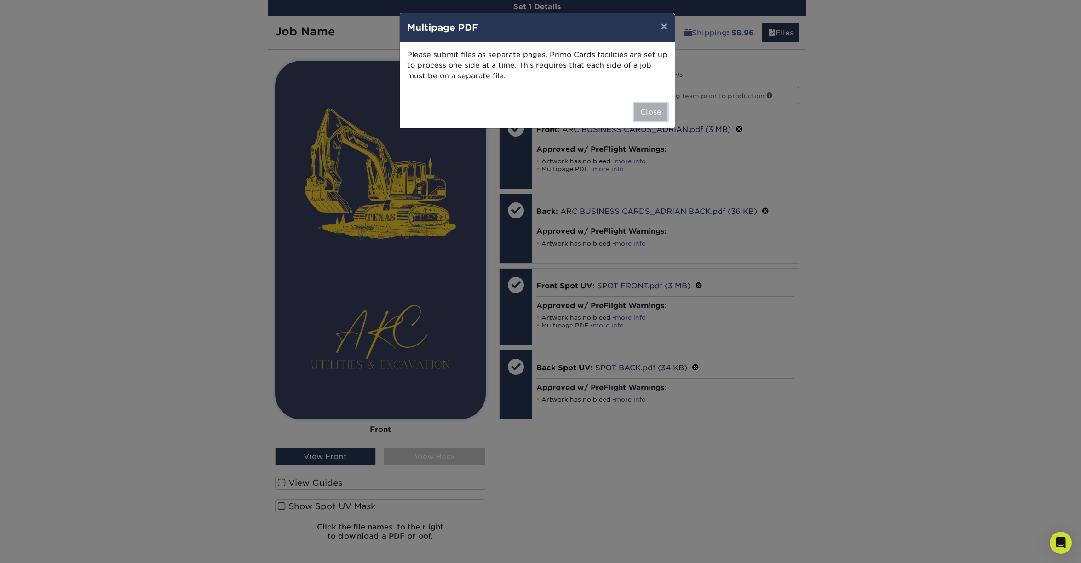
click at [649, 110] on button "Close" at bounding box center [650, 111] width 33 height 17
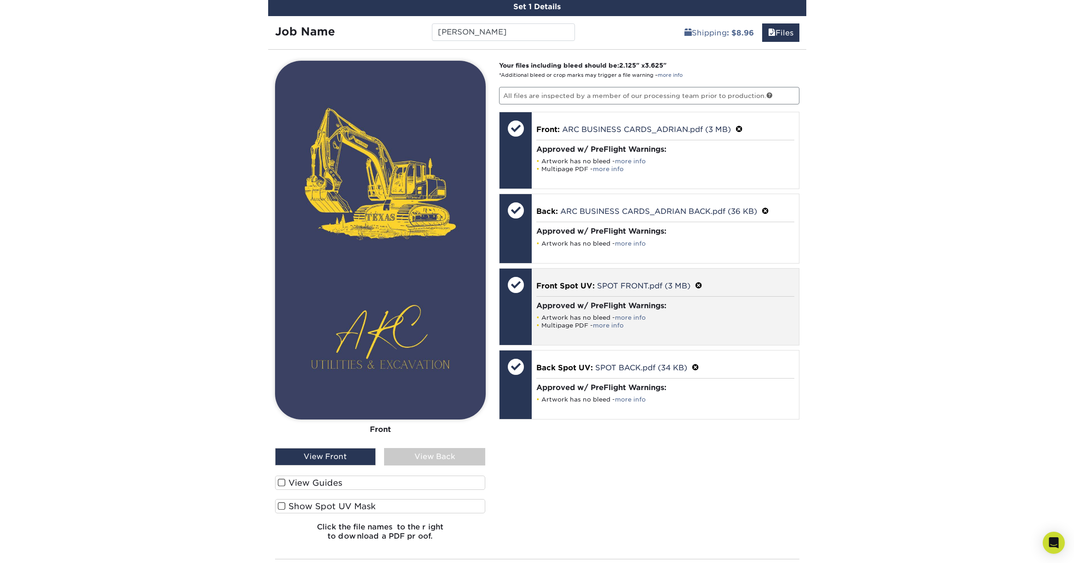
click at [699, 283] on span at bounding box center [698, 285] width 7 height 9
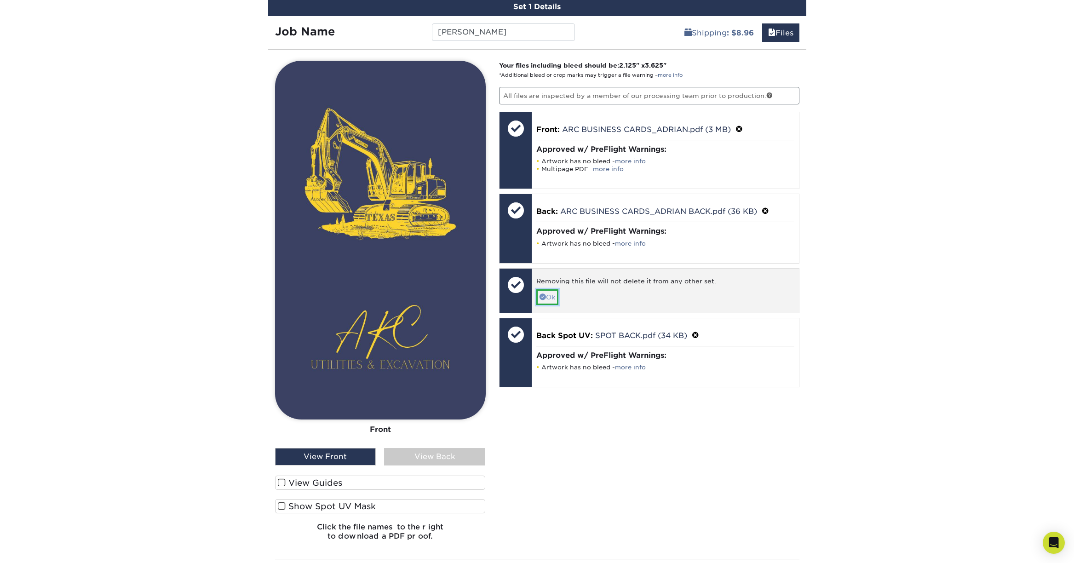
click at [547, 297] on link "Ok" at bounding box center [547, 297] width 22 height 16
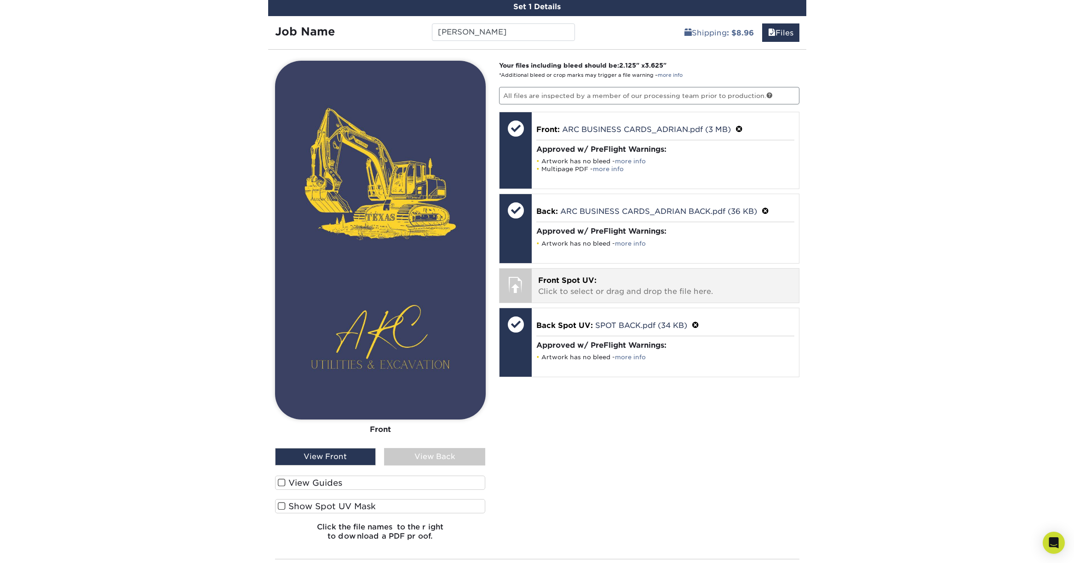
click at [602, 290] on p "Front Spot UV: Click to select or drag and drop the file here." at bounding box center [665, 286] width 254 height 22
click at [663, 275] on p "Front Spot UV: Click to select or drag and drop the file here." at bounding box center [665, 286] width 254 height 22
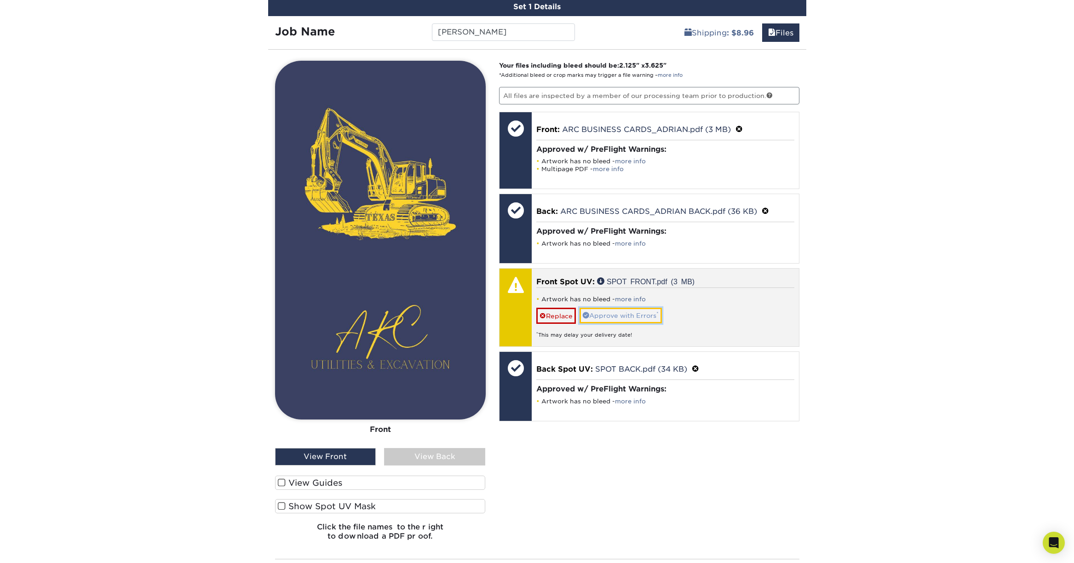
click at [632, 312] on link "Approve with Errors *" at bounding box center [620, 316] width 82 height 16
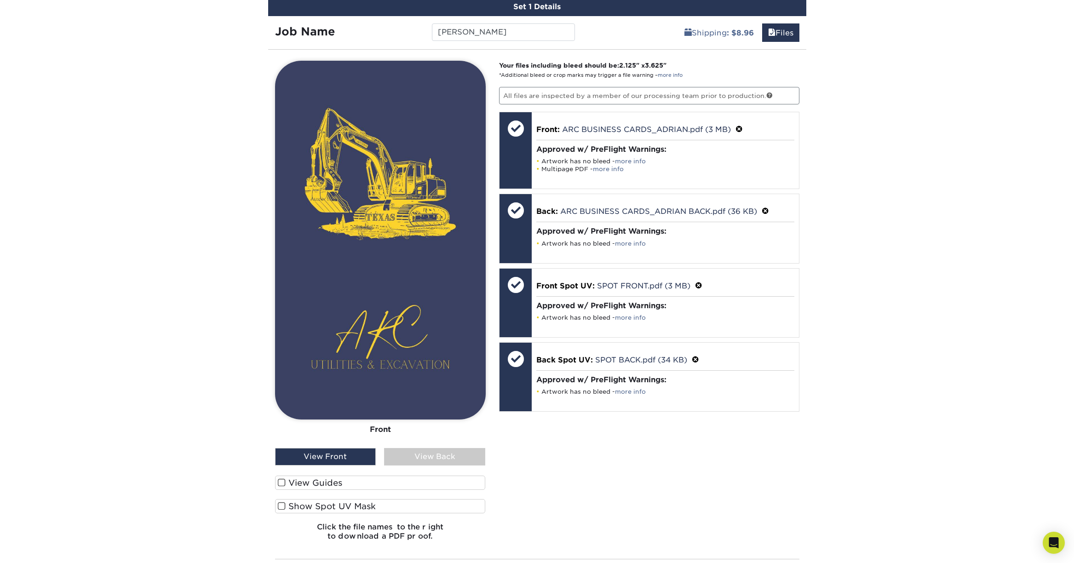
click at [282, 507] on span at bounding box center [282, 506] width 8 height 9
click at [0, 0] on input "Show Spot UV Mask" at bounding box center [0, 0] width 0 height 0
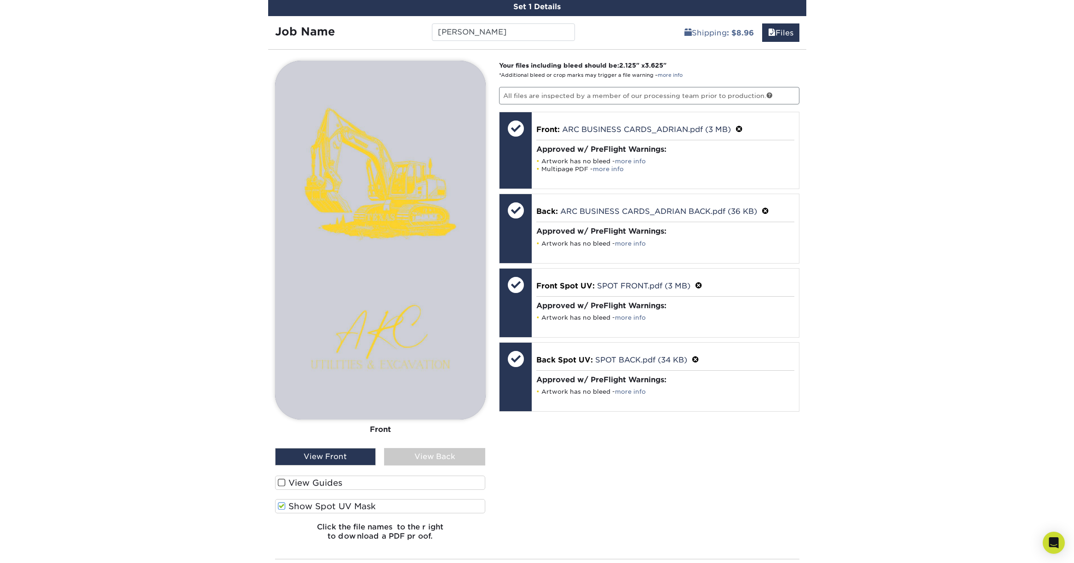
click at [282, 504] on span at bounding box center [282, 506] width 8 height 9
click at [0, 0] on input "Show Spot UV Mask" at bounding box center [0, 0] width 0 height 0
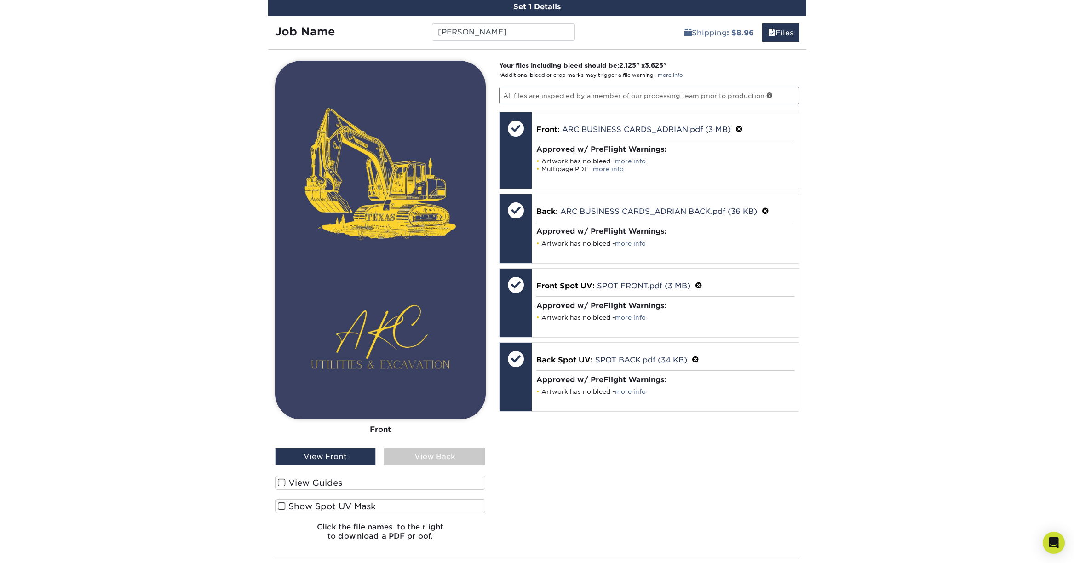
click at [282, 504] on span at bounding box center [282, 506] width 8 height 9
click at [0, 0] on input "Show Spot UV Mask" at bounding box center [0, 0] width 0 height 0
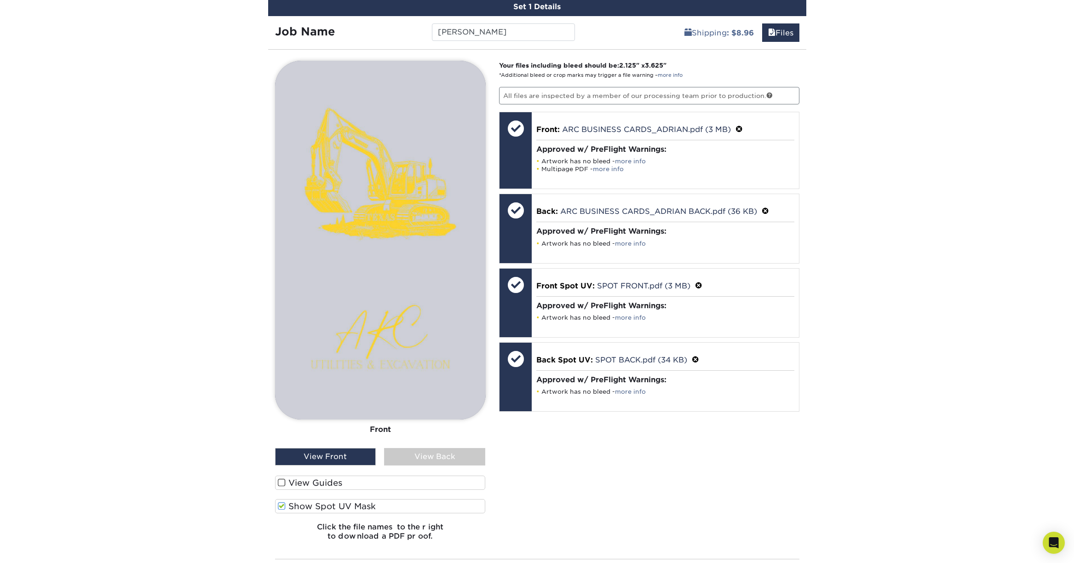
click at [282, 504] on span at bounding box center [282, 506] width 8 height 9
click at [0, 0] on input "Show Spot UV Mask" at bounding box center [0, 0] width 0 height 0
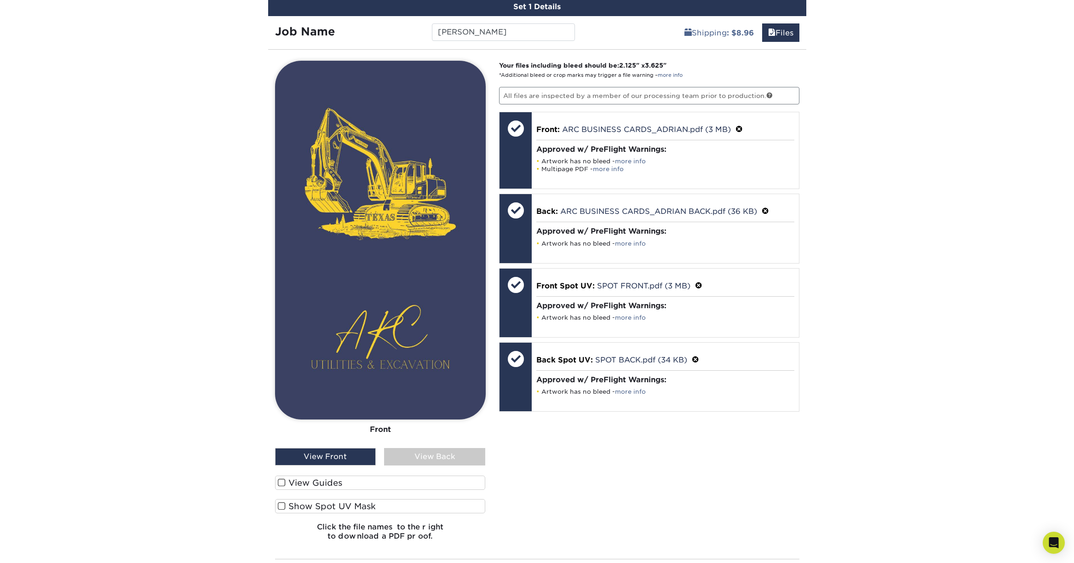
click at [641, 496] on div "Your files including bleed should be: 2.125 " x 3.625 " *Additional bleed or cr…" at bounding box center [649, 304] width 314 height 487
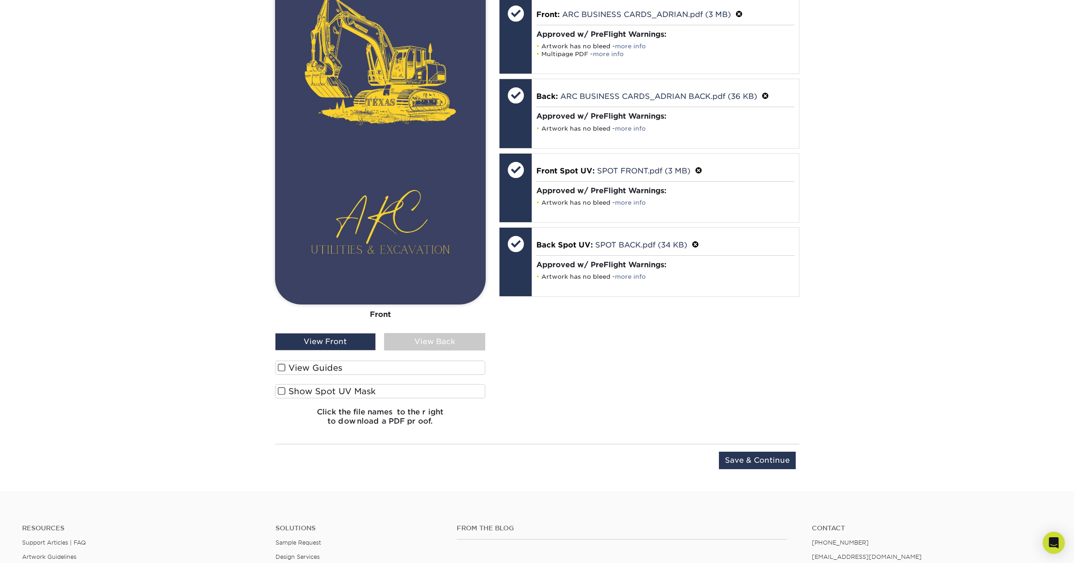
scroll to position [828, 0]
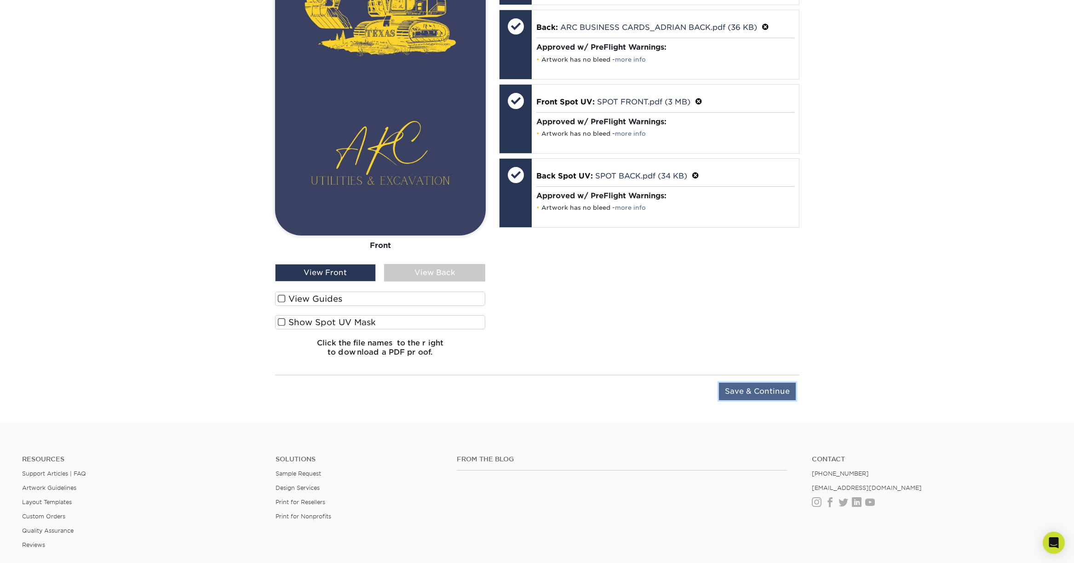
click at [753, 395] on input "Save & Continue" at bounding box center [757, 391] width 77 height 17
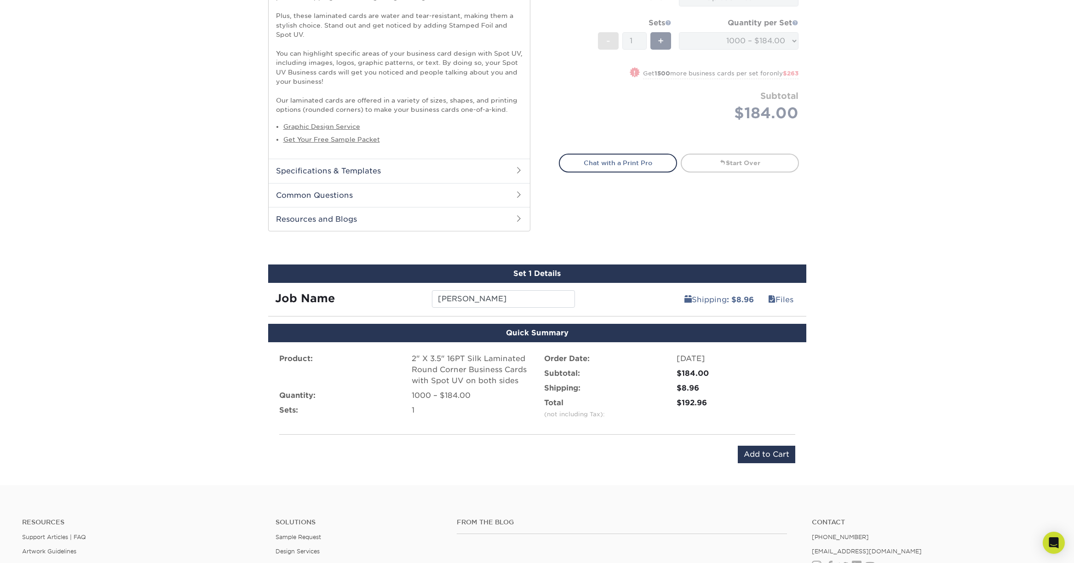
scroll to position [338, 0]
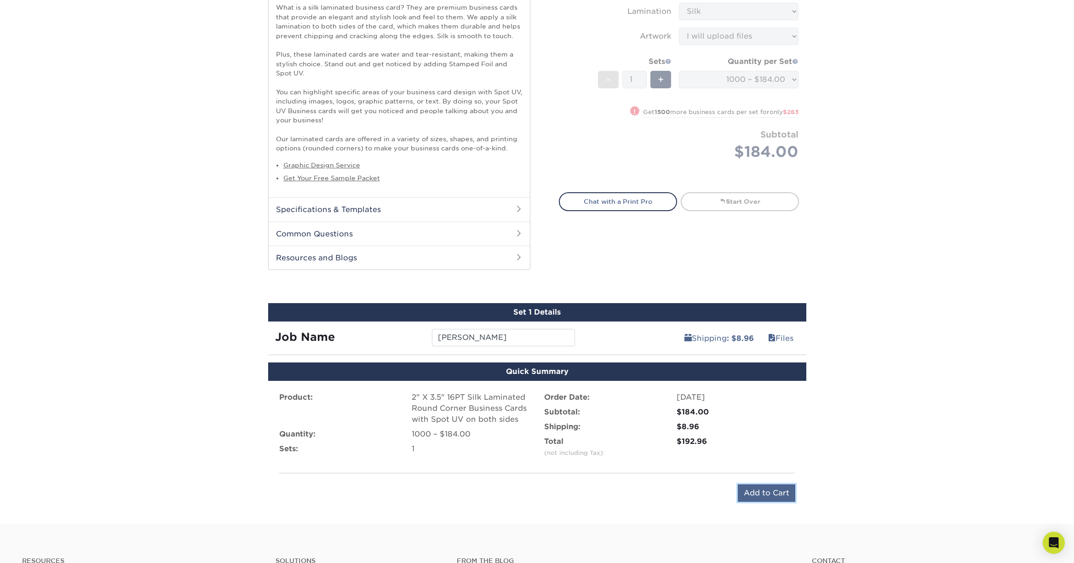
click at [755, 495] on input "Add to Cart" at bounding box center [766, 492] width 57 height 17
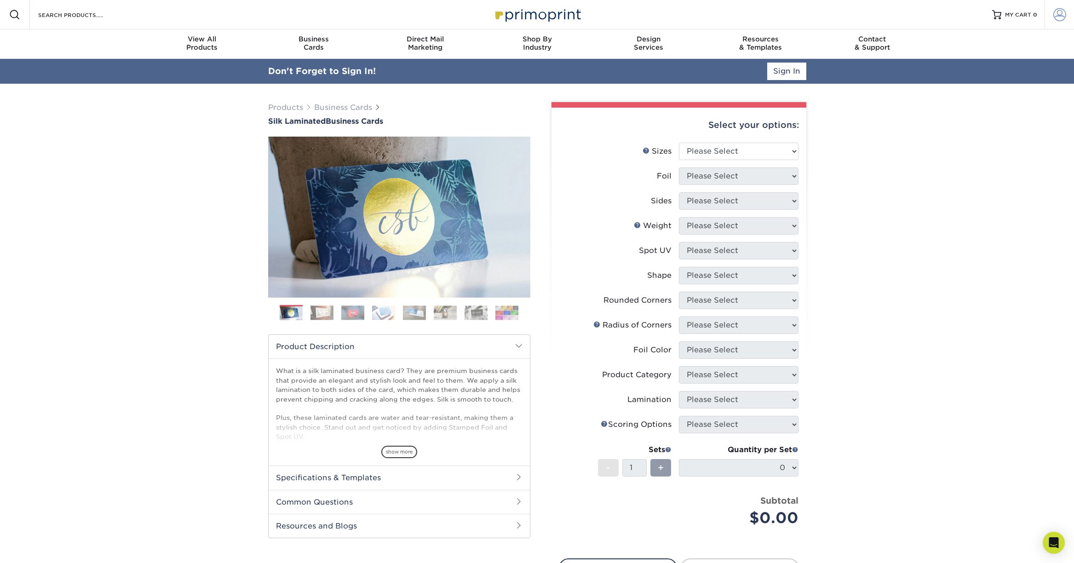
click at [1066, 16] on link "Account" at bounding box center [1058, 14] width 29 height 29
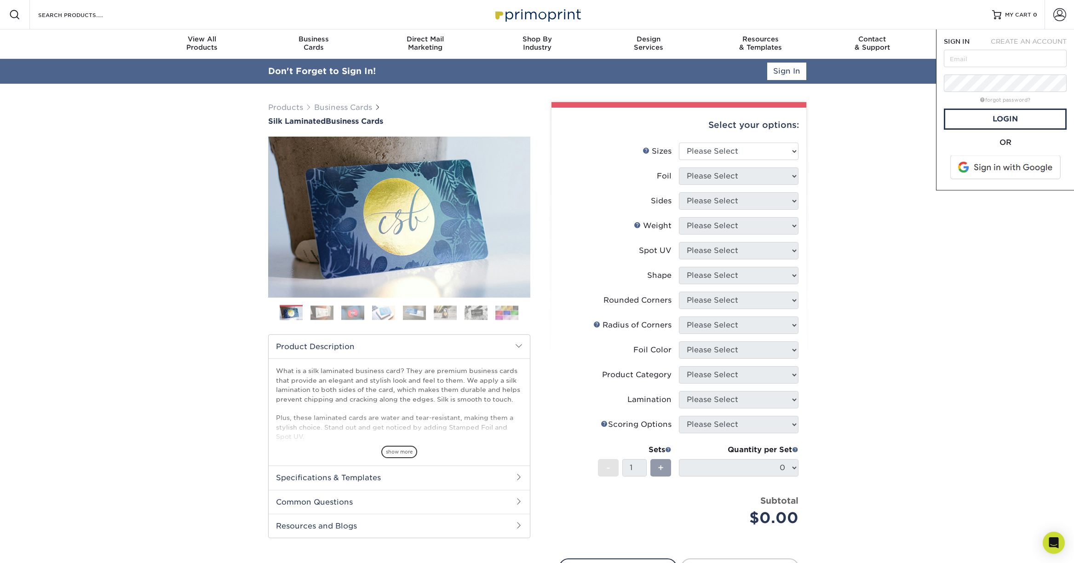
click at [998, 165] on span at bounding box center [1005, 167] width 117 height 24
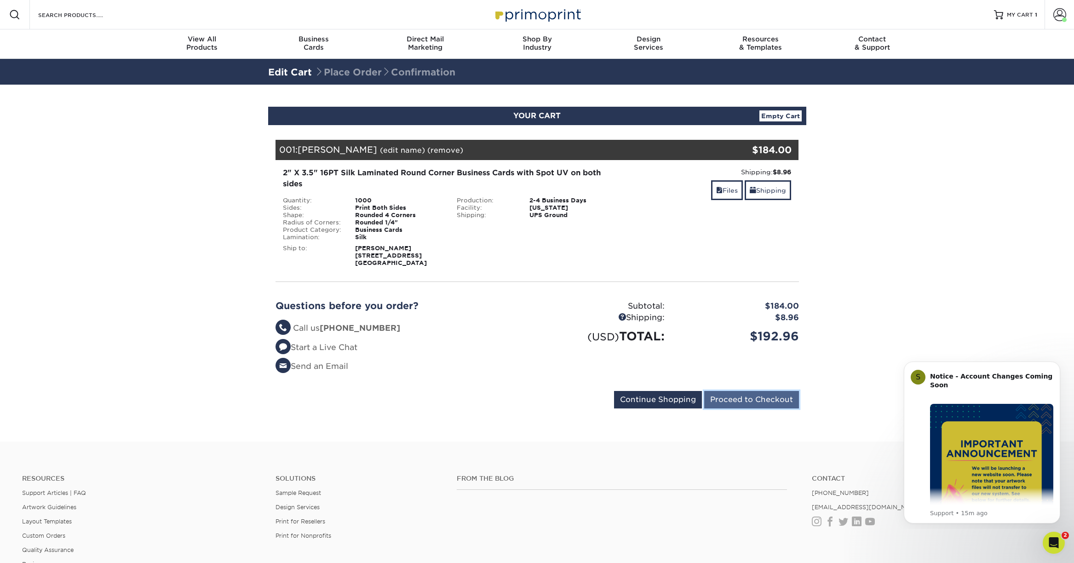
click at [755, 397] on input "Proceed to Checkout" at bounding box center [751, 399] width 95 height 17
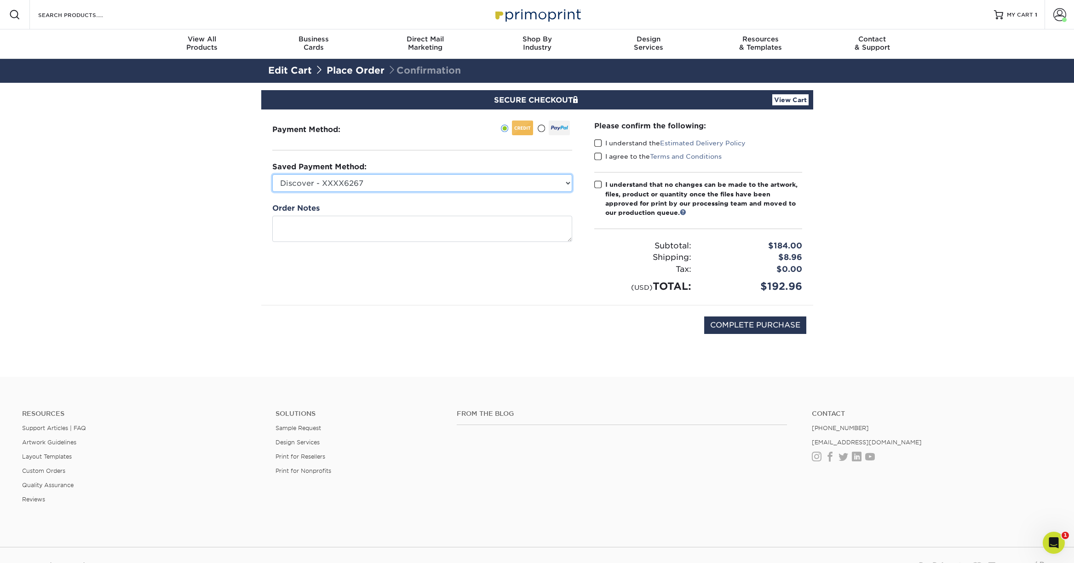
click at [493, 184] on select "Discover - XXXX6267 Visa - XXXX9135 Visa - XXXX8100 MasterCard - XXXX7009 Maste…" at bounding box center [422, 182] width 300 height 17
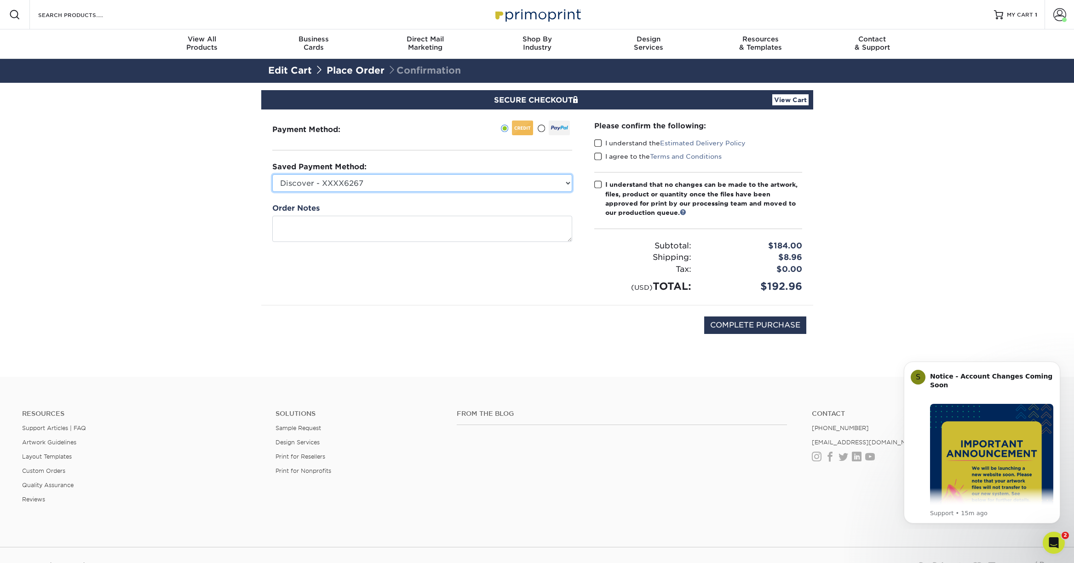
select select
click at [272, 174] on select "Discover - XXXX6267 Visa - XXXX9135 Visa - XXXX8100 MasterCard - XXXX7009 Maste…" at bounding box center [422, 182] width 300 height 17
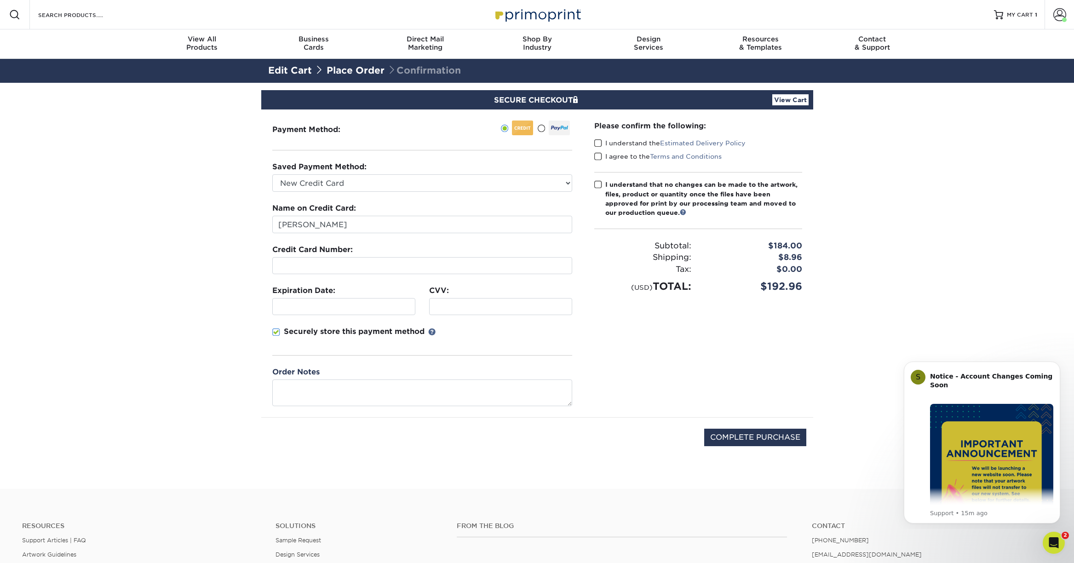
click at [356, 271] on div at bounding box center [422, 265] width 300 height 17
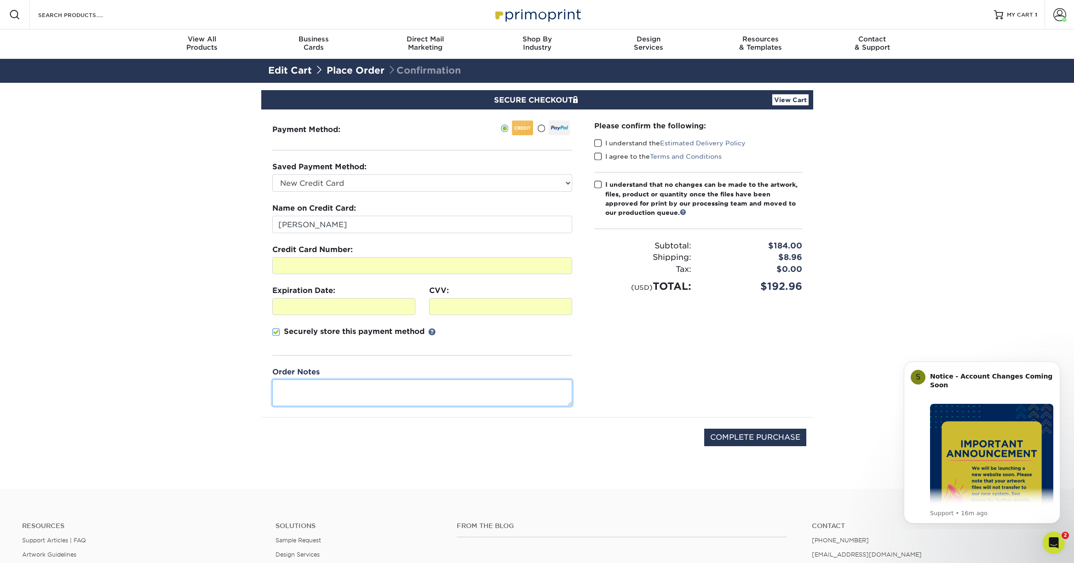
click at [344, 388] on textarea at bounding box center [422, 392] width 300 height 26
click at [372, 178] on select "Discover - XXXX6267 Visa - XXXX9135 Visa - XXXX8100 MasterCard - XXXX7009 Maste…" at bounding box center [422, 182] width 300 height 17
click at [417, 159] on div "Payment Method:" at bounding box center [422, 263] width 322 height 308
click at [771, 440] on input "COMPLETE PURCHASE" at bounding box center [755, 437] width 102 height 17
drag, startPoint x: 640, startPoint y: 141, endPoint x: 632, endPoint y: 147, distance: 9.8
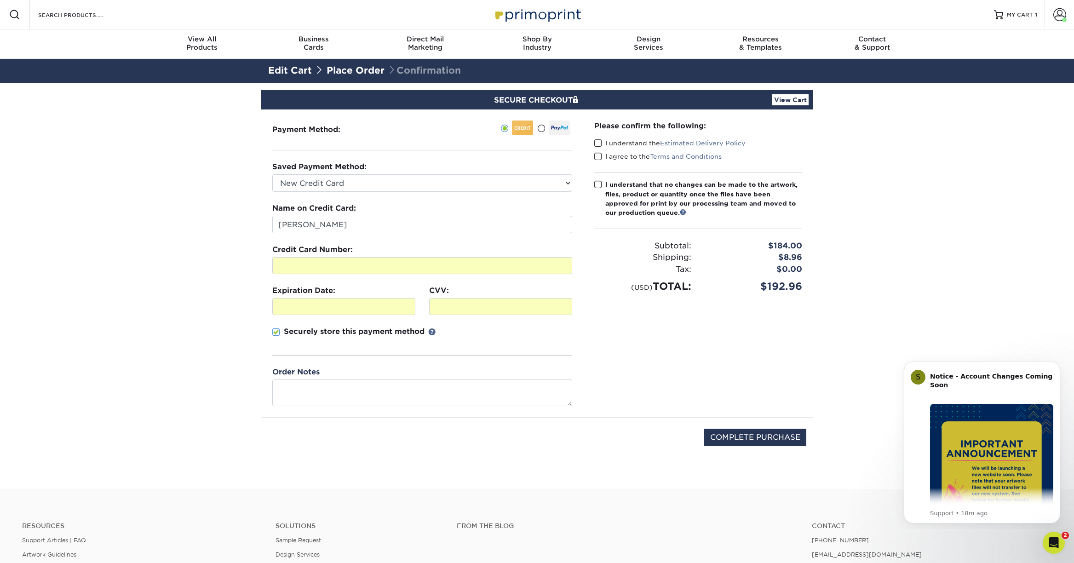
click at [640, 141] on label "I understand the Estimated Delivery Policy" at bounding box center [669, 142] width 151 height 9
click at [0, 0] on input "I understand the Estimated Delivery Policy" at bounding box center [0, 0] width 0 height 0
click at [615, 154] on label "I agree to the Terms and Conditions" at bounding box center [657, 156] width 127 height 9
click at [0, 0] on input "I agree to the Terms and Conditions" at bounding box center [0, 0] width 0 height 0
click at [609, 184] on div "I understand that no changes can be made to the artwork, files, product or quan…" at bounding box center [703, 199] width 197 height 38
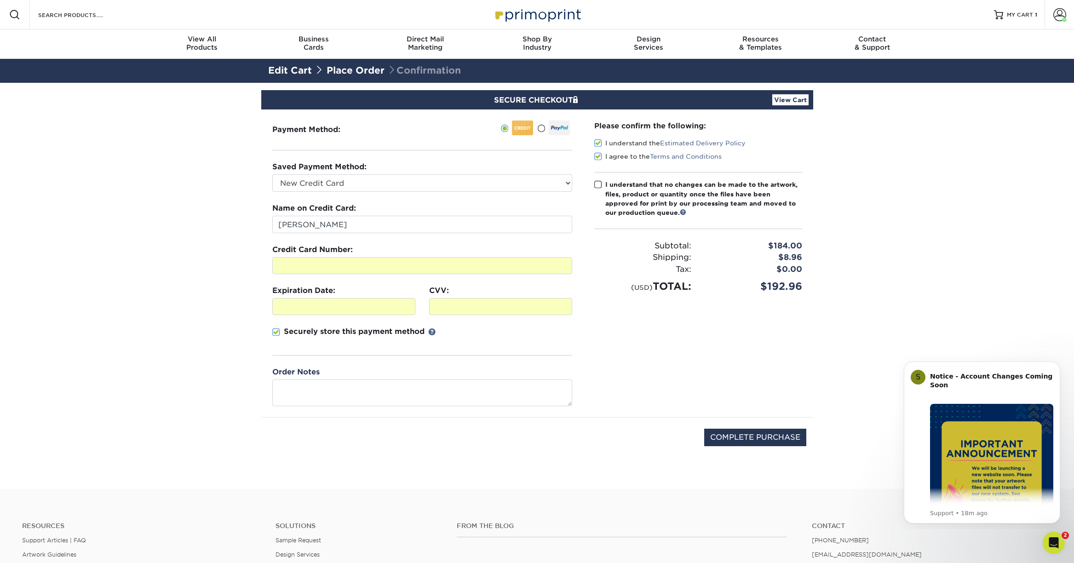
click at [0, 0] on input "I understand that no changes can be made to the artwork, files, product or quan…" at bounding box center [0, 0] width 0 height 0
click at [752, 438] on input "COMPLETE PURCHASE" at bounding box center [755, 437] width 102 height 17
type input "PROCESSING, PLEASE WAIT..."
